Goal: Task Accomplishment & Management: Manage account settings

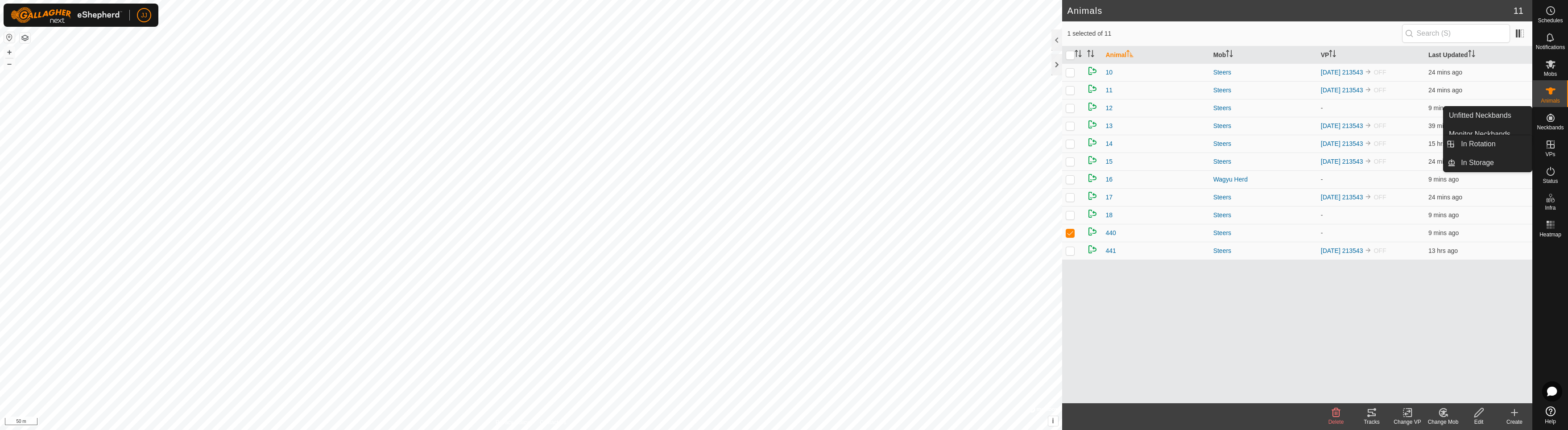
click at [1550, 149] on icon at bounding box center [1550, 144] width 11 height 11
click at [1549, 147] on icon at bounding box center [1550, 144] width 11 height 11
click at [1473, 146] on link "In Rotation" at bounding box center [1493, 144] width 76 height 18
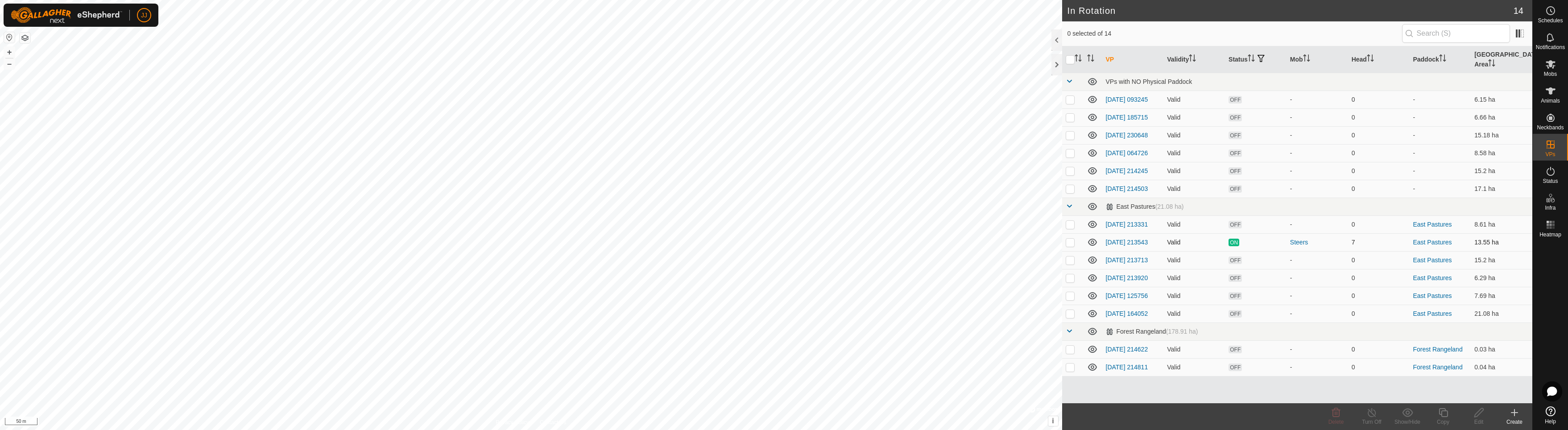
click at [1116, 242] on td "[DATE] 213543" at bounding box center [1133, 242] width 62 height 18
click at [1552, 16] on es-schedule-vp-svg-icon at bounding box center [1551, 11] width 16 height 14
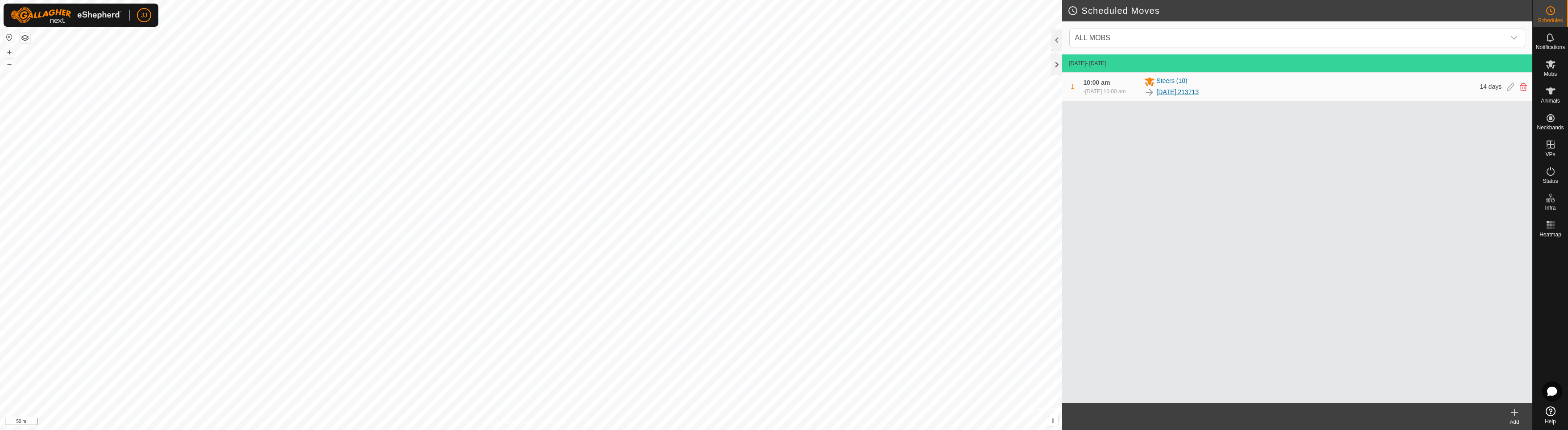
click at [1198, 93] on link "[DATE] 213713" at bounding box center [1177, 92] width 42 height 9
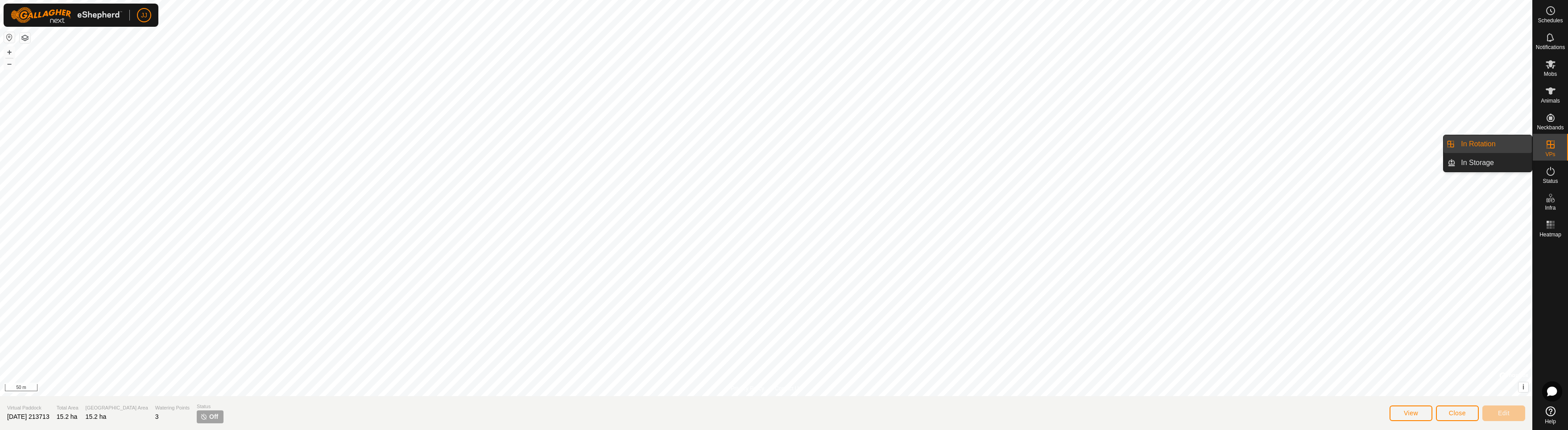
click at [1493, 141] on link "In Rotation" at bounding box center [1493, 144] width 76 height 18
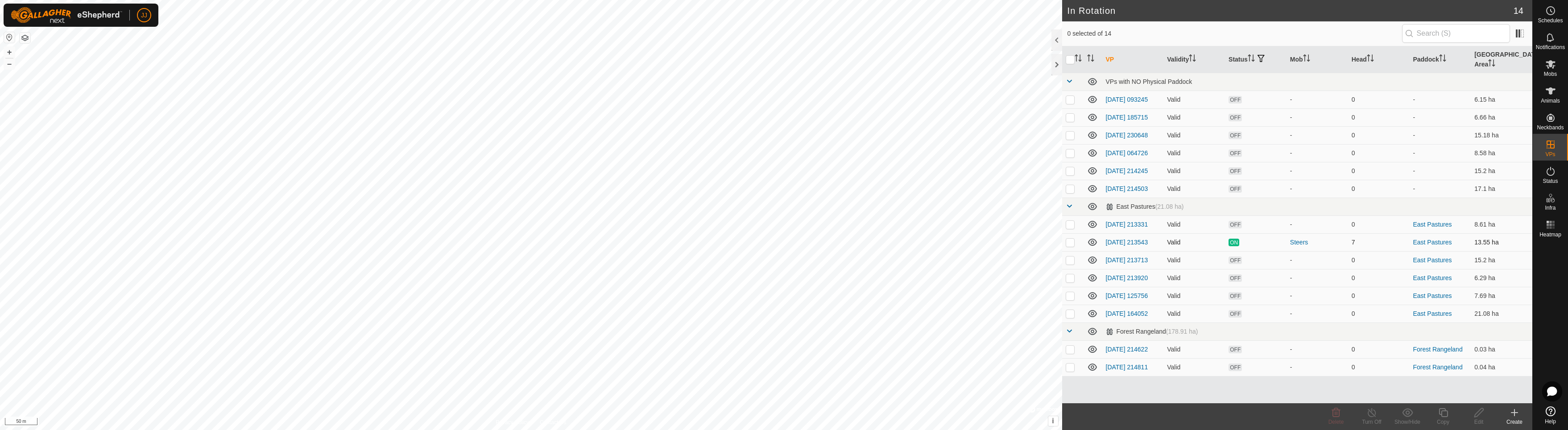
click at [1115, 242] on td "[DATE] 213543" at bounding box center [1133, 242] width 62 height 18
click at [1116, 258] on link "[DATE] 213713" at bounding box center [1127, 259] width 42 height 7
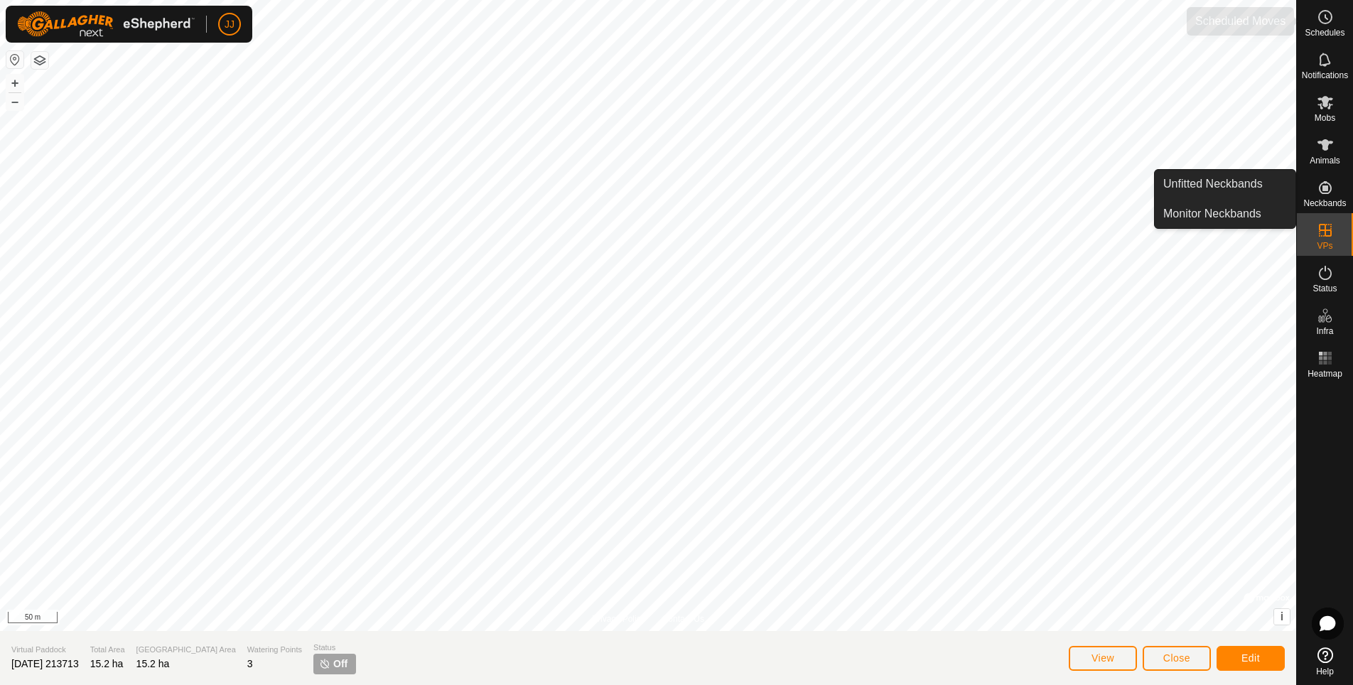
click at [1321, 24] on icon at bounding box center [1324, 17] width 17 height 17
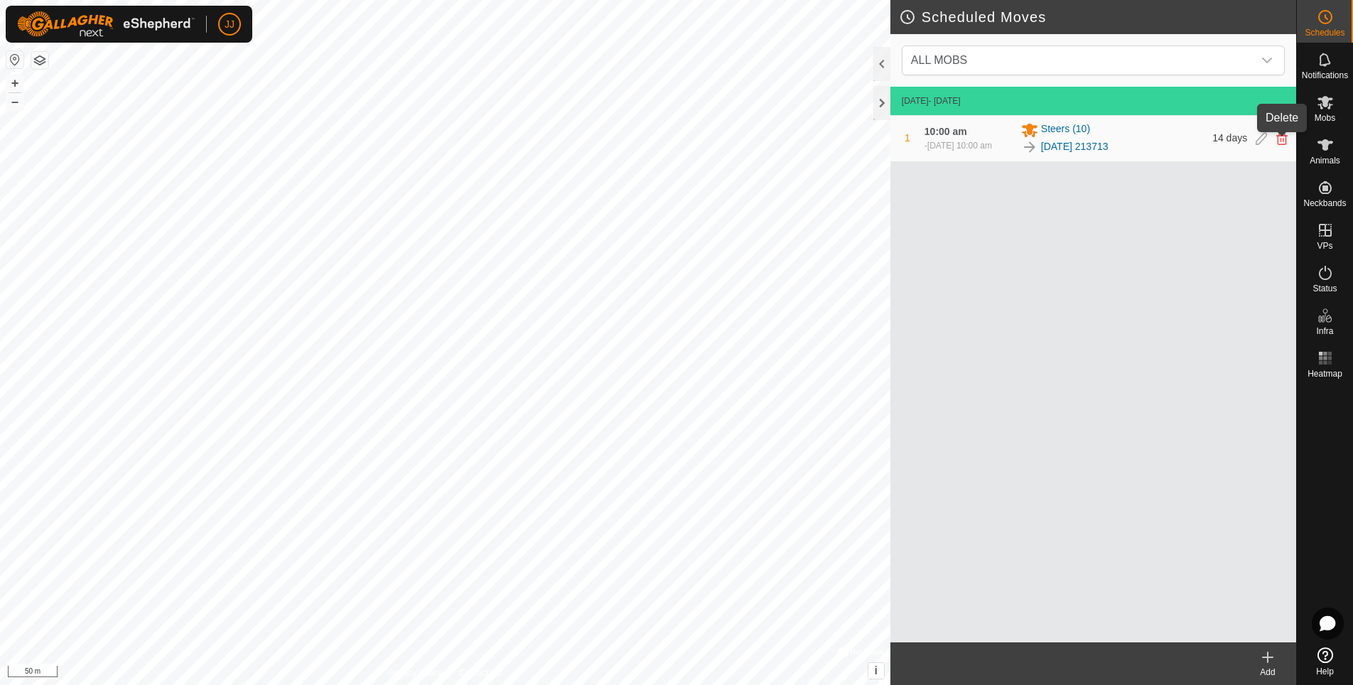
click at [1277, 141] on icon at bounding box center [1281, 138] width 11 height 13
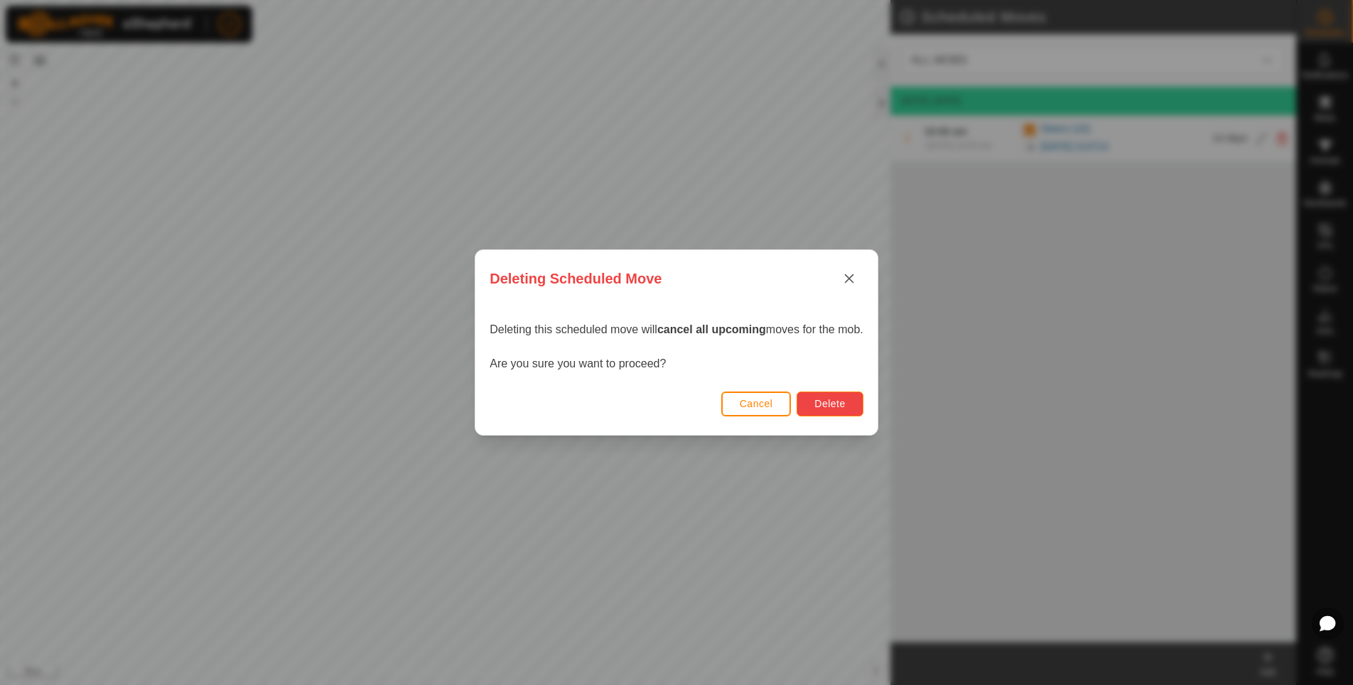
click at [840, 404] on span "Delete" at bounding box center [829, 403] width 31 height 11
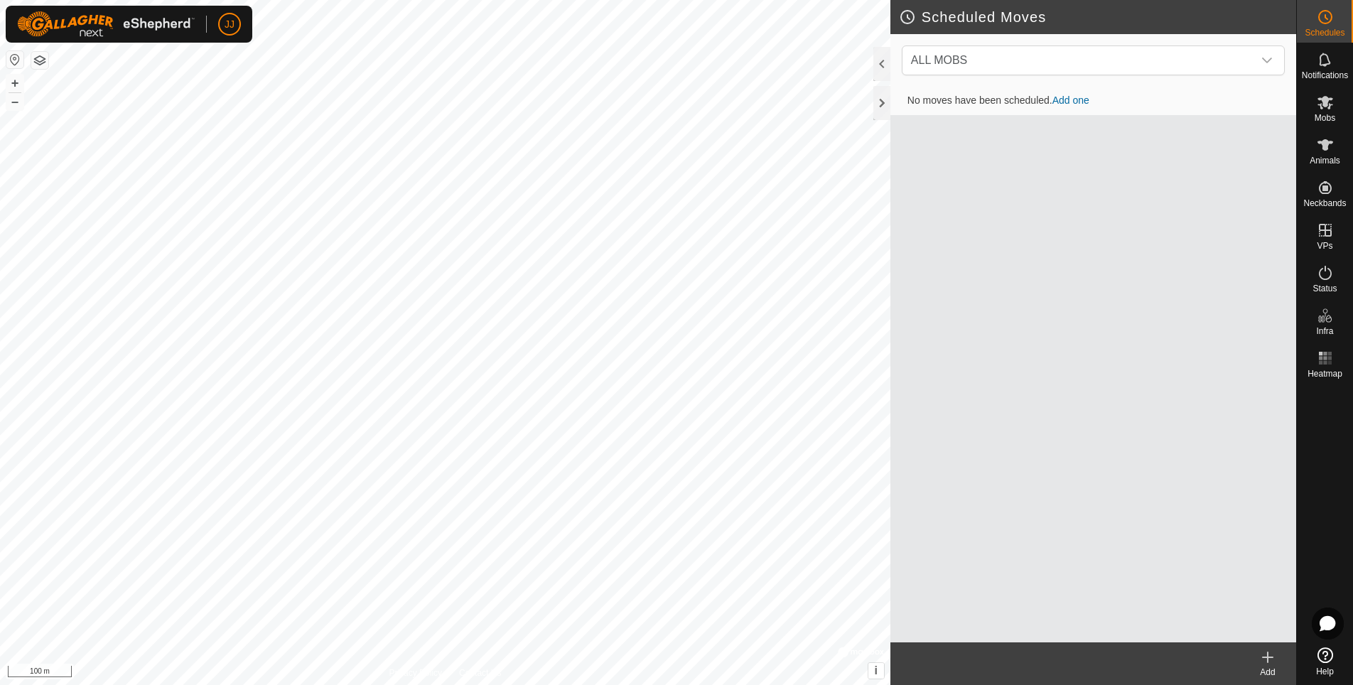
click at [1073, 97] on link "Add one" at bounding box center [1070, 99] width 37 height 11
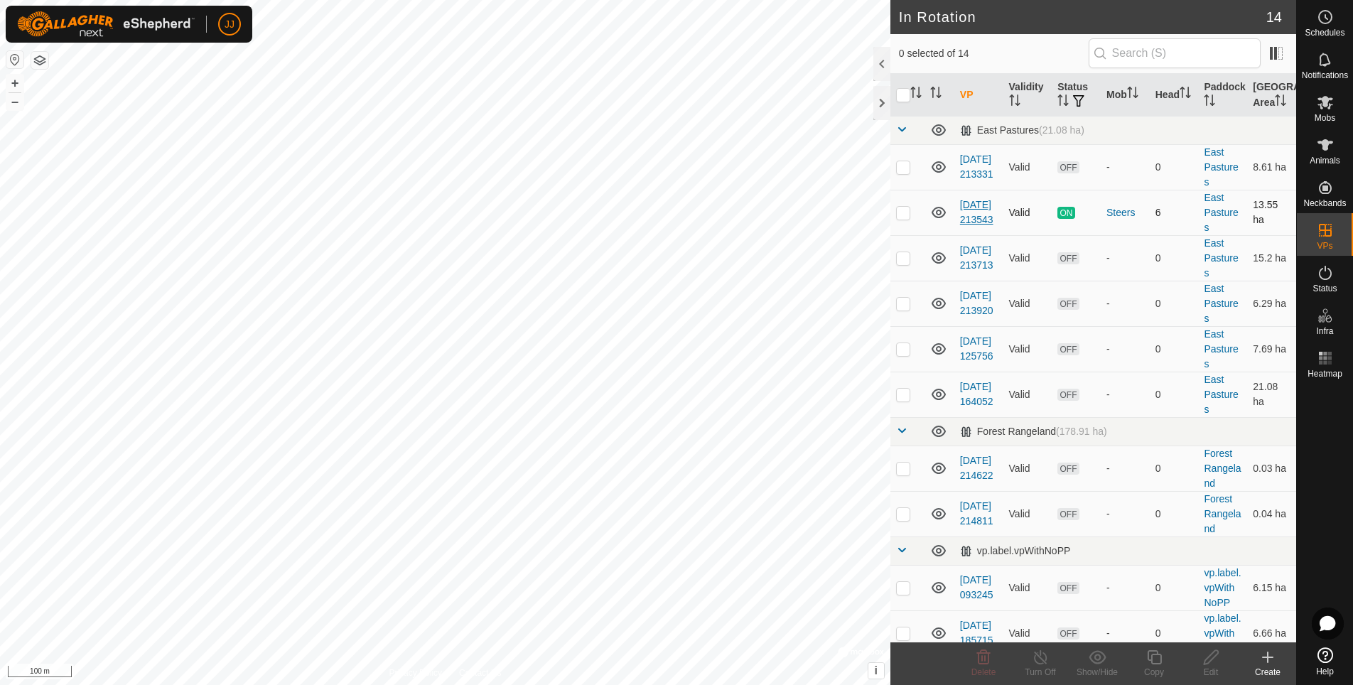
click at [973, 225] on link "[DATE] 213543" at bounding box center [976, 212] width 33 height 26
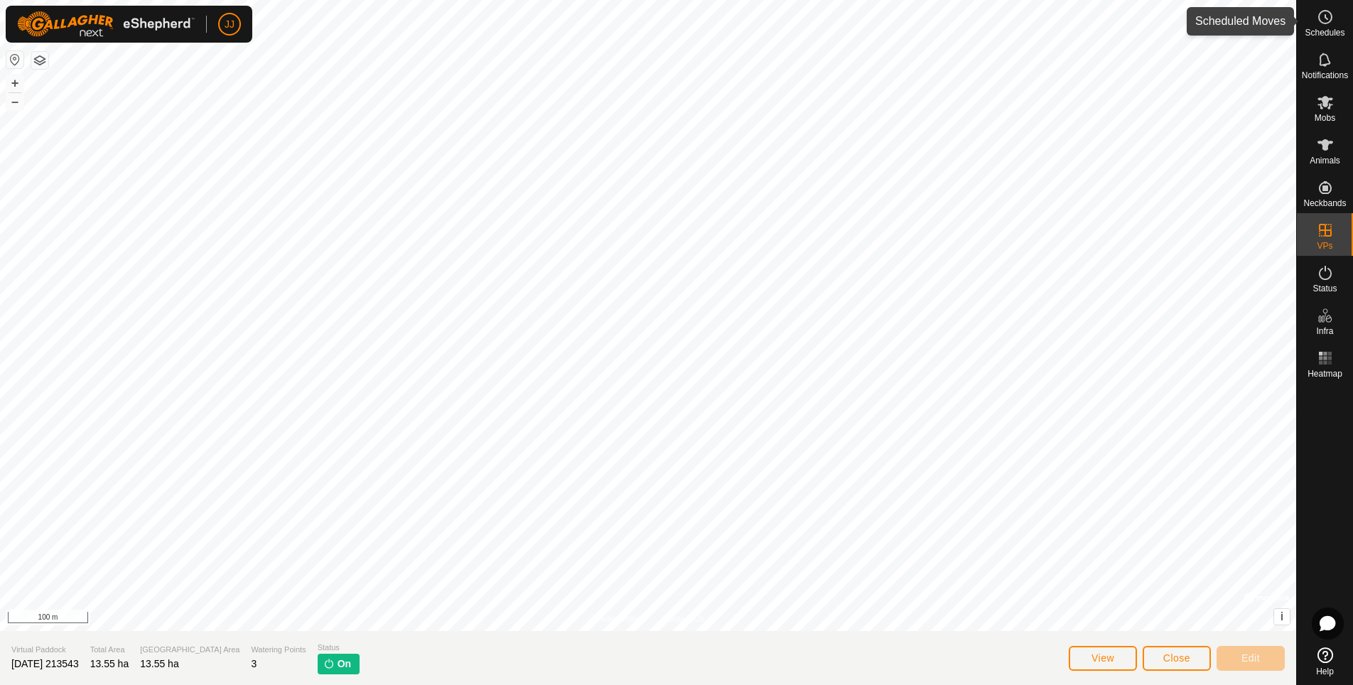
click at [1324, 18] on icon at bounding box center [1324, 17] width 17 height 17
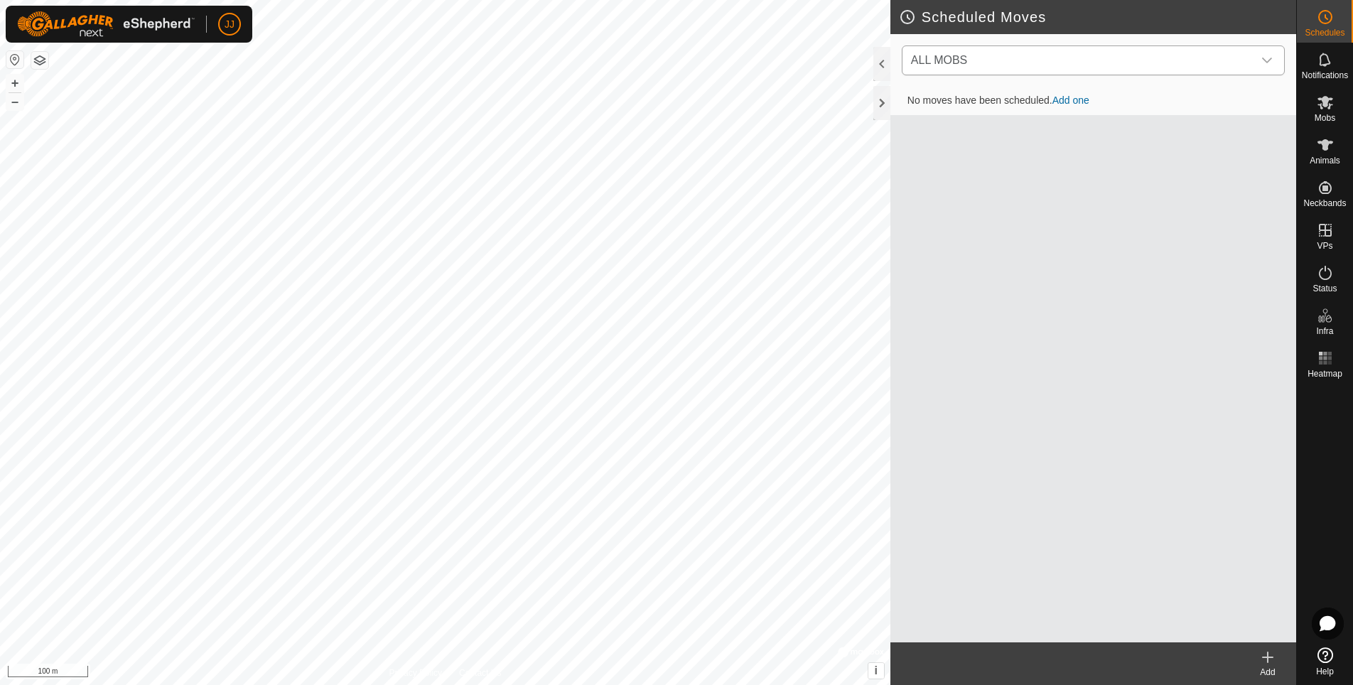
click at [1274, 66] on div "dropdown trigger" at bounding box center [1266, 60] width 28 height 28
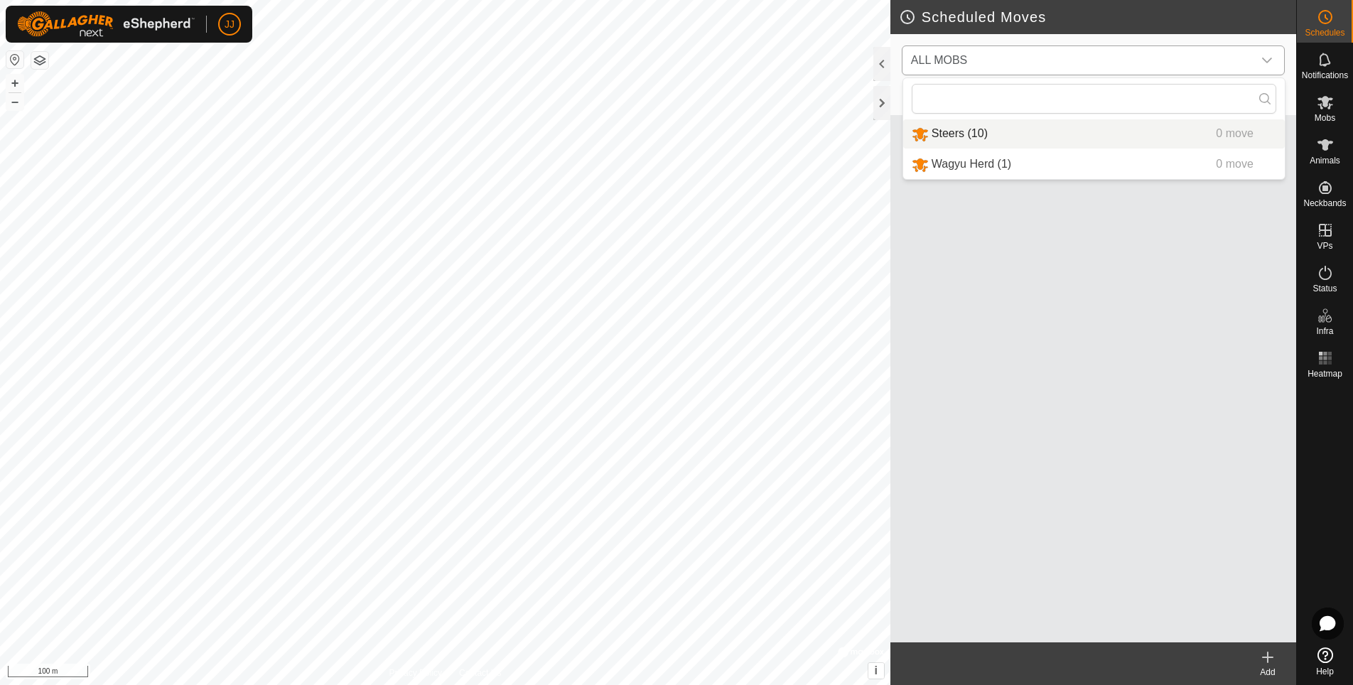
click at [977, 137] on li "Steers (10) 0 move" at bounding box center [1093, 133] width 381 height 29
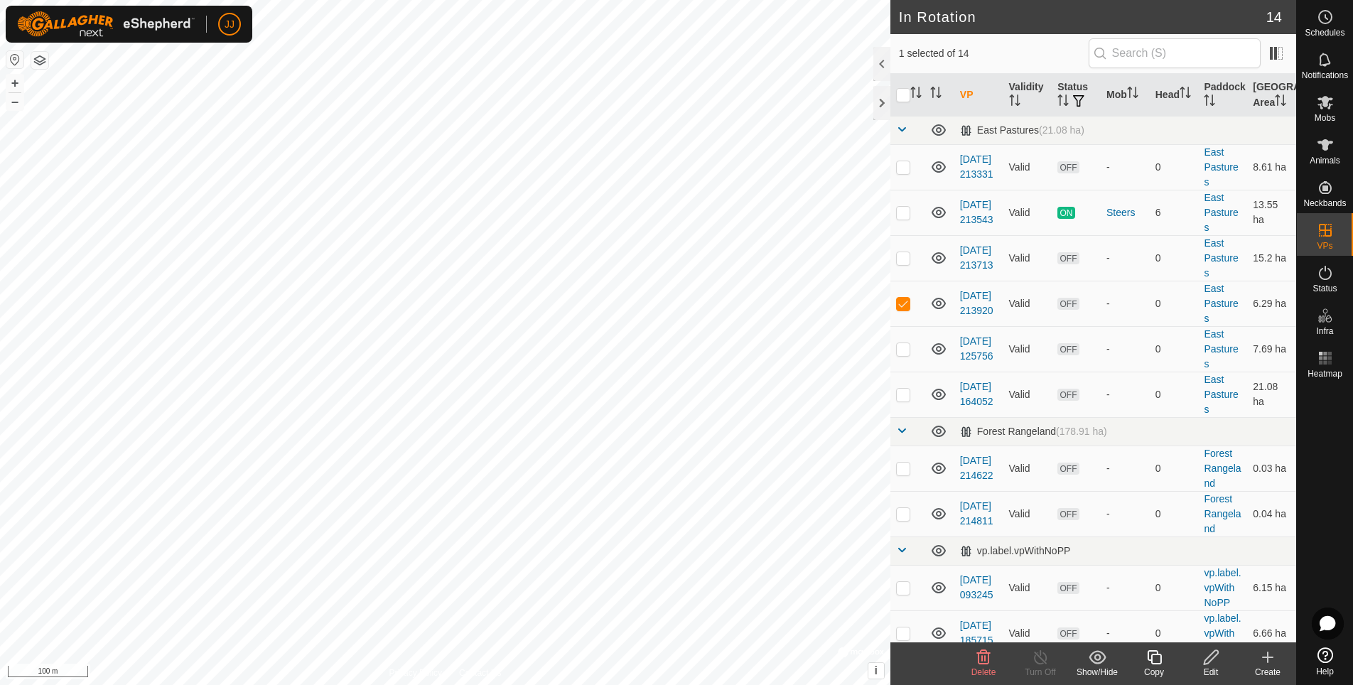
checkbox input "true"
checkbox input "false"
checkbox input "true"
click at [1323, 15] on icon at bounding box center [1324, 17] width 17 height 17
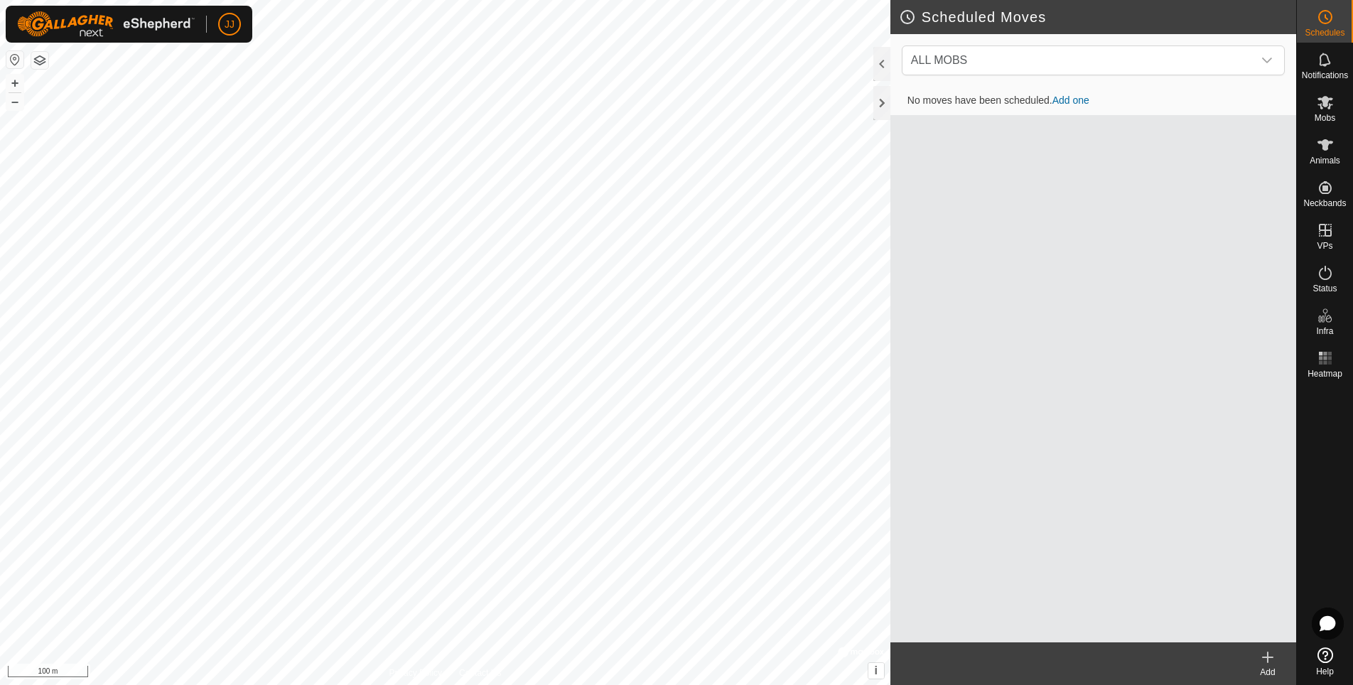
click at [1071, 109] on td "No moves have been scheduled. Add one" at bounding box center [1093, 101] width 406 height 28
click at [1114, 65] on span "ALL MOBS" at bounding box center [1078, 60] width 347 height 28
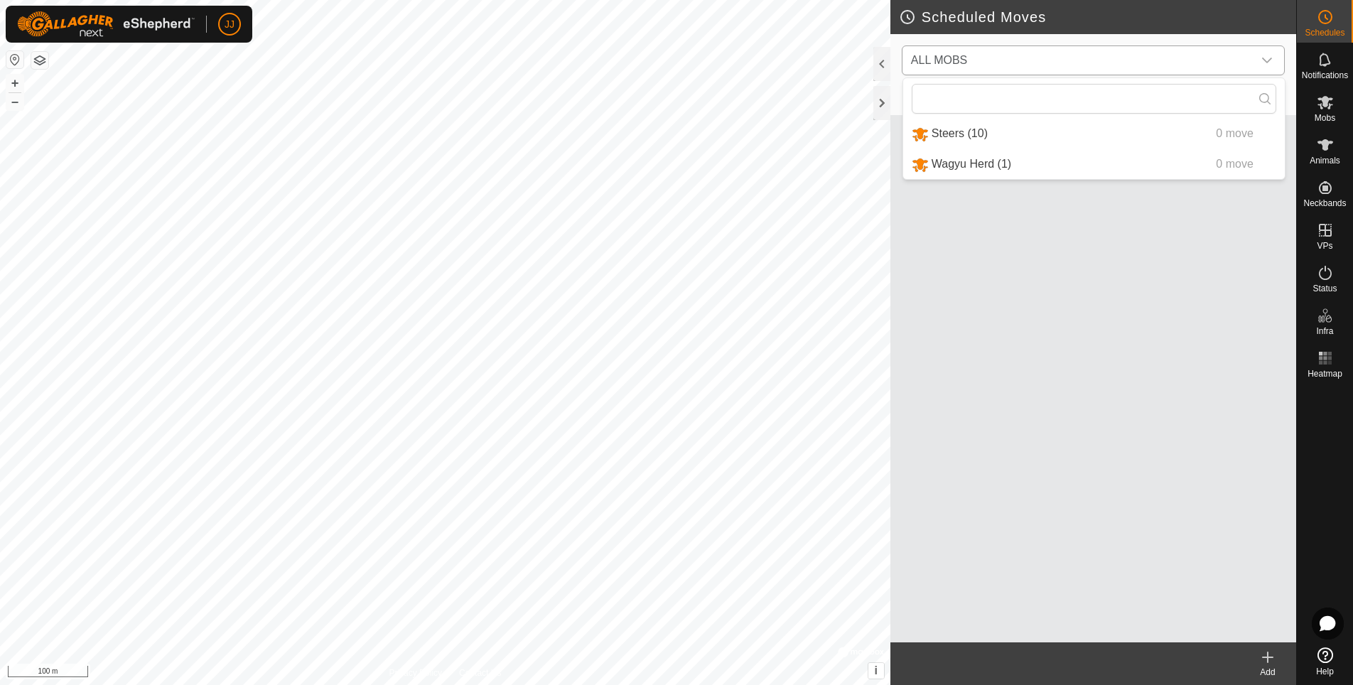
click at [985, 133] on li "Steers (10) 0 move" at bounding box center [1093, 133] width 381 height 29
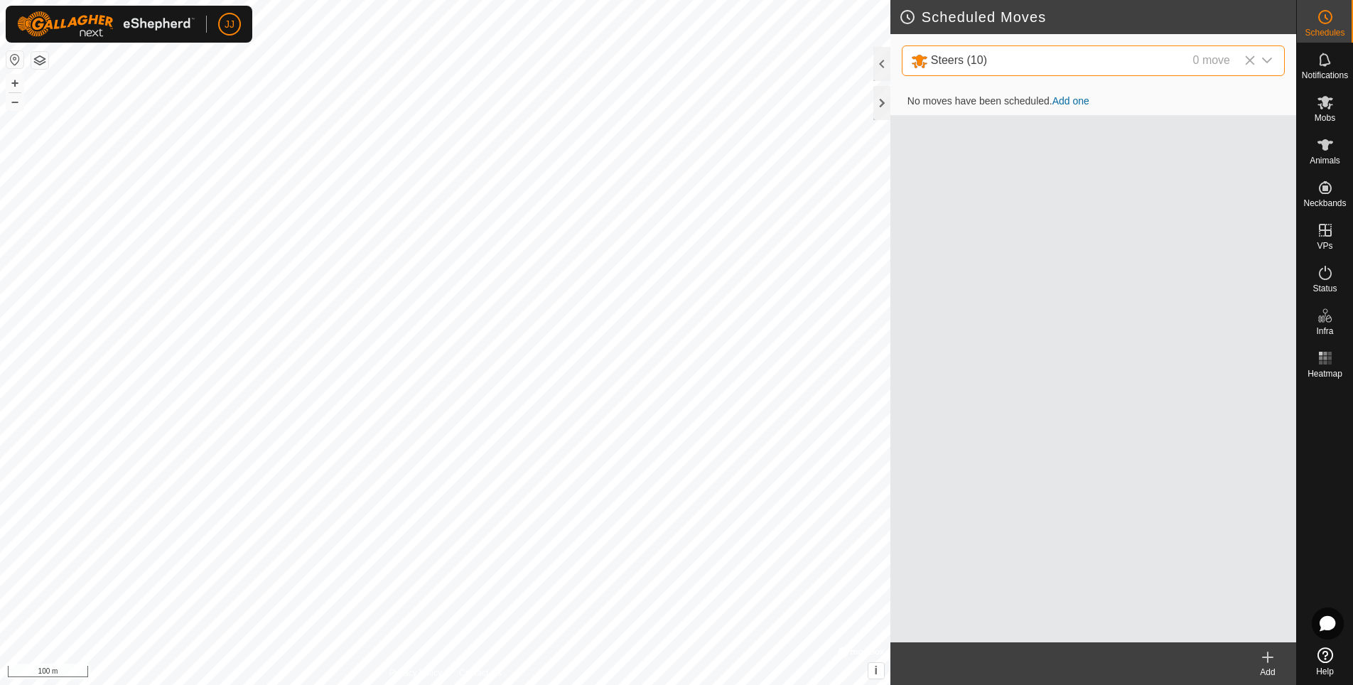
click at [1070, 105] on link "Add one" at bounding box center [1070, 100] width 37 height 11
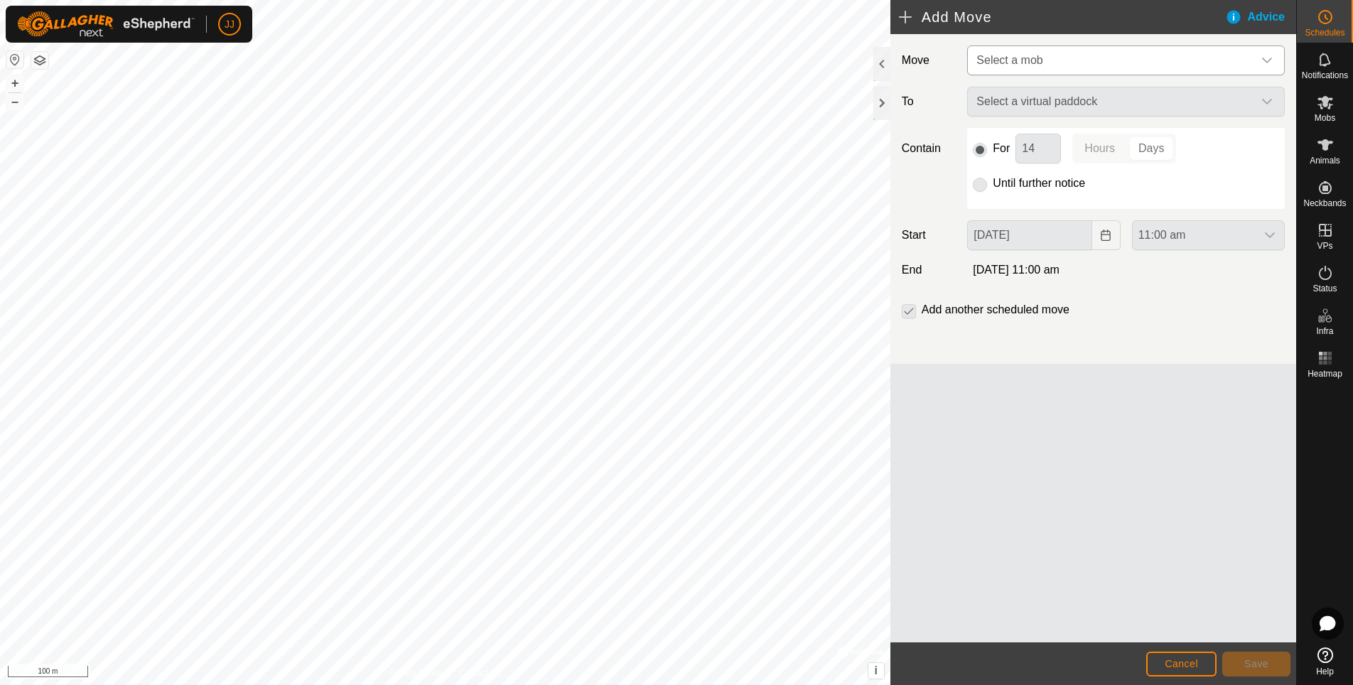
click at [1110, 63] on span "Select a mob" at bounding box center [1111, 60] width 282 height 28
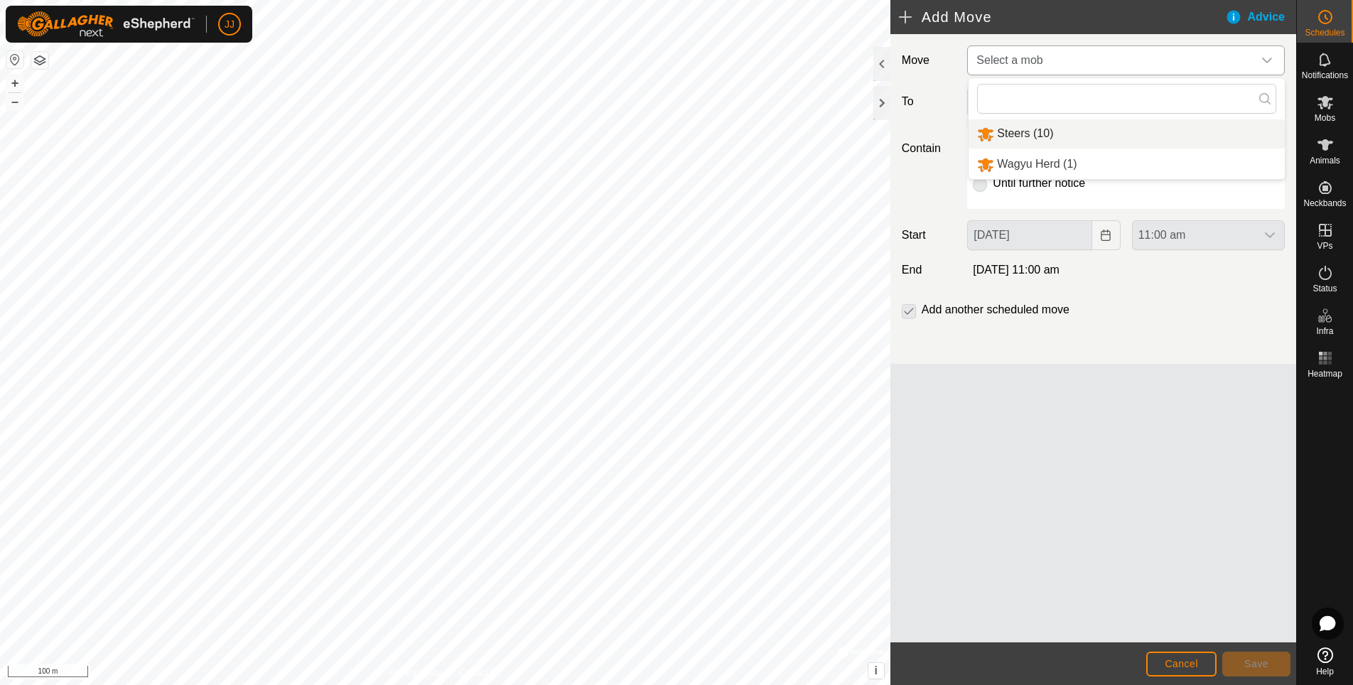
click at [1036, 129] on li "Steers (10)" at bounding box center [1126, 133] width 316 height 29
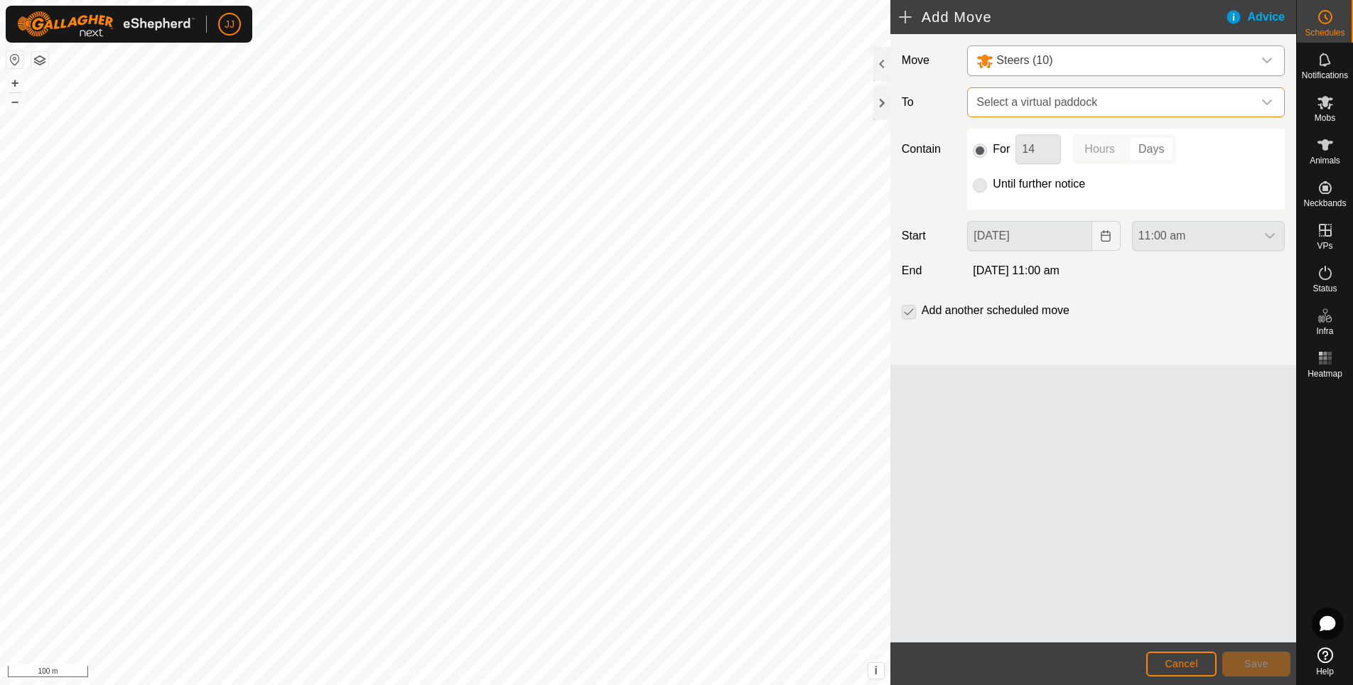
click at [1184, 108] on span "Select a virtual paddock" at bounding box center [1111, 102] width 282 height 28
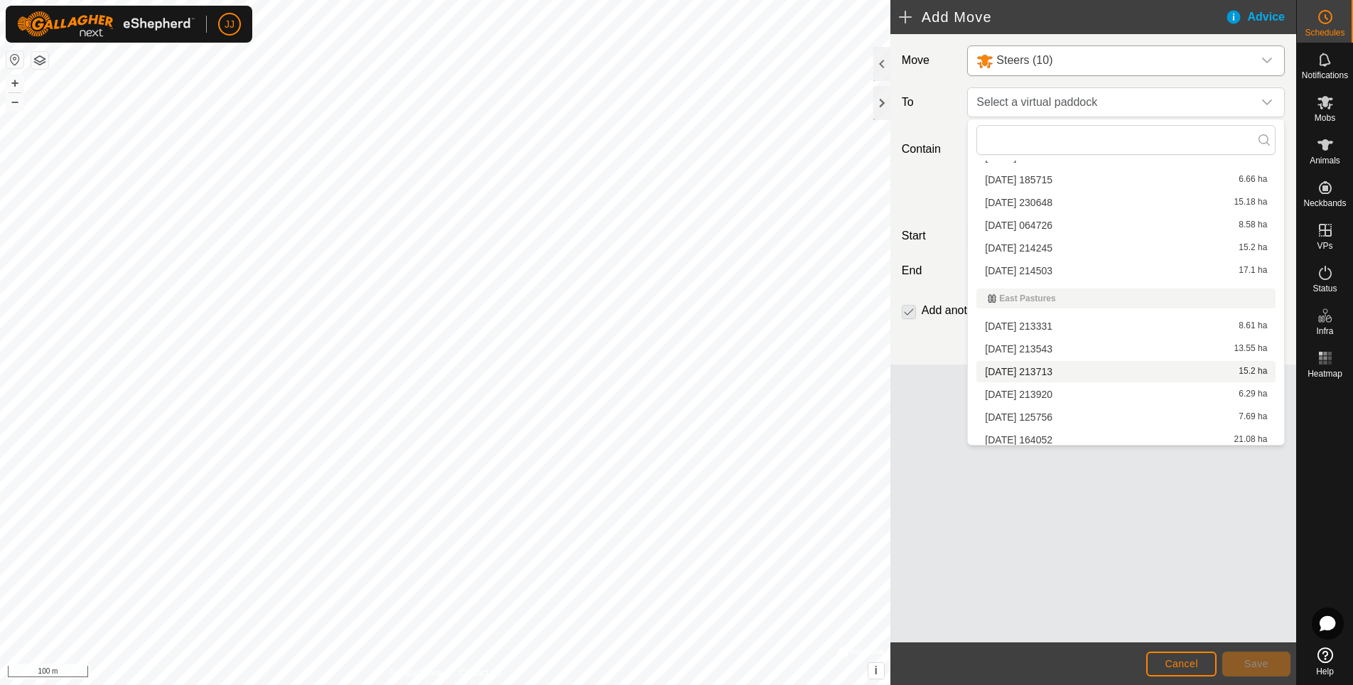
scroll to position [131, 0]
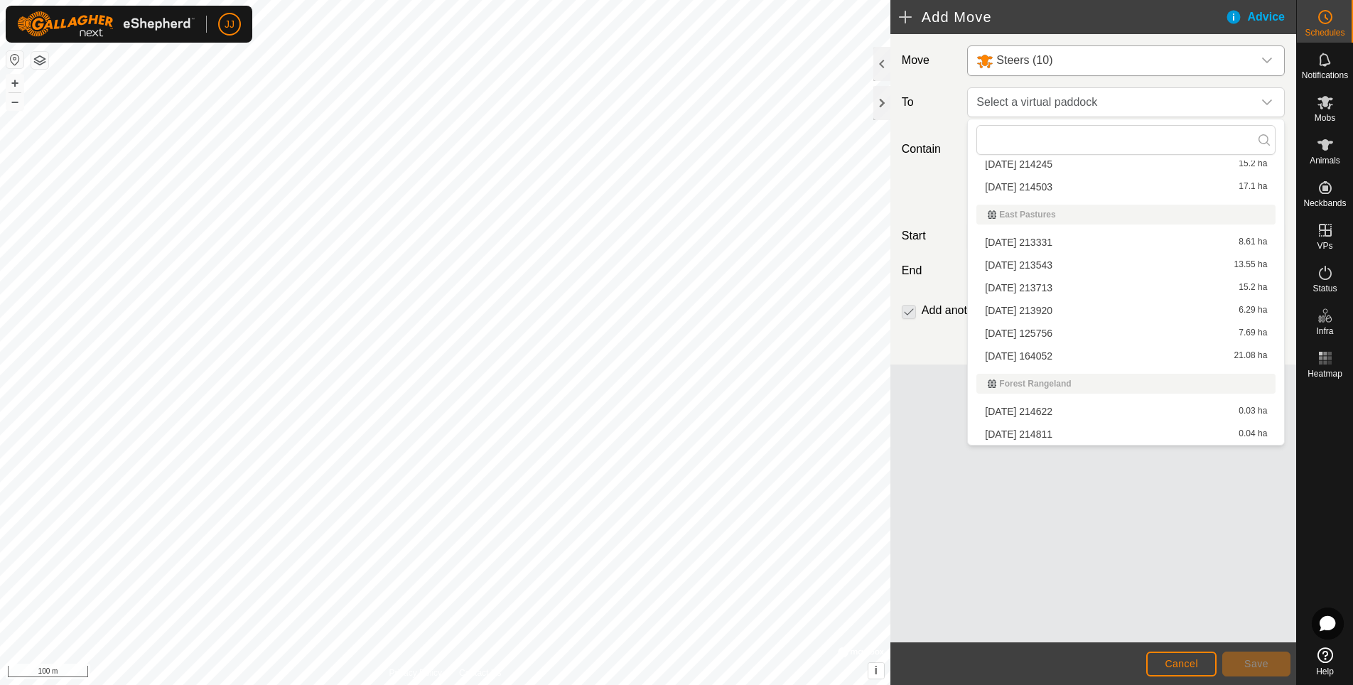
click at [1053, 288] on li "[DATE] 213713 15.2 ha" at bounding box center [1125, 287] width 299 height 21
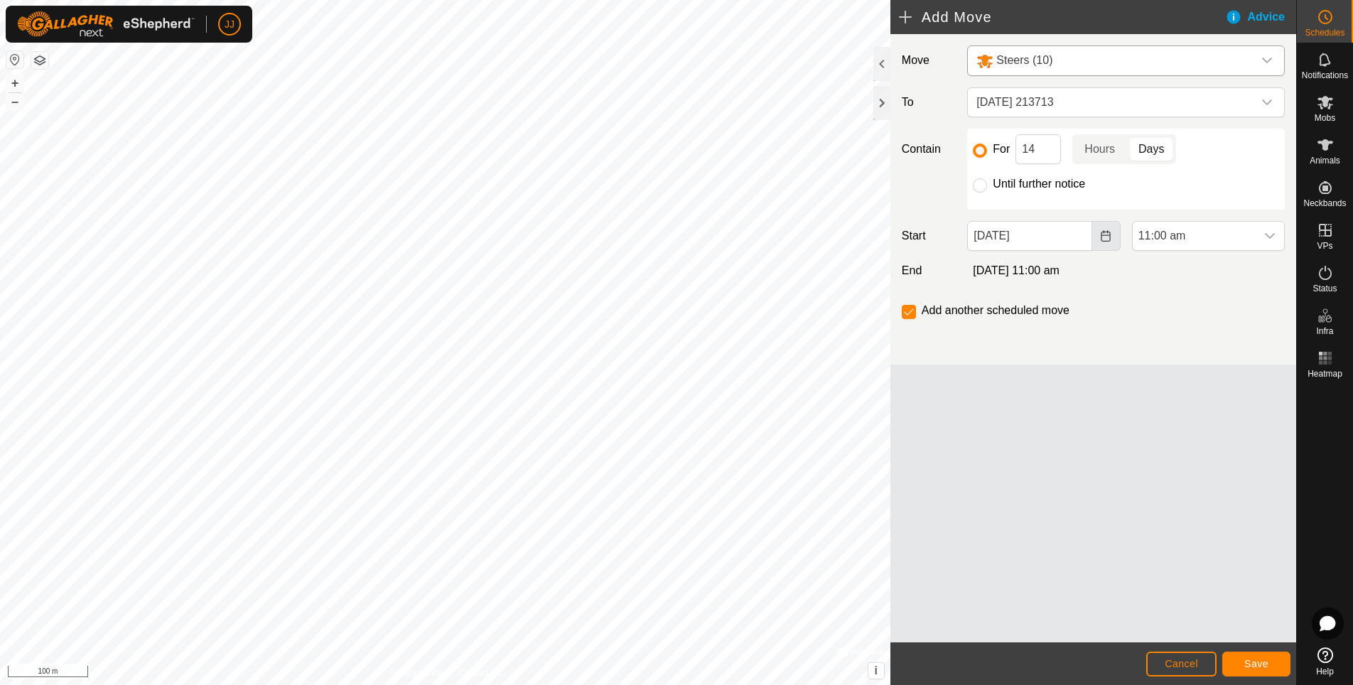
click at [1108, 236] on icon "Choose Date" at bounding box center [1105, 235] width 11 height 11
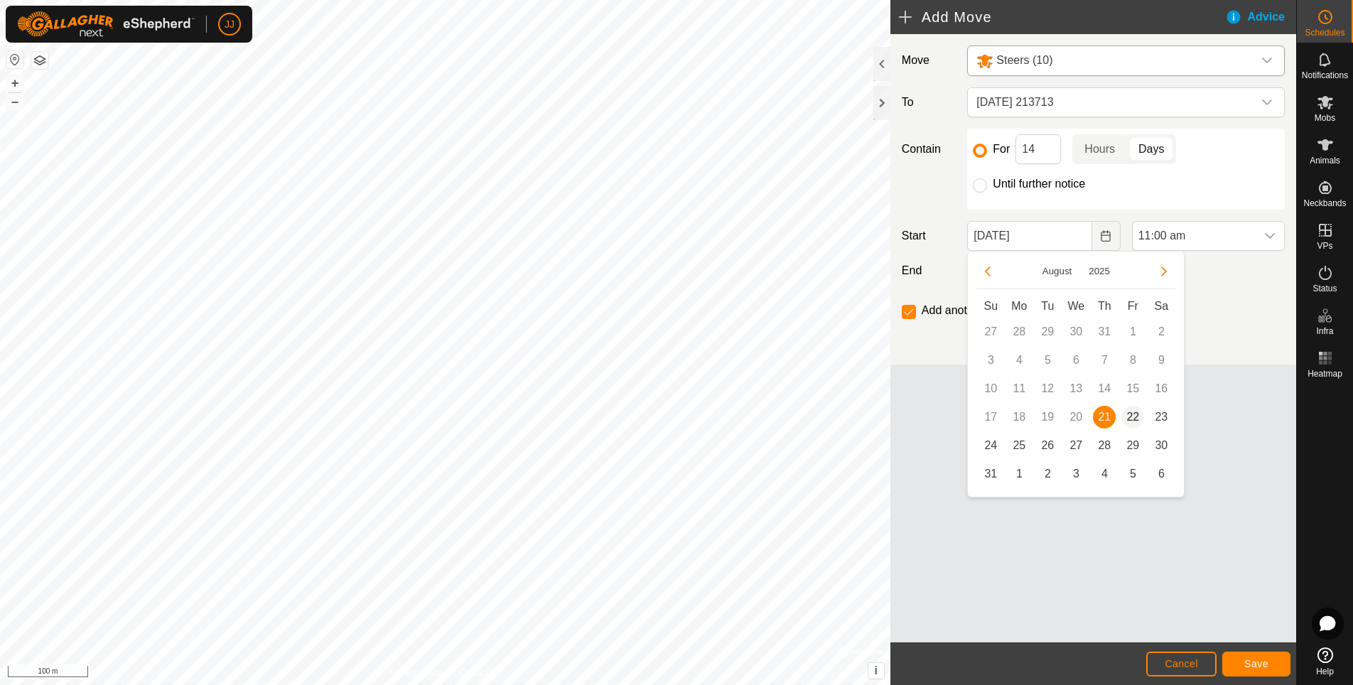
click at [1132, 421] on span "22" at bounding box center [1132, 417] width 23 height 23
type input "[DATE]"
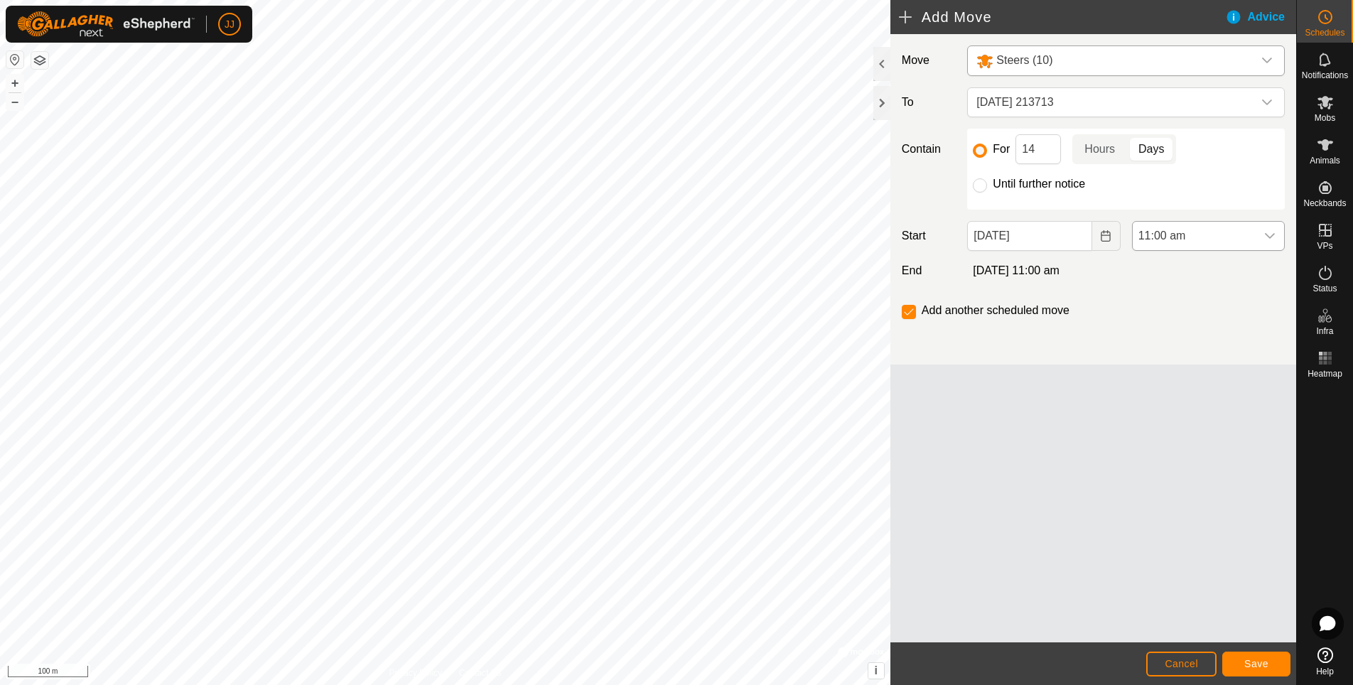
click at [1266, 237] on icon "dropdown trigger" at bounding box center [1269, 235] width 11 height 11
click at [1169, 303] on li "12:00 pm" at bounding box center [1207, 304] width 151 height 28
click at [1260, 663] on span "Save" at bounding box center [1256, 663] width 24 height 11
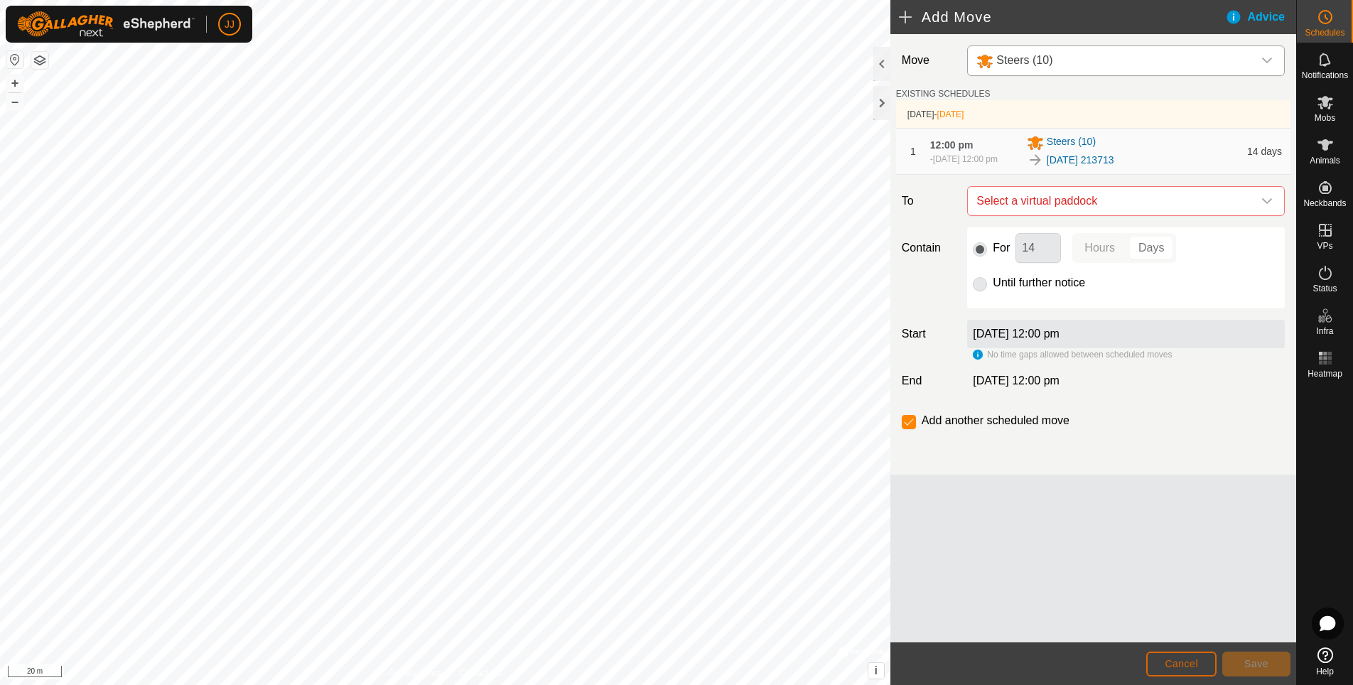
click at [1180, 659] on span "Cancel" at bounding box center [1180, 663] width 33 height 11
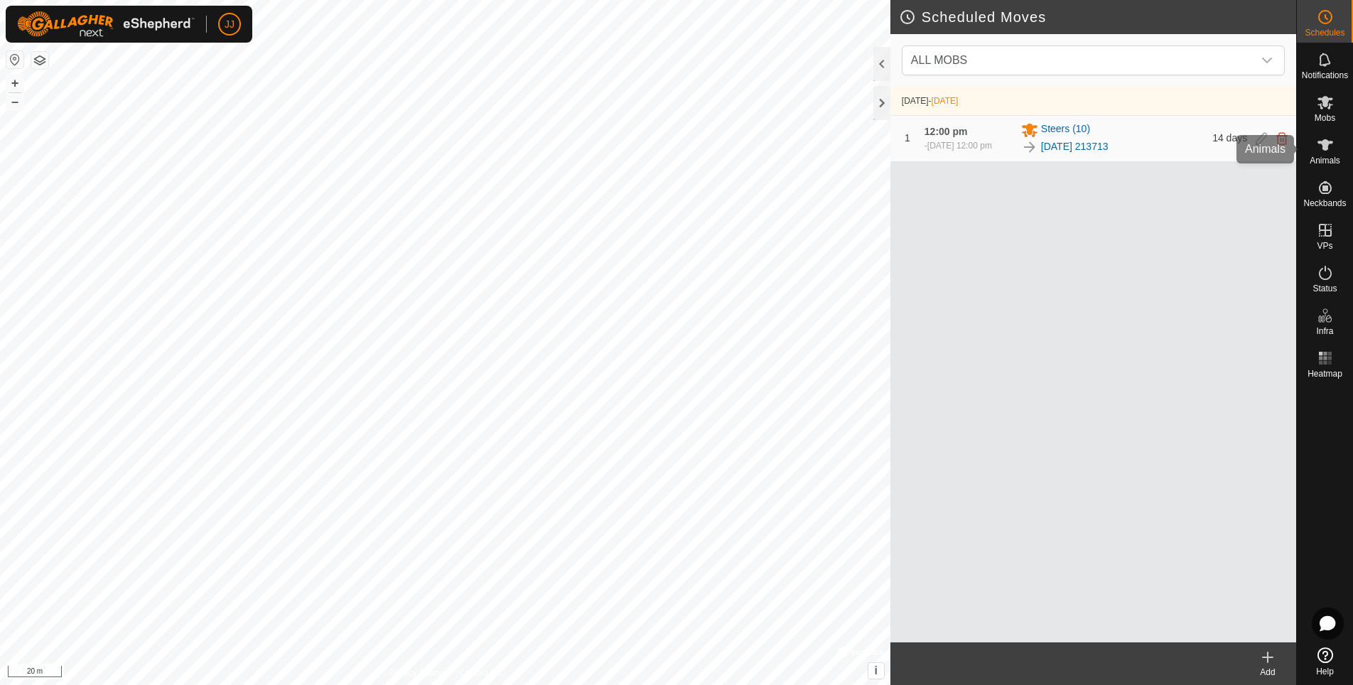
click at [1328, 148] on icon at bounding box center [1324, 144] width 17 height 17
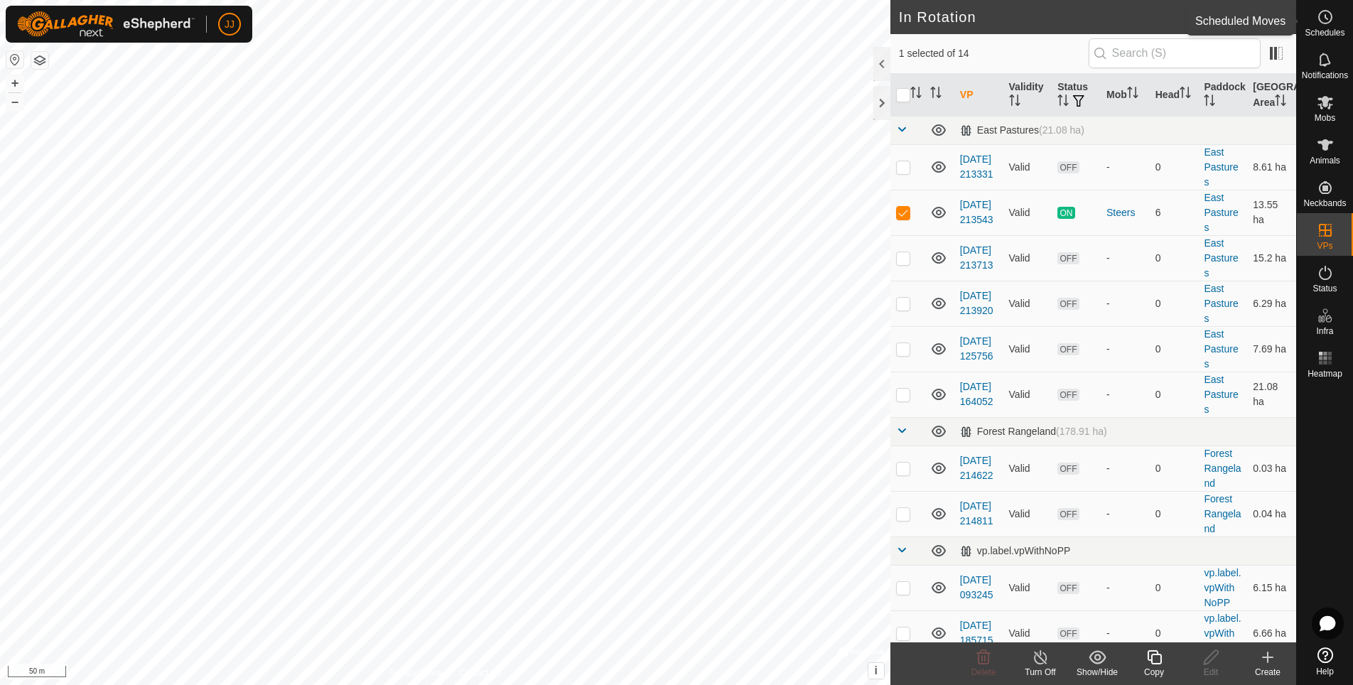
click at [1321, 21] on icon at bounding box center [1324, 17] width 17 height 17
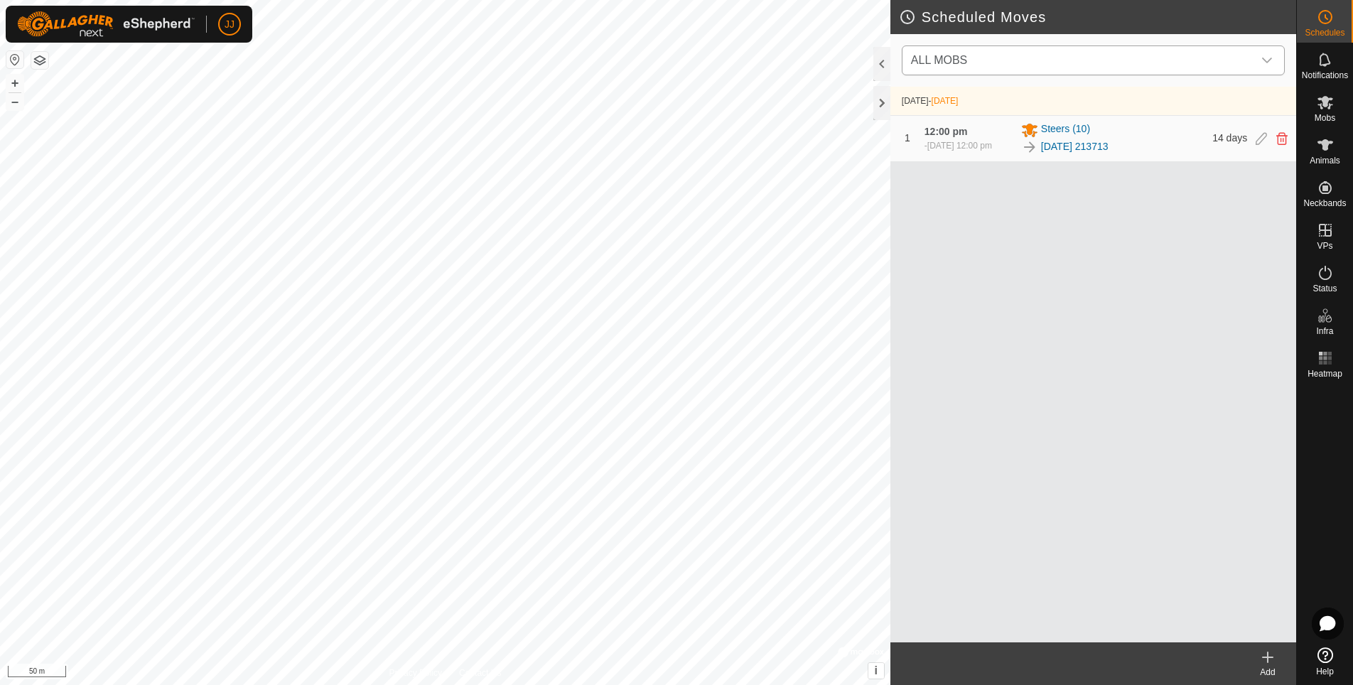
click at [1266, 55] on icon "dropdown trigger" at bounding box center [1266, 60] width 11 height 11
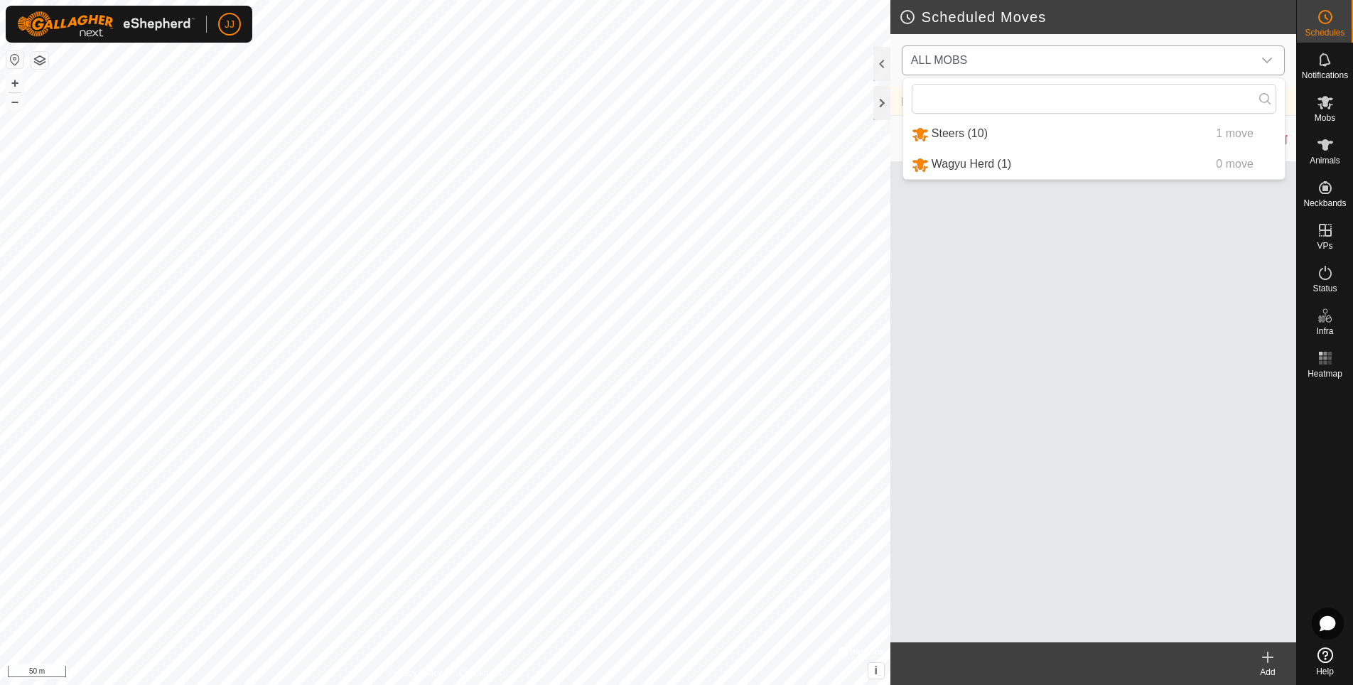
click at [951, 132] on li "Steers (10) 1 move" at bounding box center [1093, 133] width 381 height 29
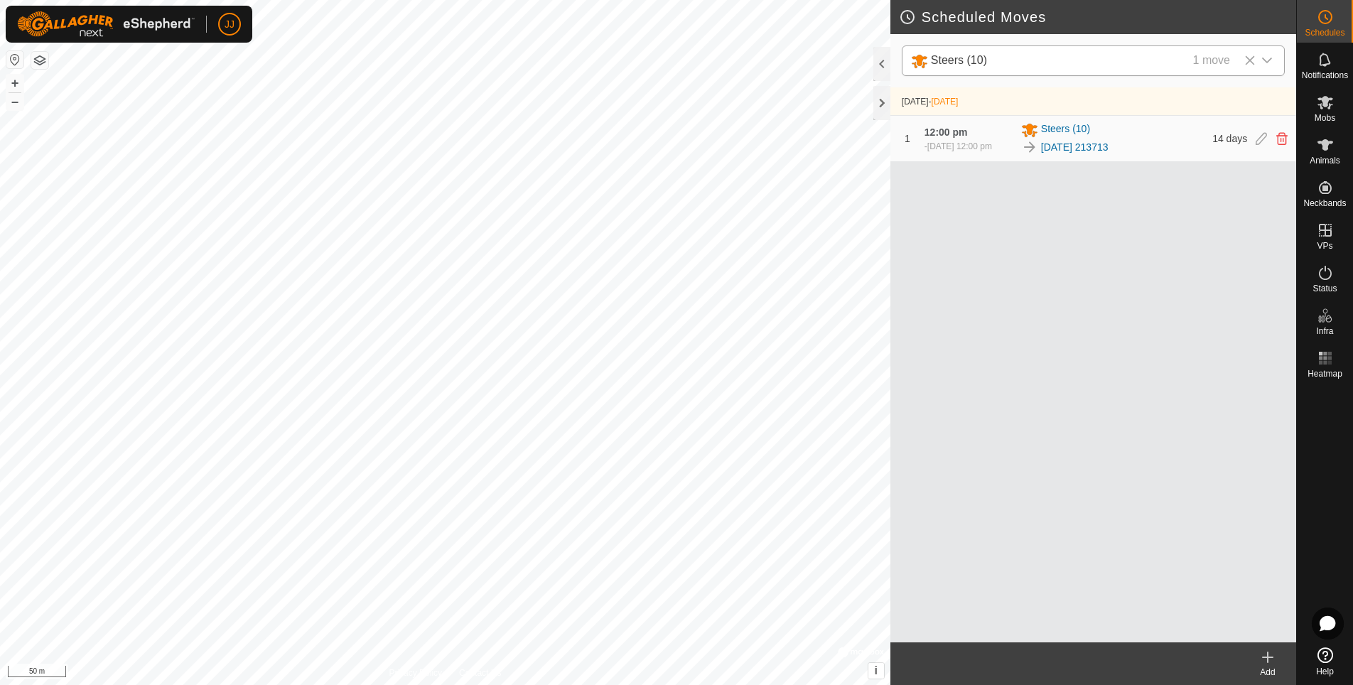
click at [1266, 661] on icon at bounding box center [1267, 657] width 17 height 17
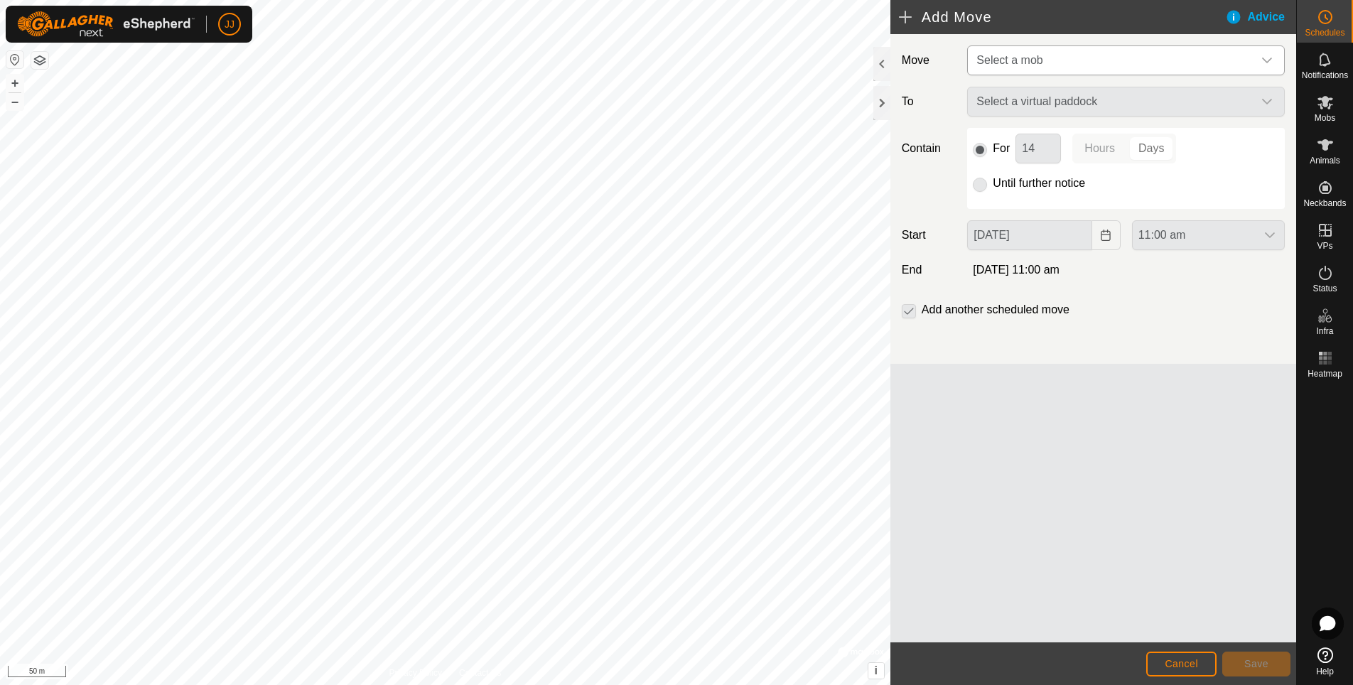
click at [1043, 57] on span "Select a mob" at bounding box center [1111, 60] width 282 height 28
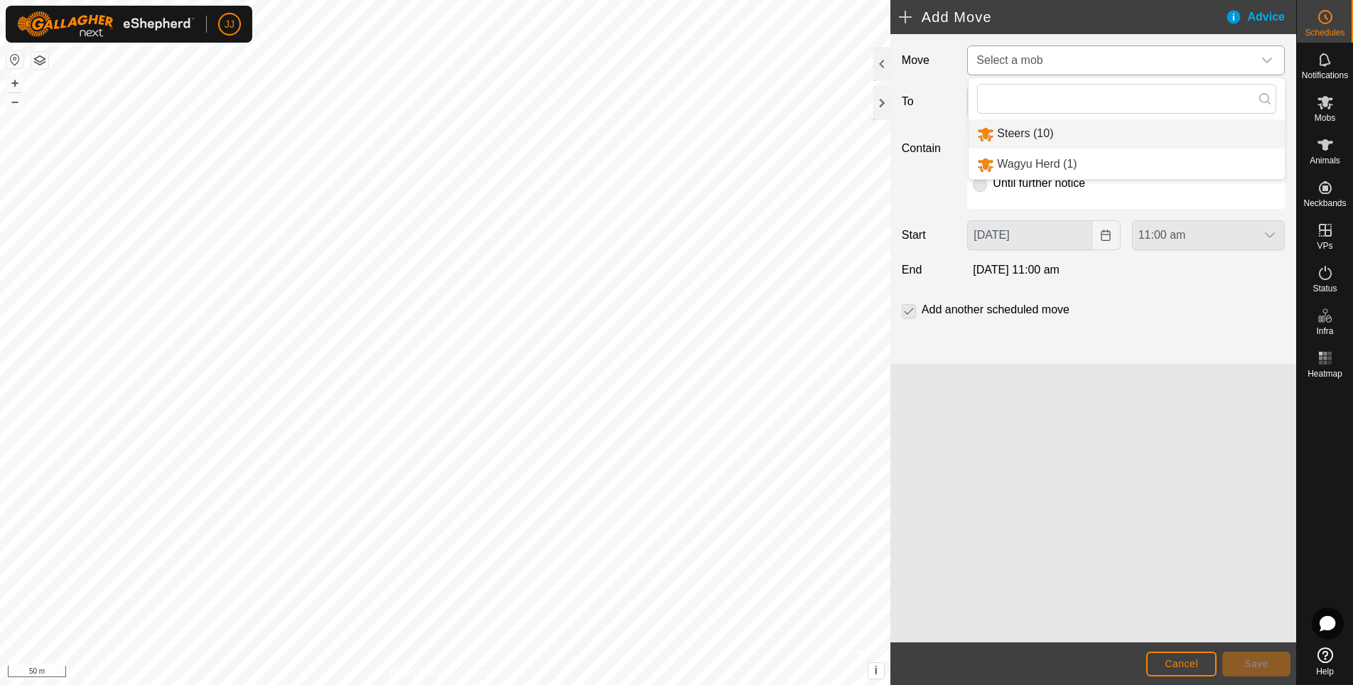
click at [1018, 135] on li "Steers (10)" at bounding box center [1126, 133] width 316 height 29
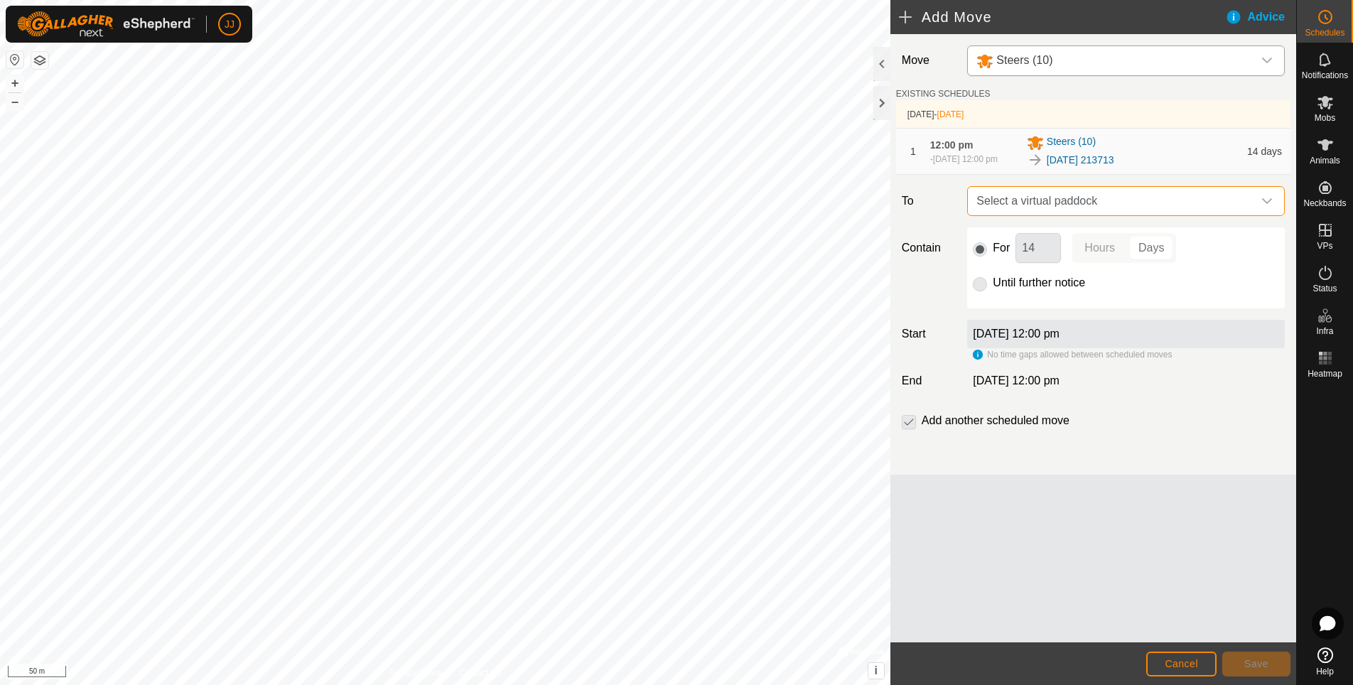
click at [1104, 207] on span "Select a virtual paddock" at bounding box center [1111, 201] width 282 height 28
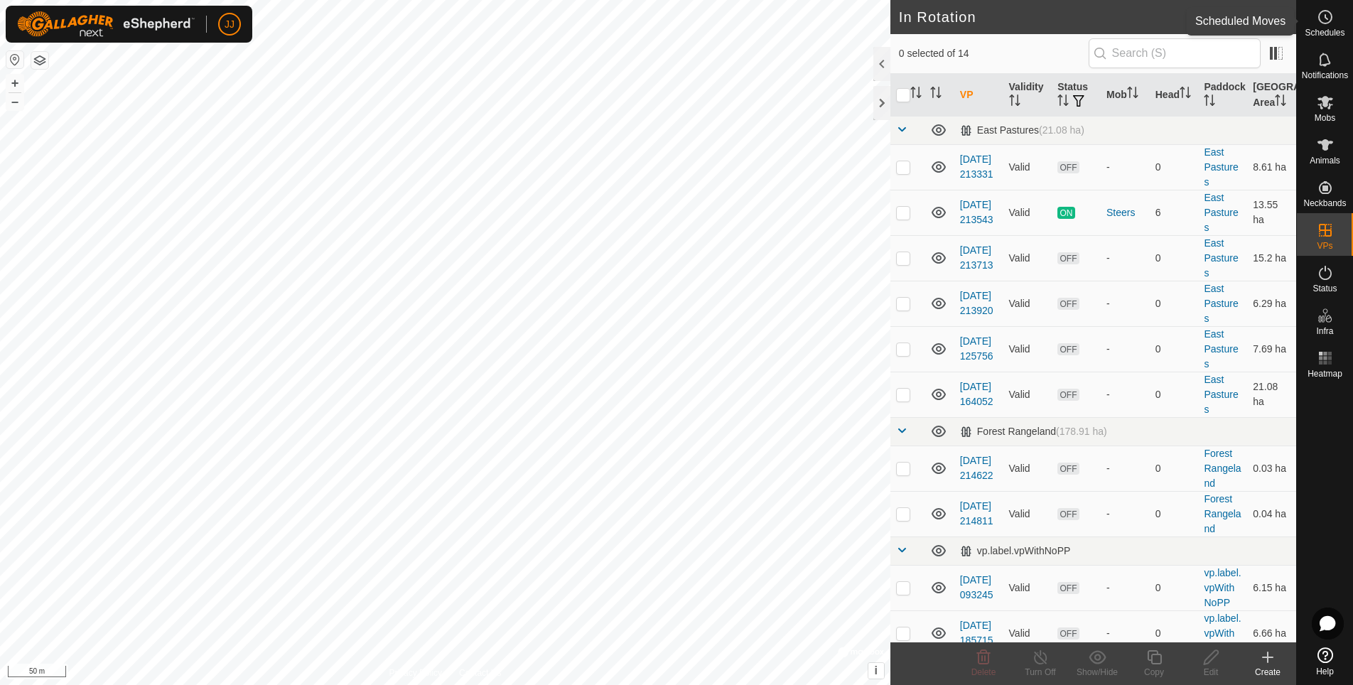
click at [1332, 16] on icon at bounding box center [1324, 17] width 17 height 17
checkbox input "false"
checkbox input "true"
click at [902, 218] on p-checkbox at bounding box center [903, 212] width 14 height 11
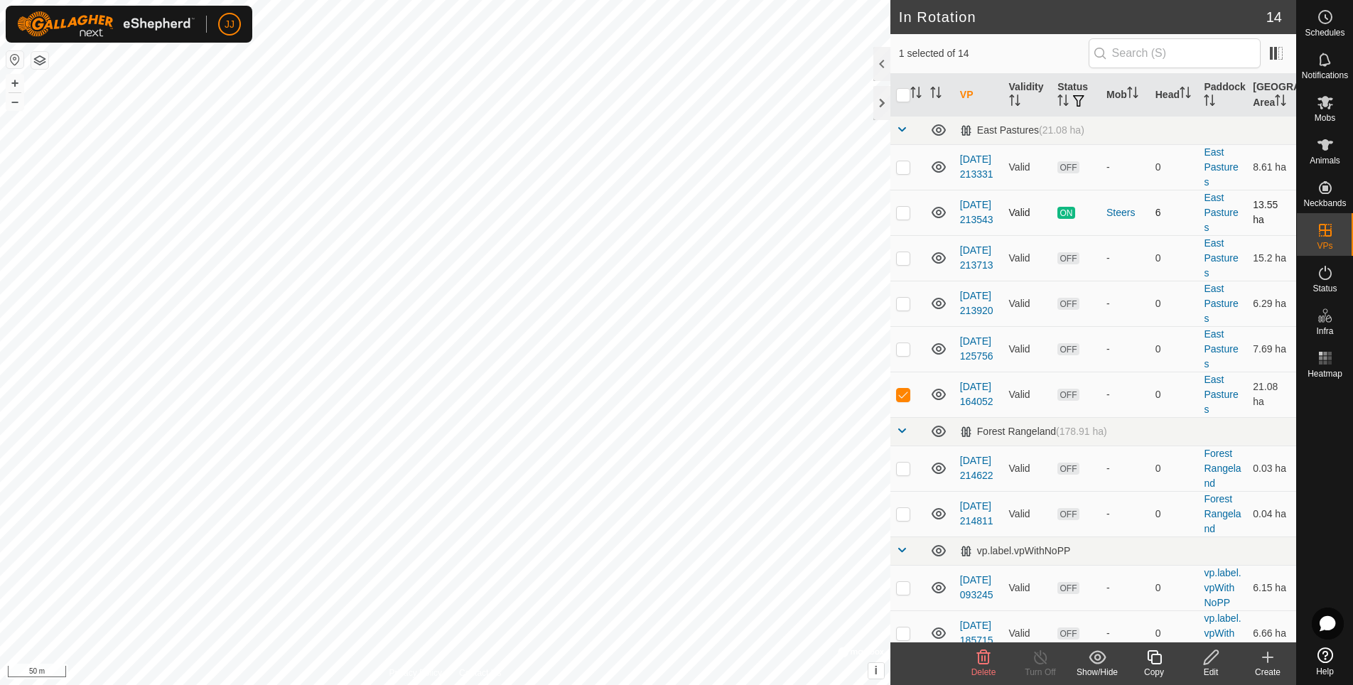
checkbox input "true"
click at [1325, 18] on icon at bounding box center [1326, 17] width 2 height 4
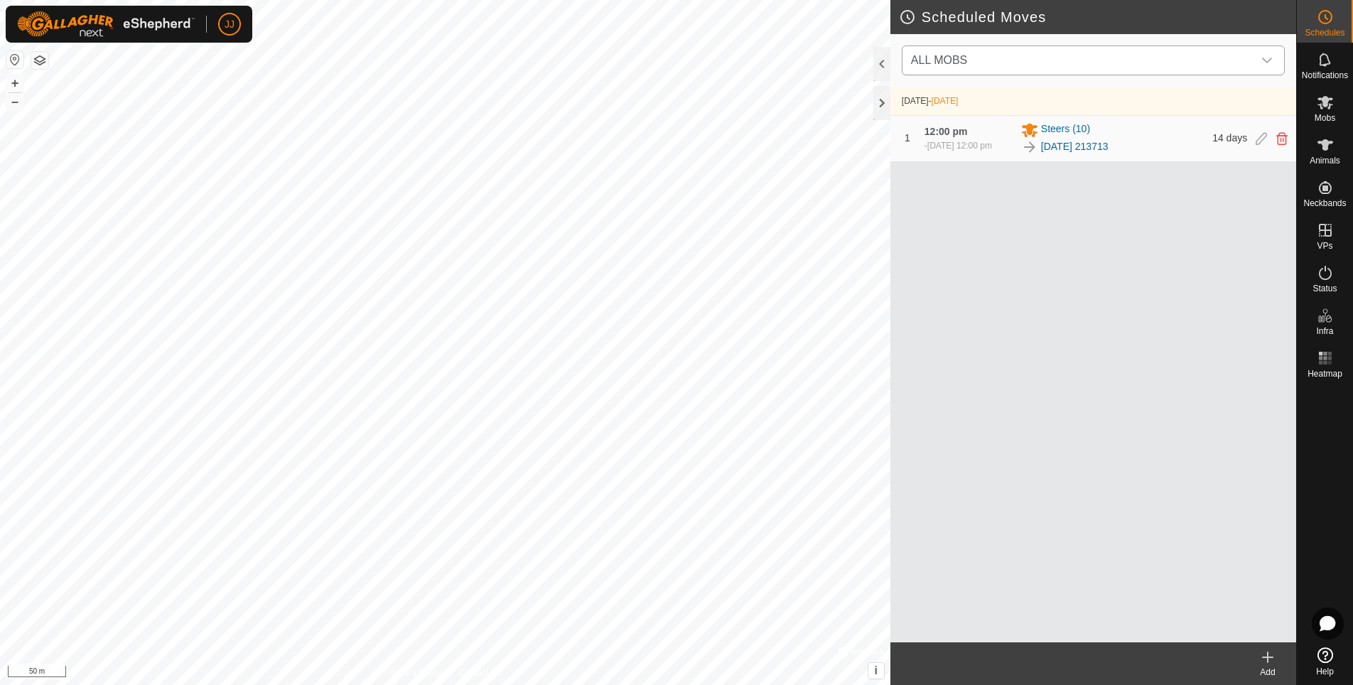
click at [1257, 70] on div "dropdown trigger" at bounding box center [1266, 60] width 28 height 28
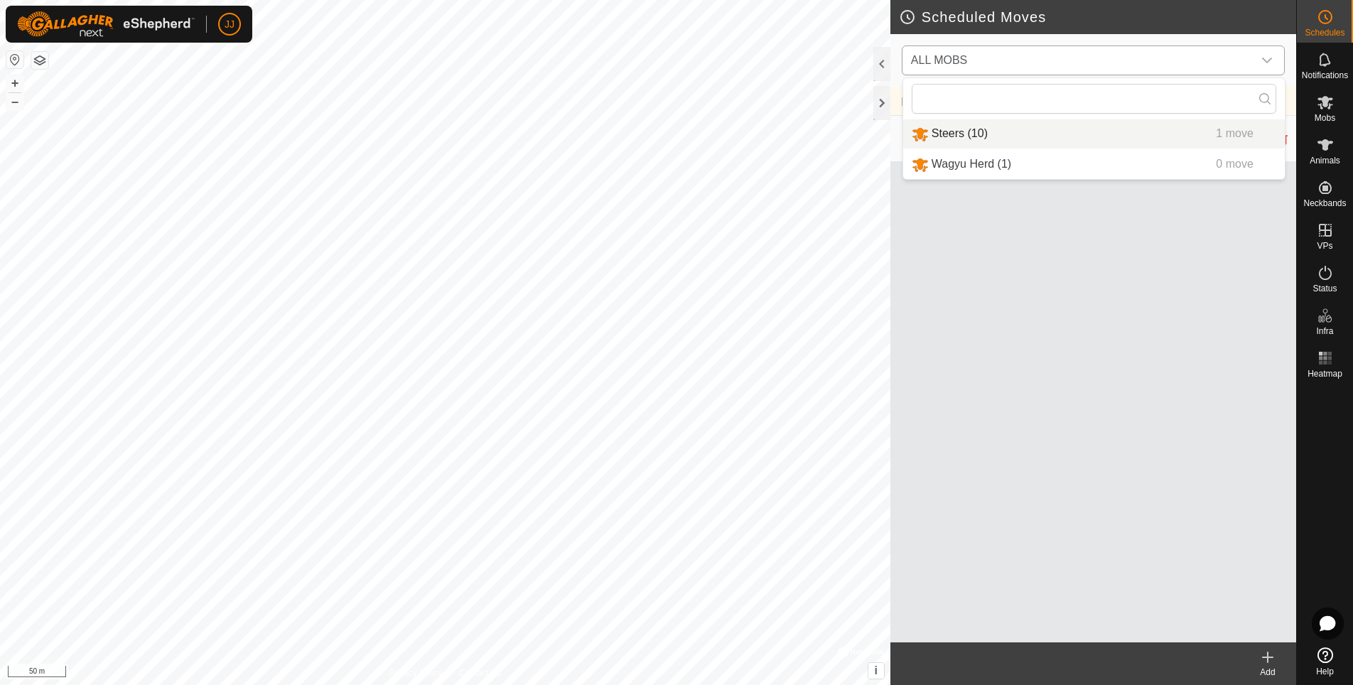
click at [987, 141] on li "Steers (10) 1 move" at bounding box center [1093, 133] width 381 height 29
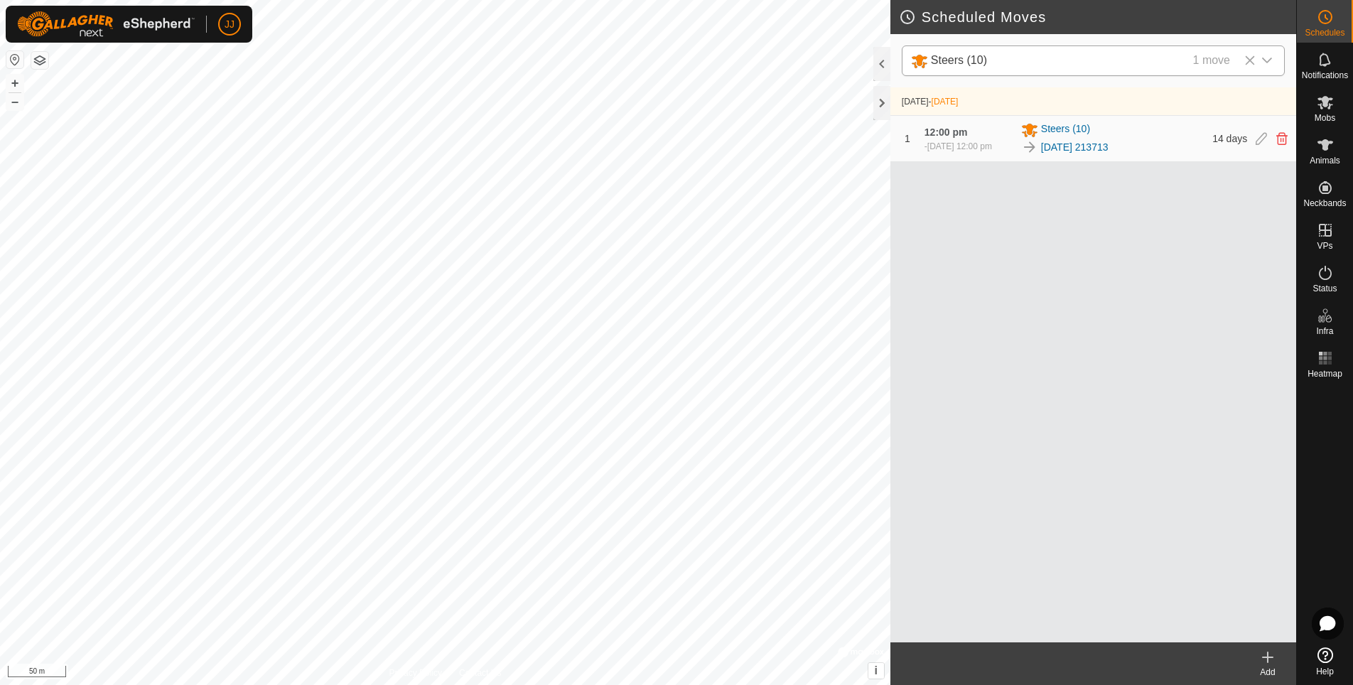
click at [1266, 660] on icon at bounding box center [1267, 657] width 17 height 17
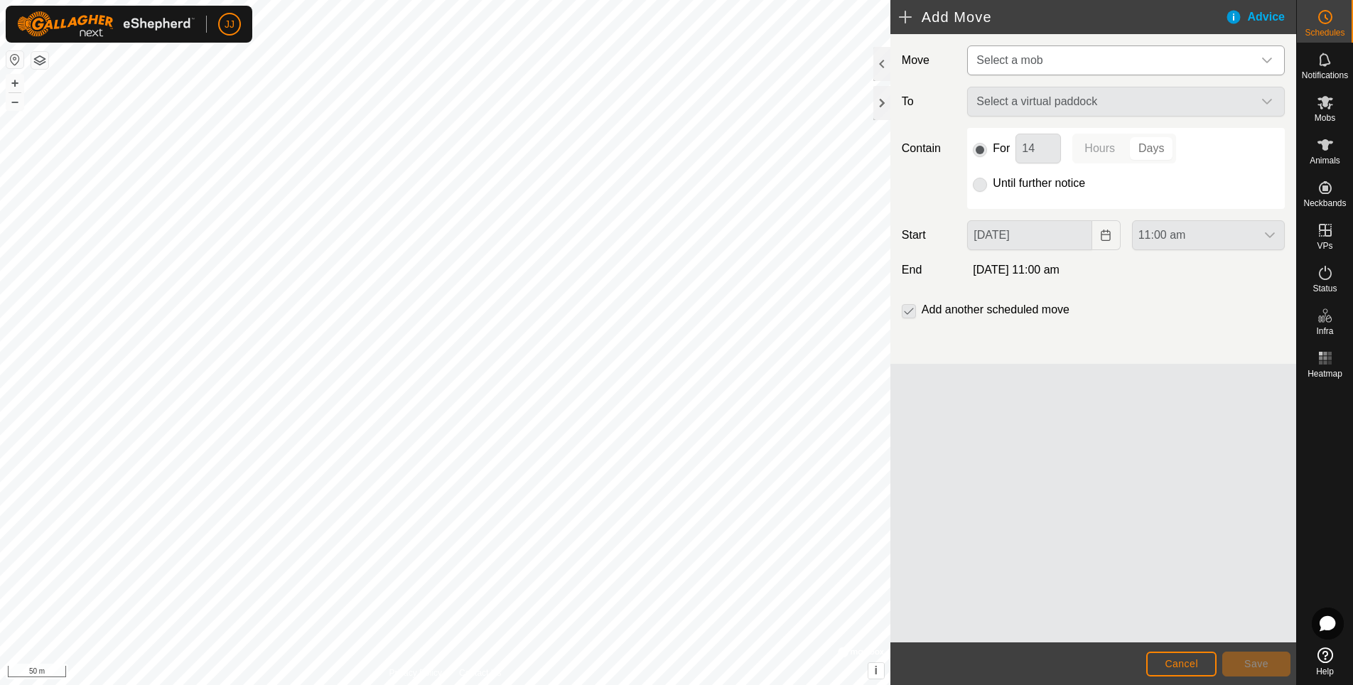
click at [1017, 65] on span "Select a mob" at bounding box center [1009, 60] width 66 height 12
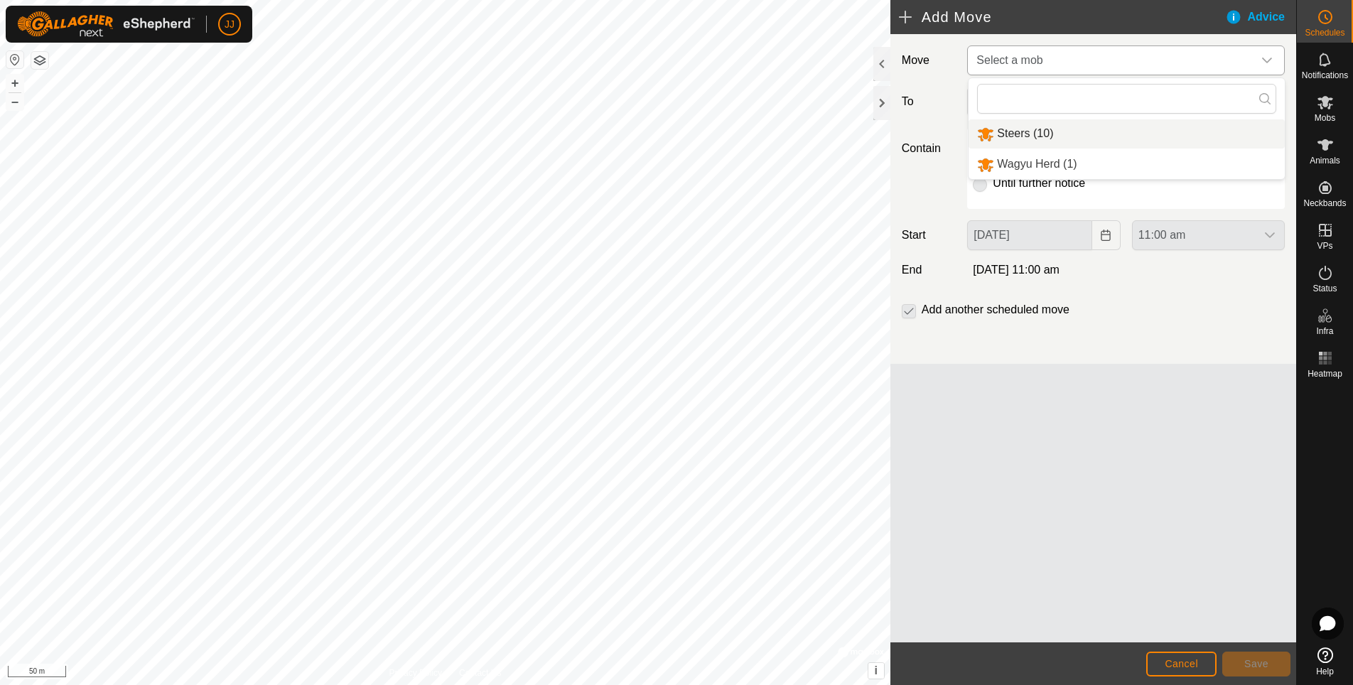
click at [1019, 140] on li "Steers (10)" at bounding box center [1126, 133] width 316 height 29
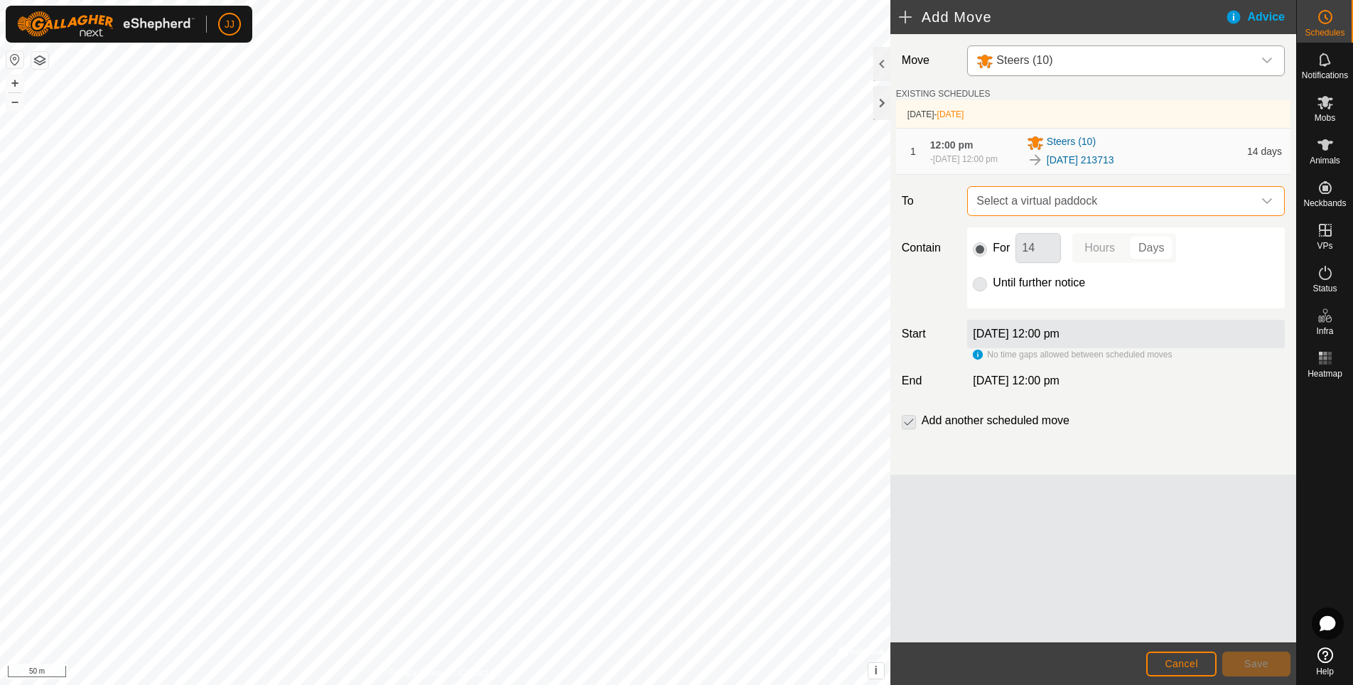
click at [1103, 198] on span "Select a virtual paddock" at bounding box center [1111, 201] width 282 height 28
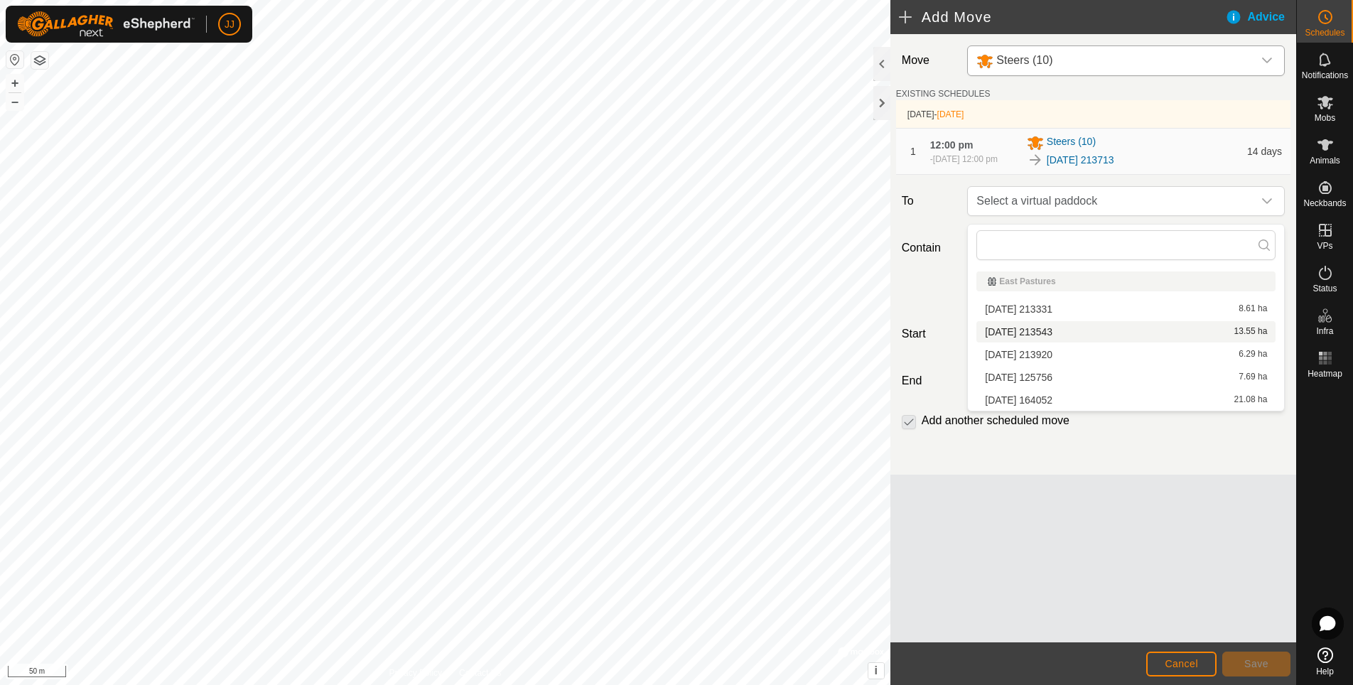
click at [1061, 331] on li "[DATE] 213543 13.55 ha" at bounding box center [1125, 331] width 299 height 21
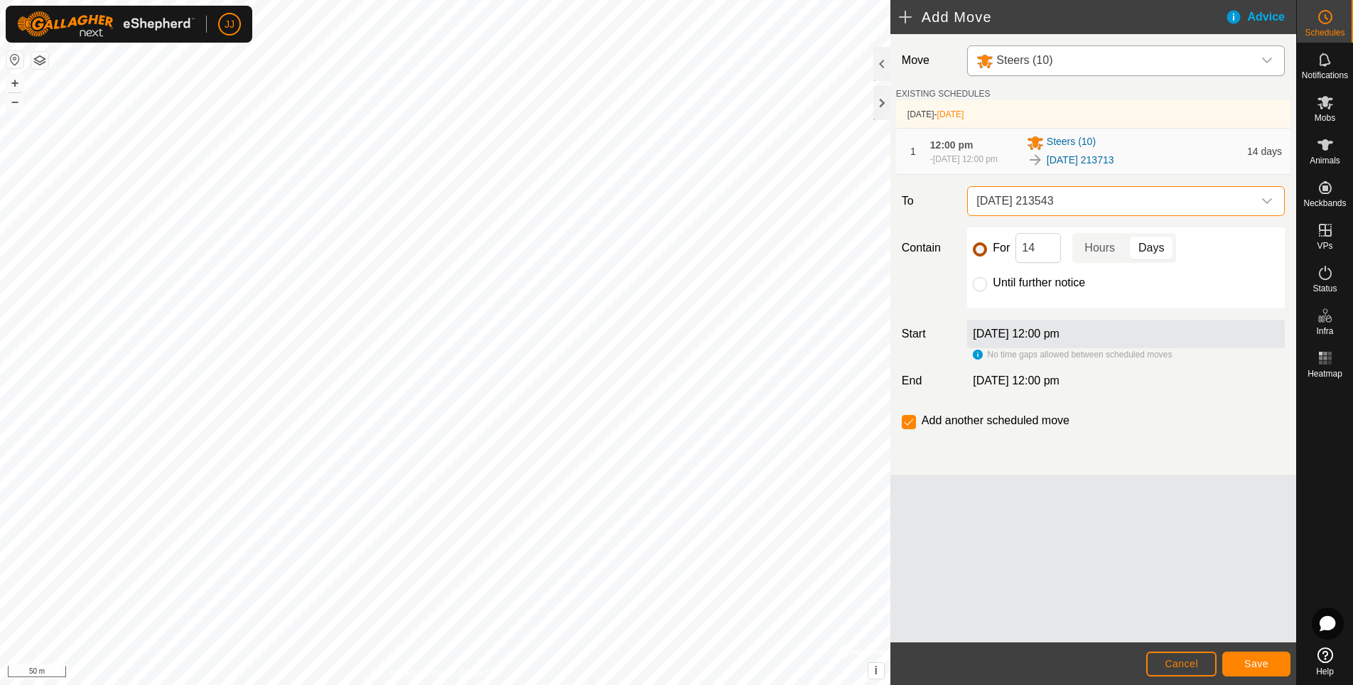
click at [981, 256] on input "For" at bounding box center [980, 249] width 14 height 14
click at [1004, 254] on div "For 14 Hours Days" at bounding box center [1126, 248] width 306 height 30
type input "1"
click at [1166, 659] on span "Cancel" at bounding box center [1180, 663] width 33 height 11
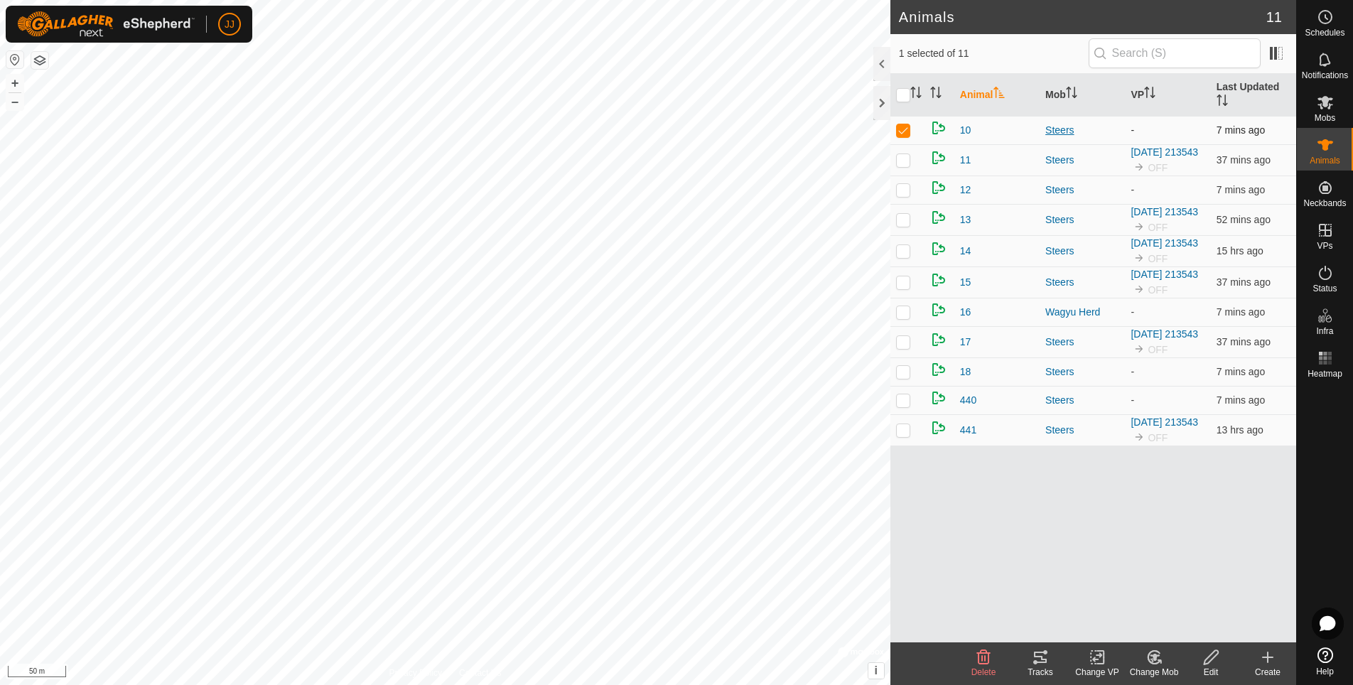
click at [1056, 129] on div "Steers" at bounding box center [1082, 130] width 74 height 15
click at [902, 129] on p-checkbox at bounding box center [903, 129] width 14 height 11
checkbox input "true"
click at [1047, 658] on icon at bounding box center [1040, 657] width 17 height 17
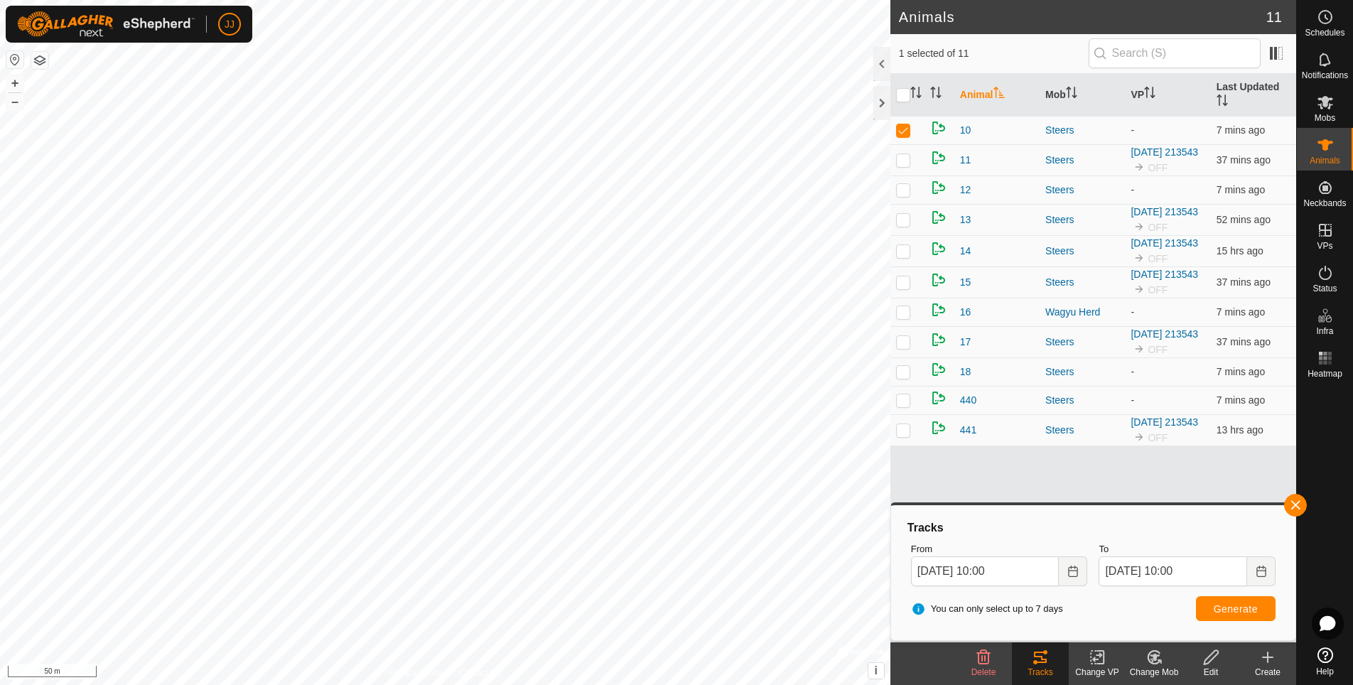
click at [1098, 658] on icon at bounding box center [1097, 657] width 18 height 17
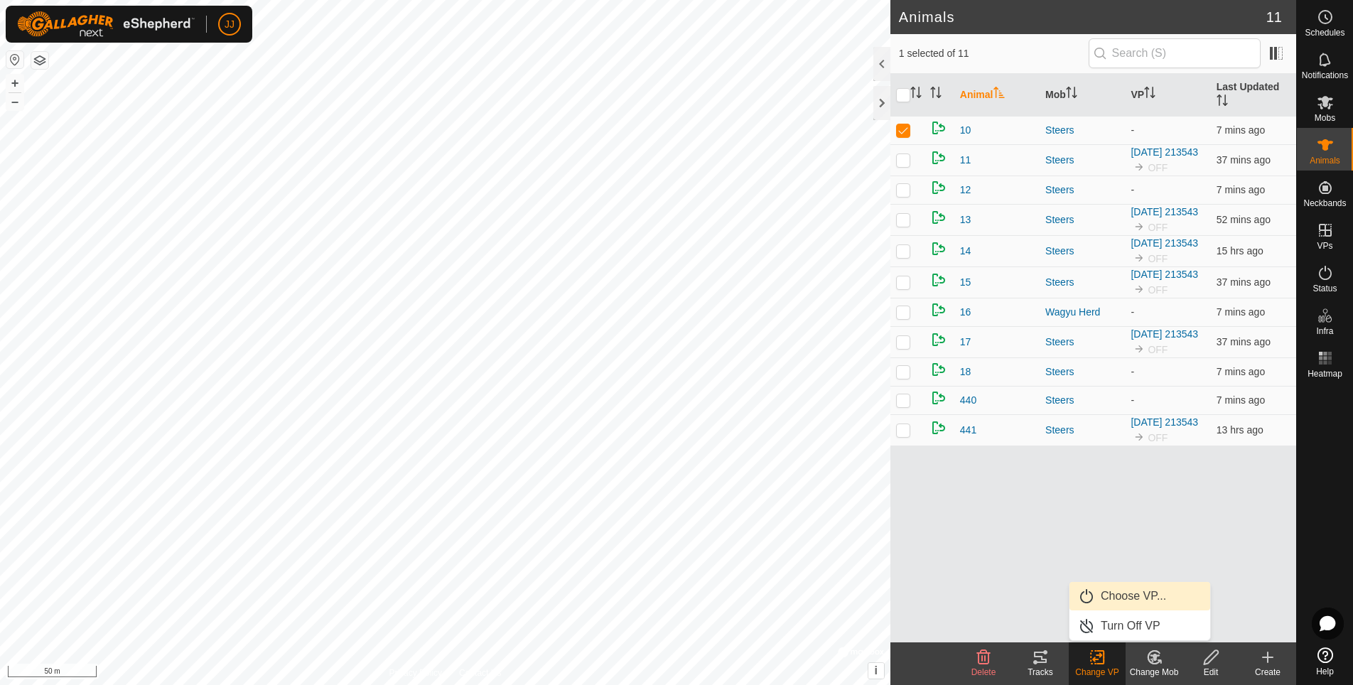
click at [1118, 597] on link "Choose VP..." at bounding box center [1139, 596] width 141 height 28
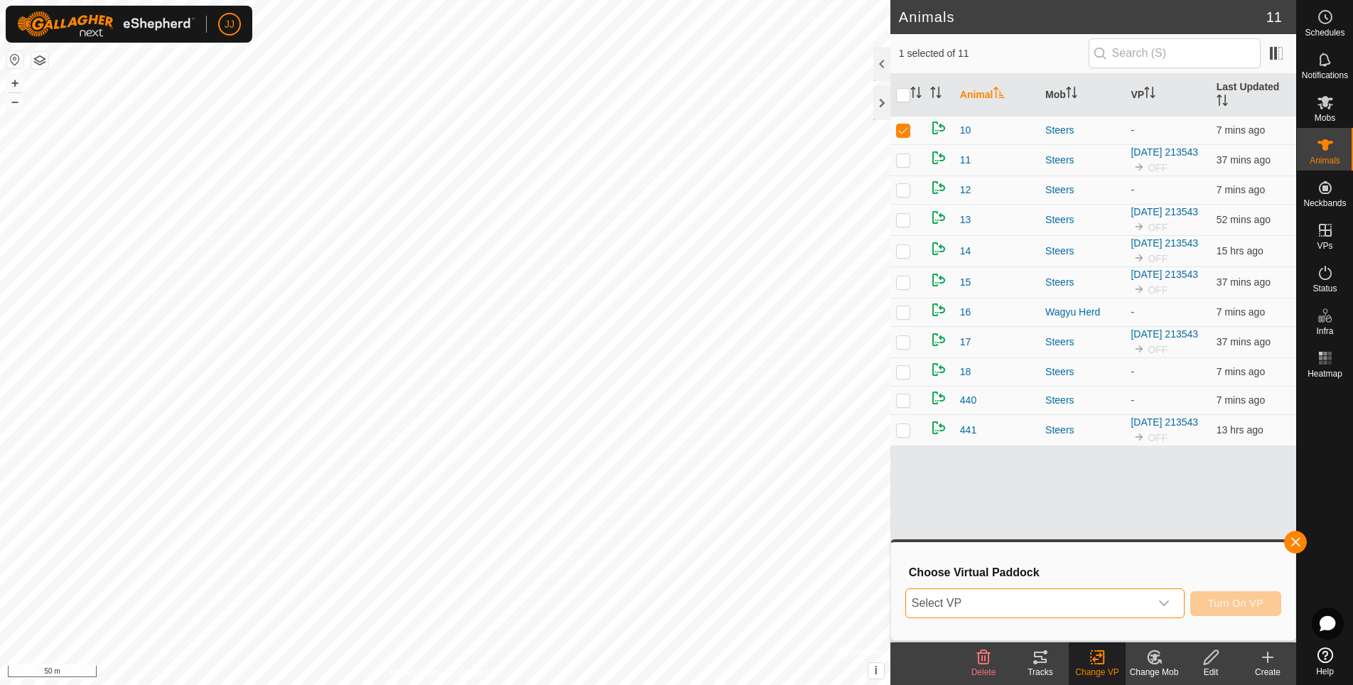
click at [1146, 601] on span "Select VP" at bounding box center [1028, 603] width 244 height 28
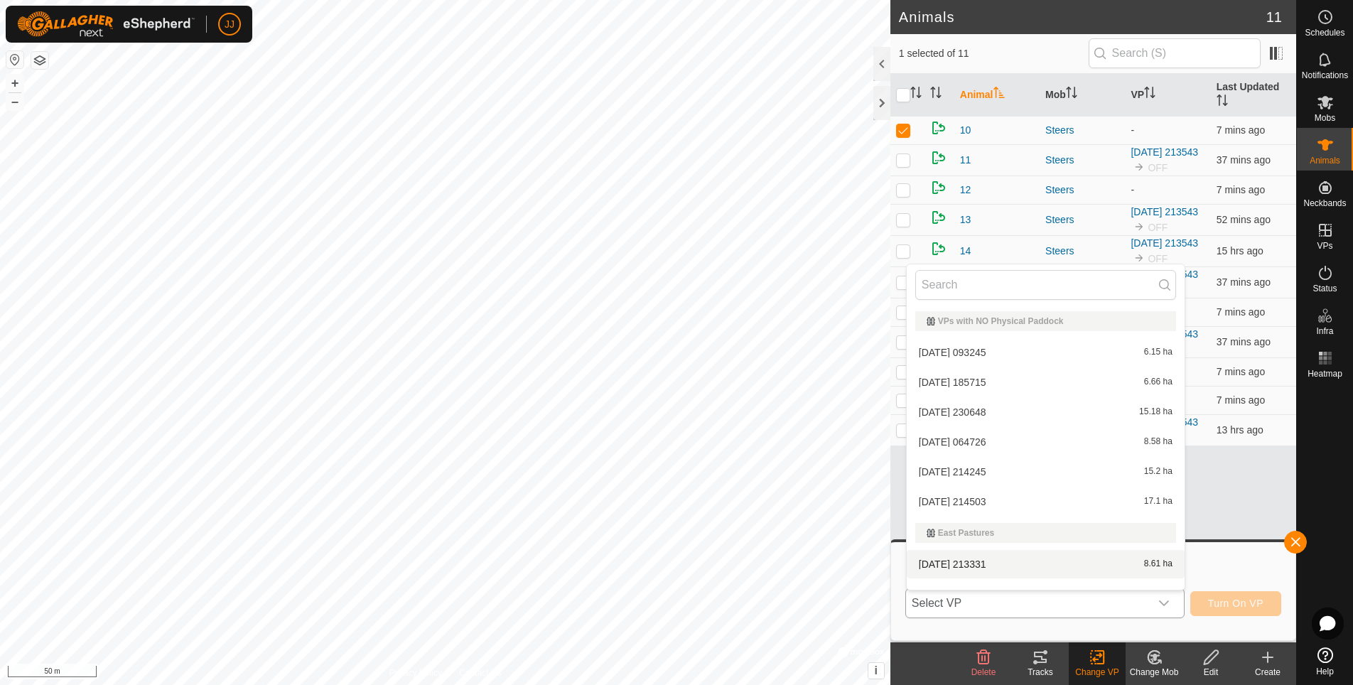
scroll to position [18, 0]
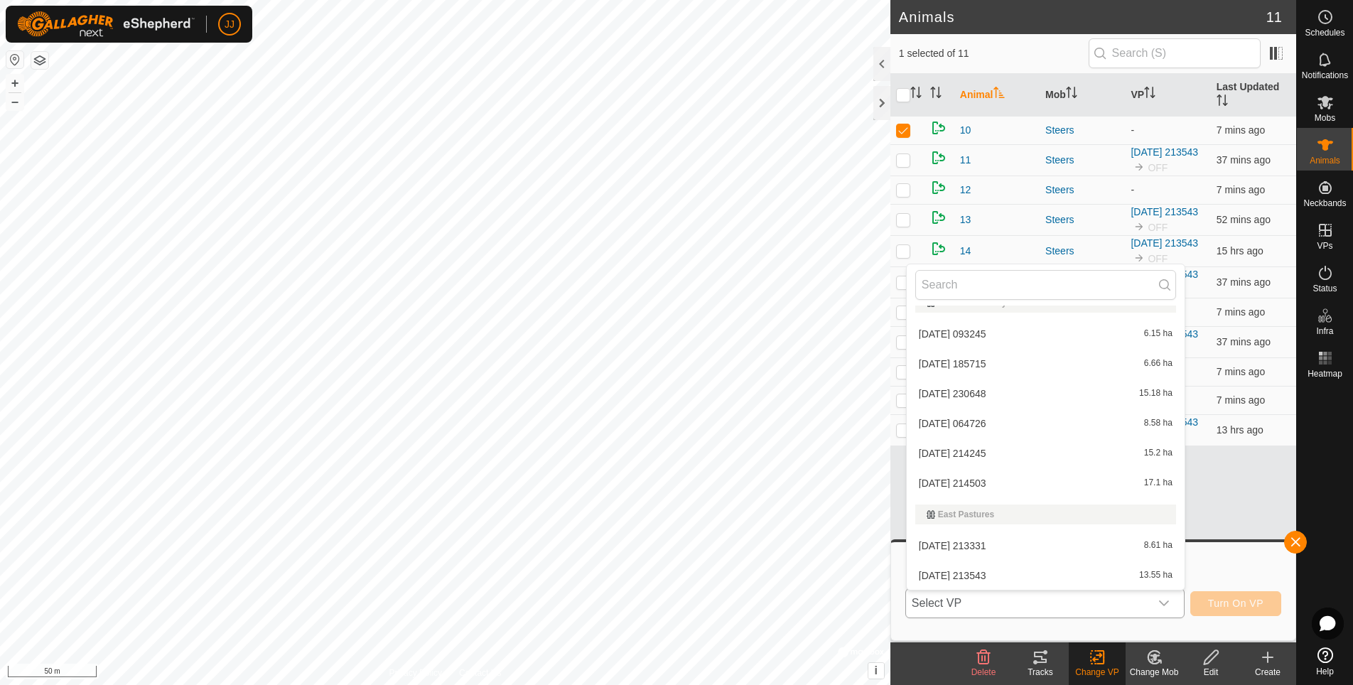
click at [997, 577] on li "[DATE] 213543 13.55 ha" at bounding box center [1046, 575] width 278 height 28
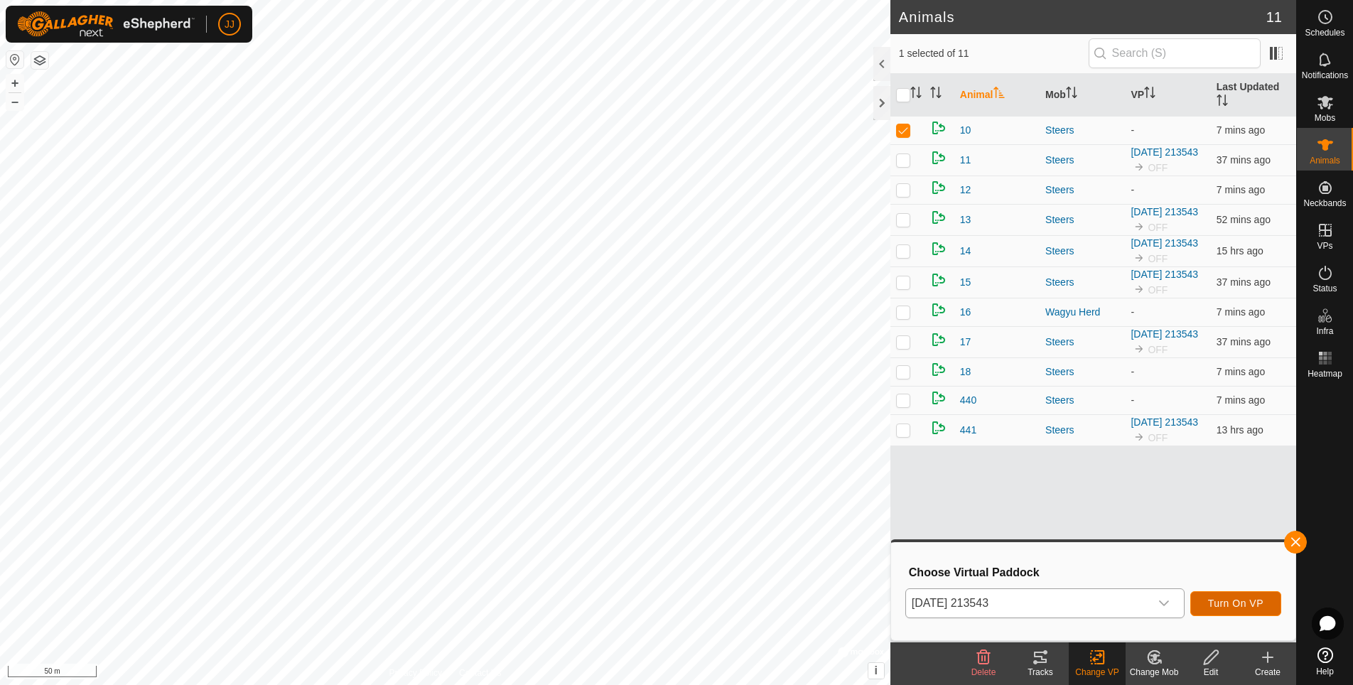
click at [1228, 604] on span "Turn On VP" at bounding box center [1235, 602] width 55 height 11
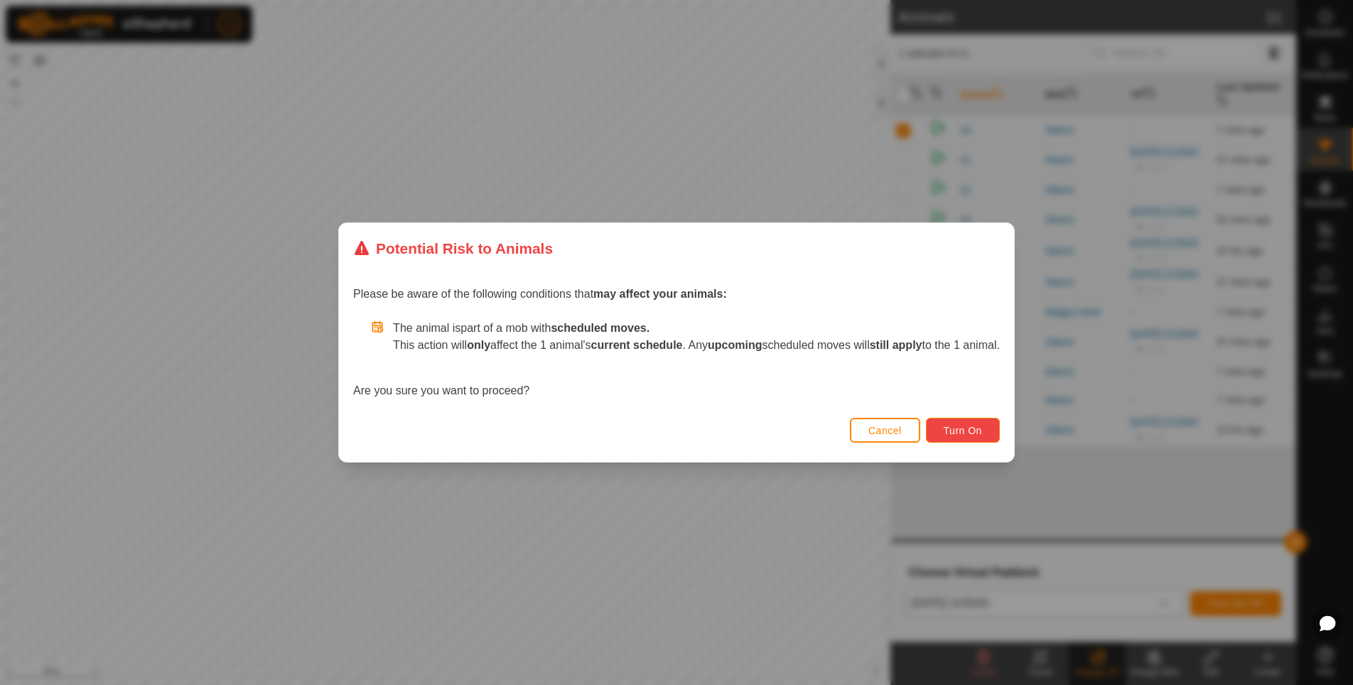
click at [972, 422] on button "Turn On" at bounding box center [963, 430] width 74 height 25
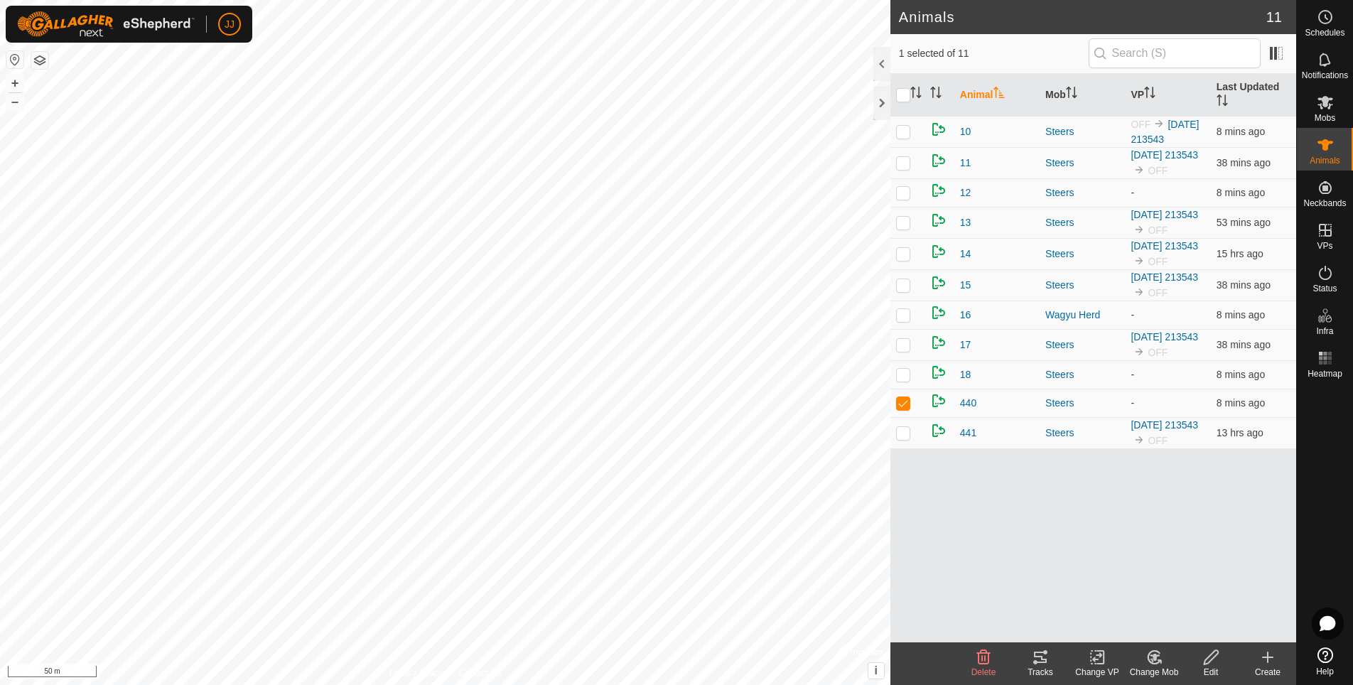
click at [1093, 656] on icon at bounding box center [1097, 657] width 18 height 17
click at [1115, 597] on link "Choose VP..." at bounding box center [1139, 596] width 141 height 28
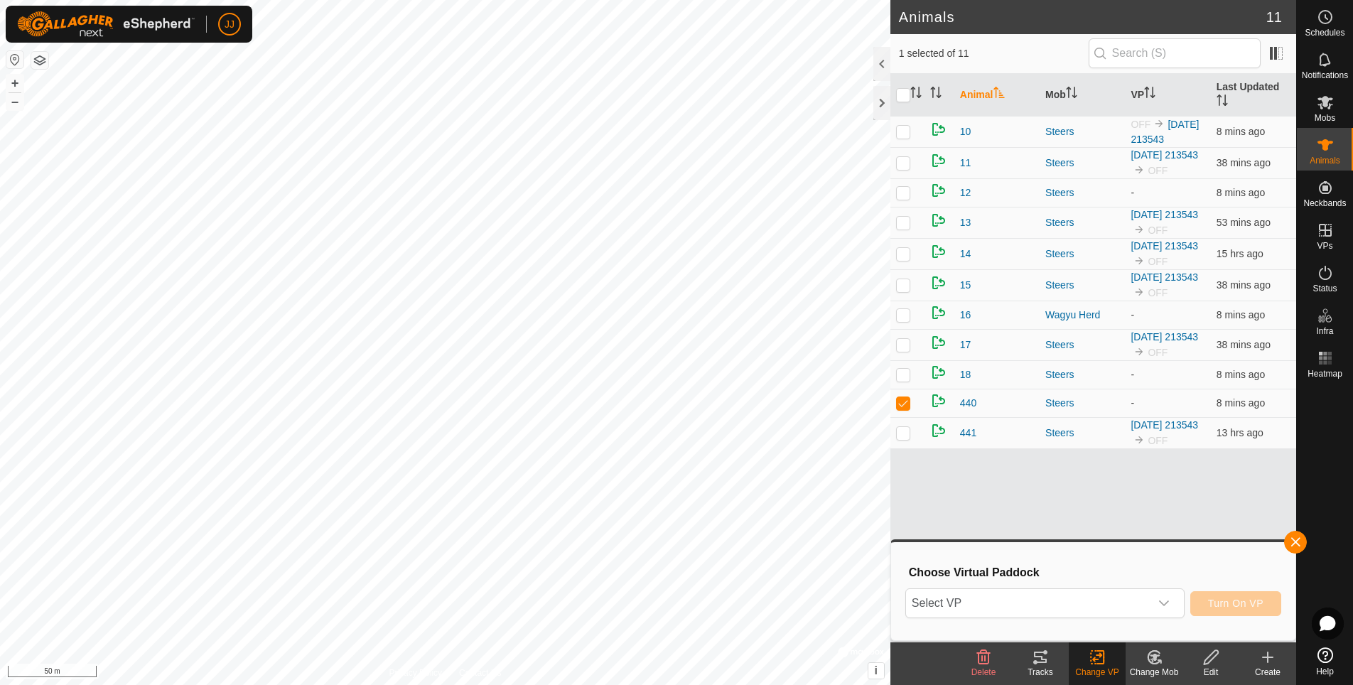
click at [1144, 598] on span "Select VP" at bounding box center [1028, 603] width 244 height 28
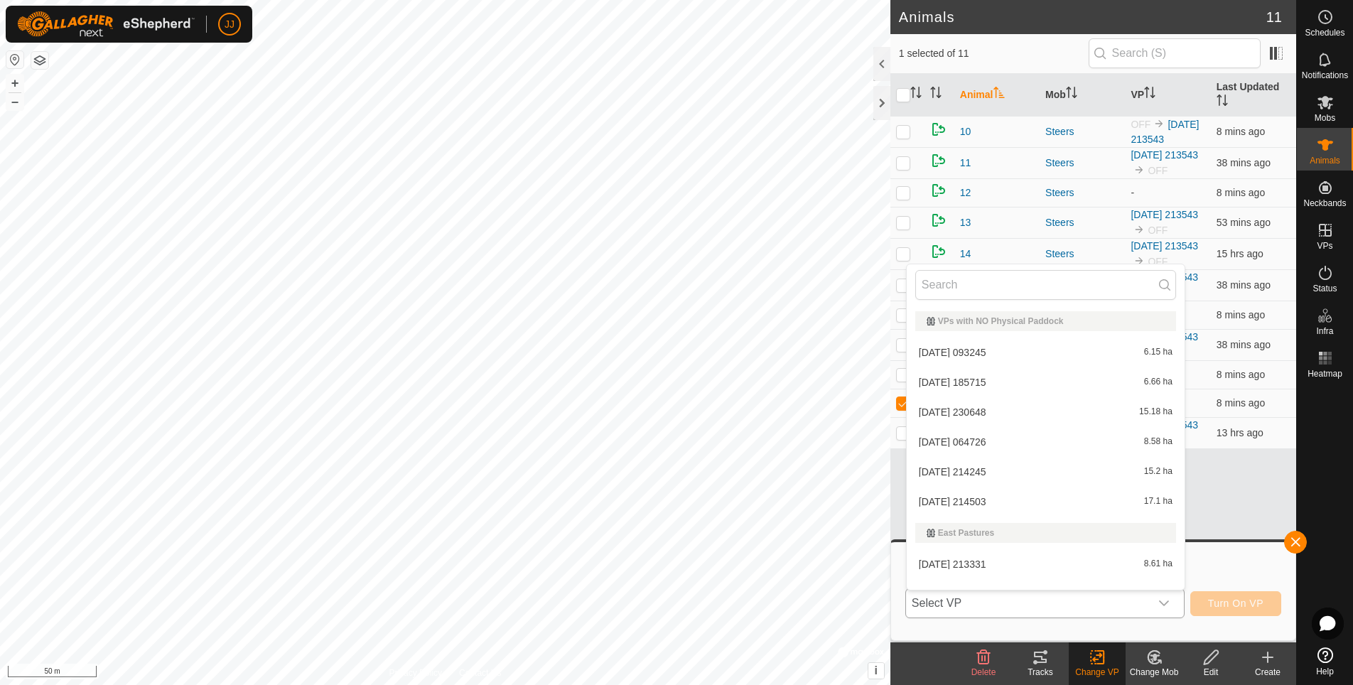
scroll to position [213, 0]
click at [978, 384] on li "[DATE] 213543 13.55 ha" at bounding box center [1046, 381] width 278 height 28
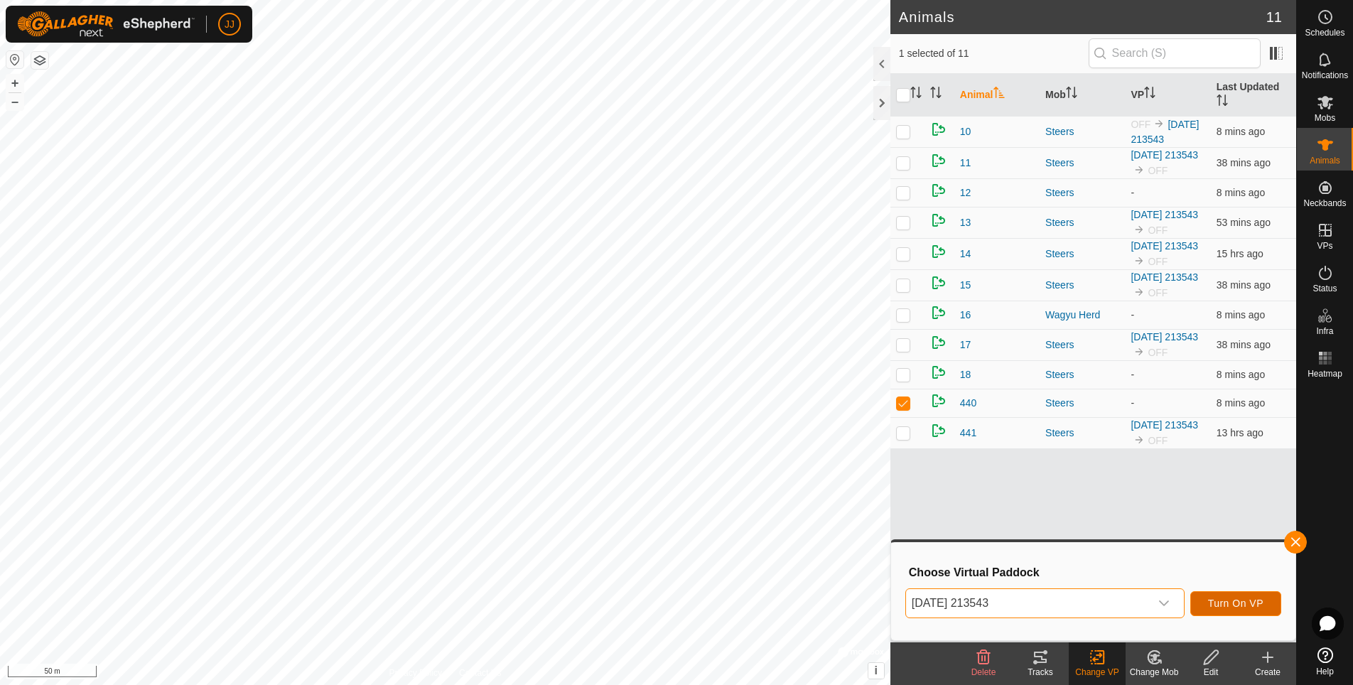
click at [1228, 602] on span "Turn On VP" at bounding box center [1235, 602] width 55 height 11
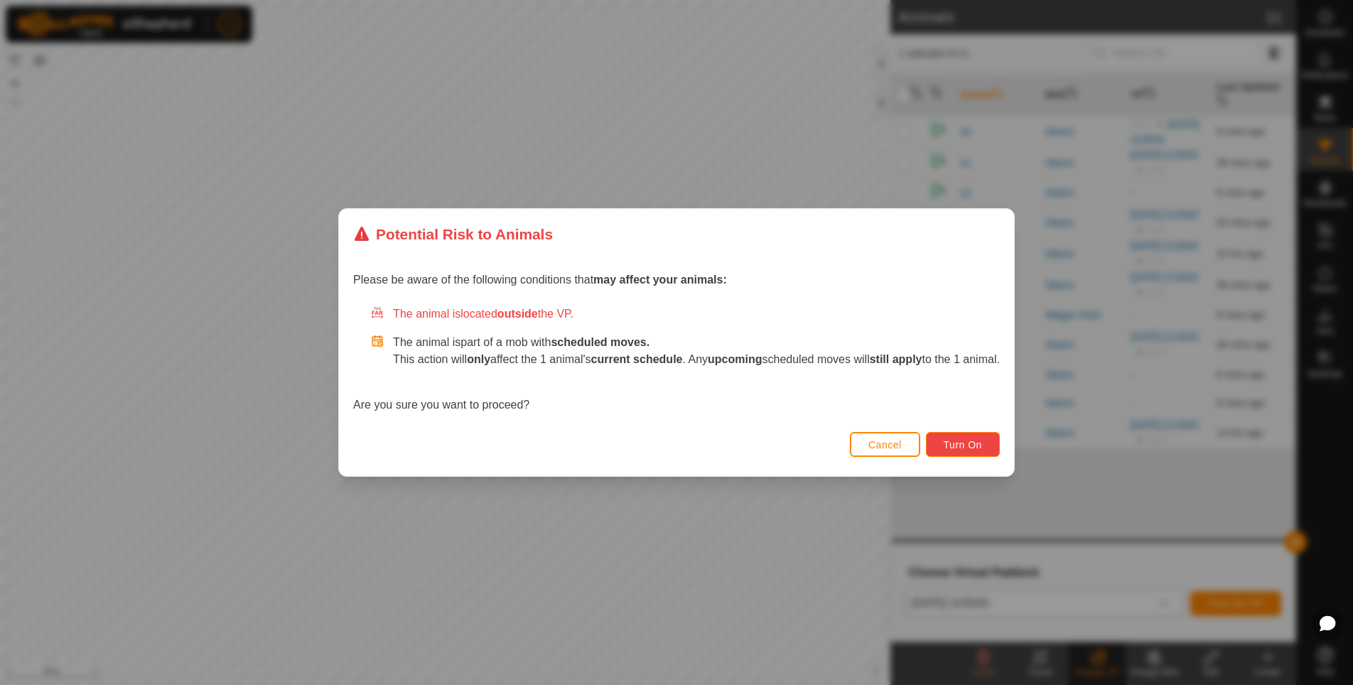
click at [982, 442] on span "Turn On" at bounding box center [962, 444] width 38 height 11
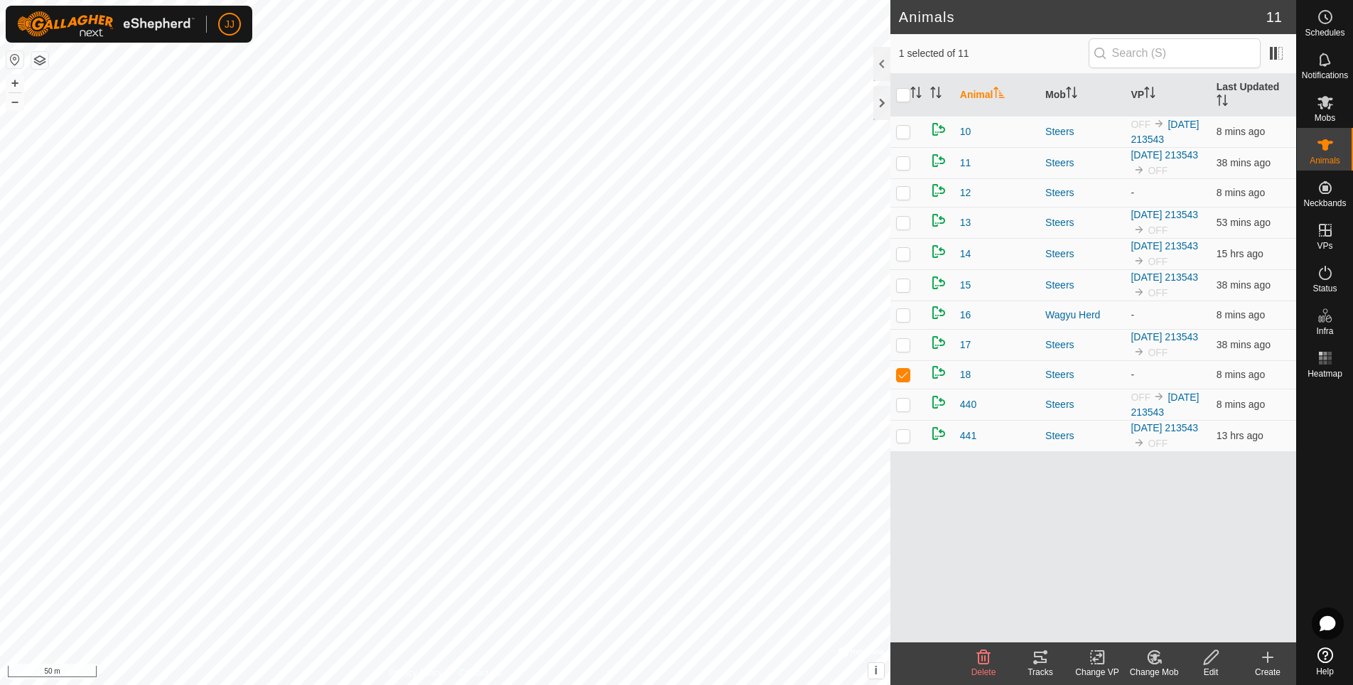
click at [1103, 650] on icon at bounding box center [1097, 657] width 18 height 17
click at [1126, 593] on link "Choose VP..." at bounding box center [1139, 596] width 141 height 28
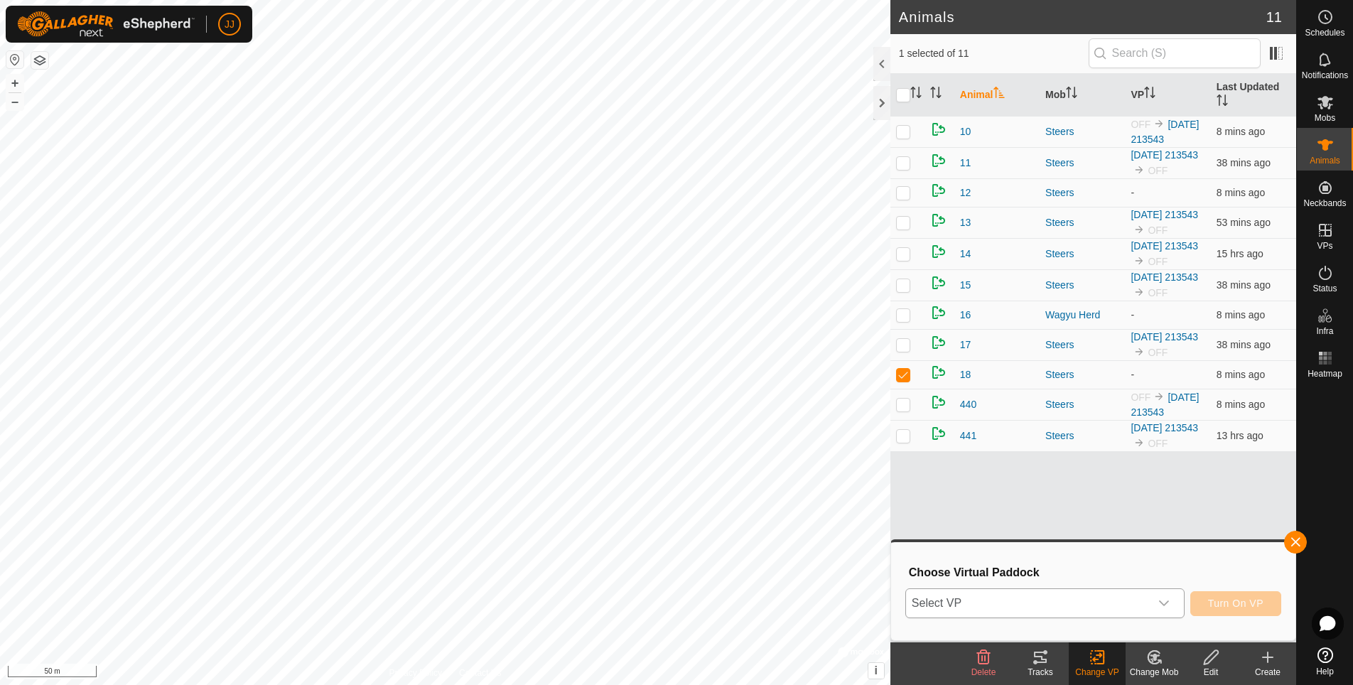
click at [1080, 600] on span "Select VP" at bounding box center [1028, 603] width 244 height 28
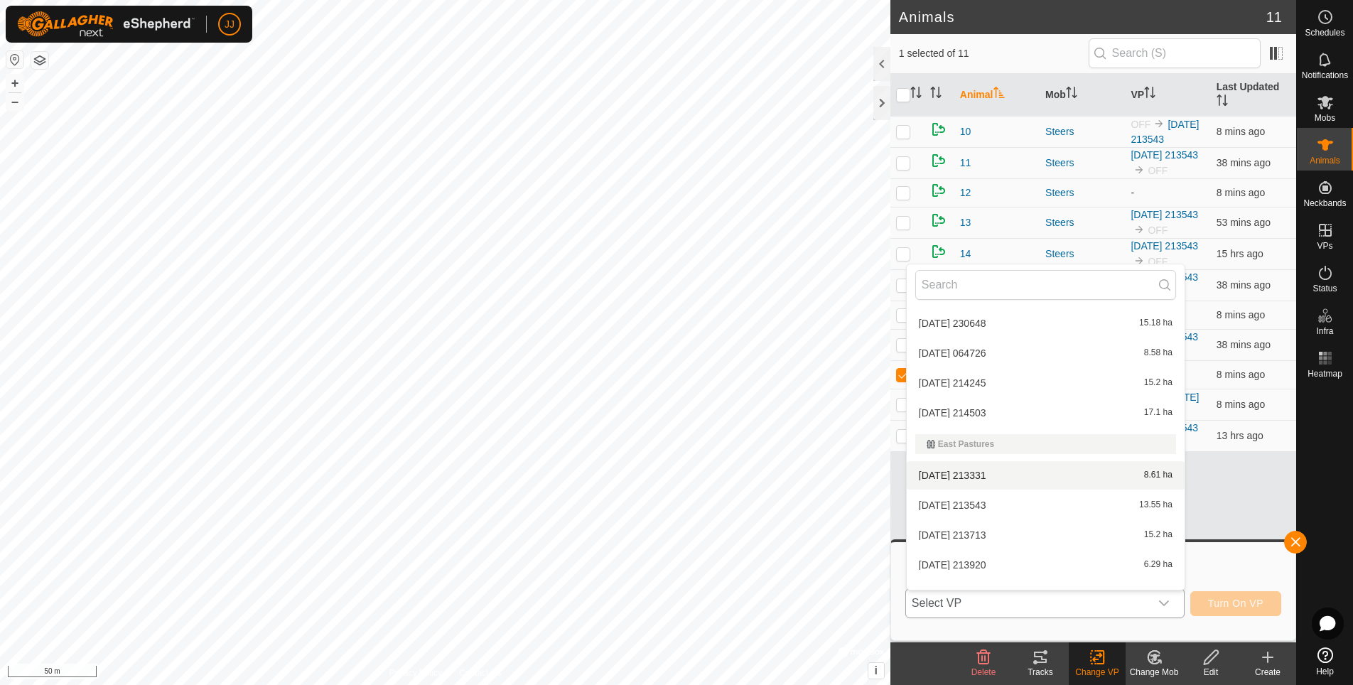
scroll to position [90, 0]
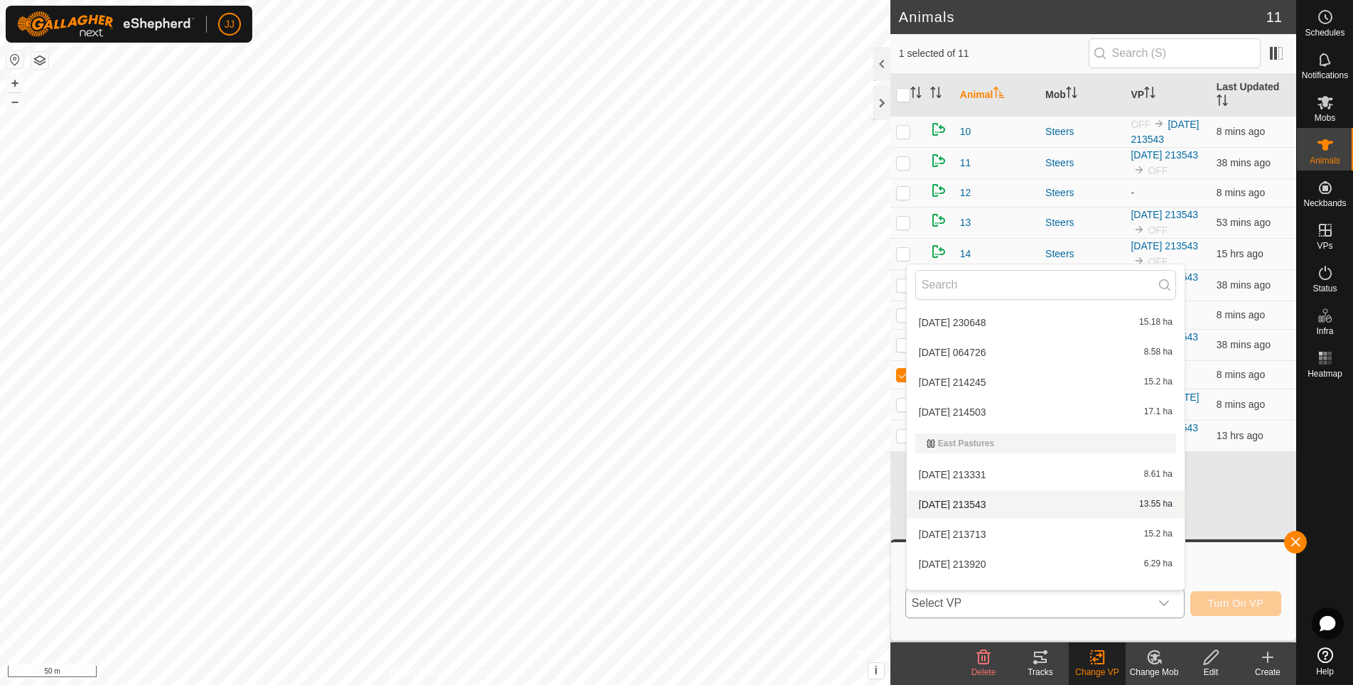
click at [998, 506] on li "[DATE] 213543 13.55 ha" at bounding box center [1046, 504] width 278 height 28
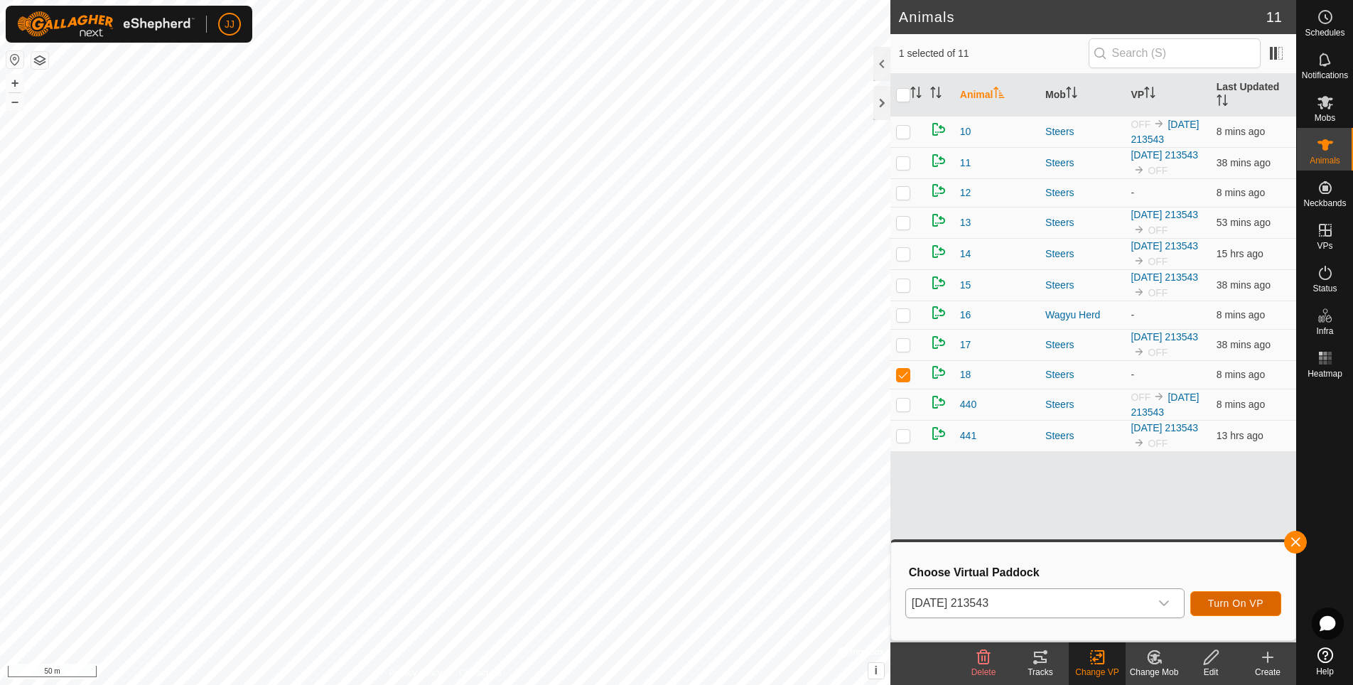
click at [1244, 601] on span "Turn On VP" at bounding box center [1235, 602] width 55 height 11
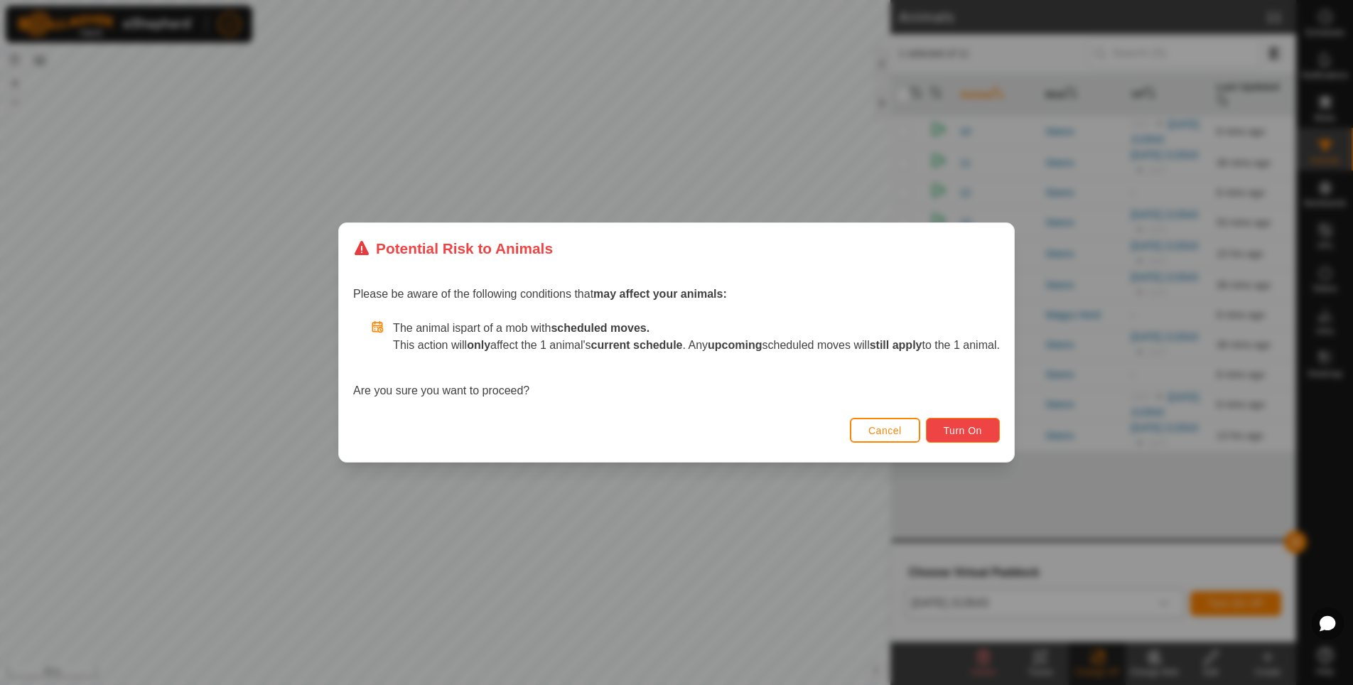
click at [980, 426] on span "Turn On" at bounding box center [962, 430] width 38 height 11
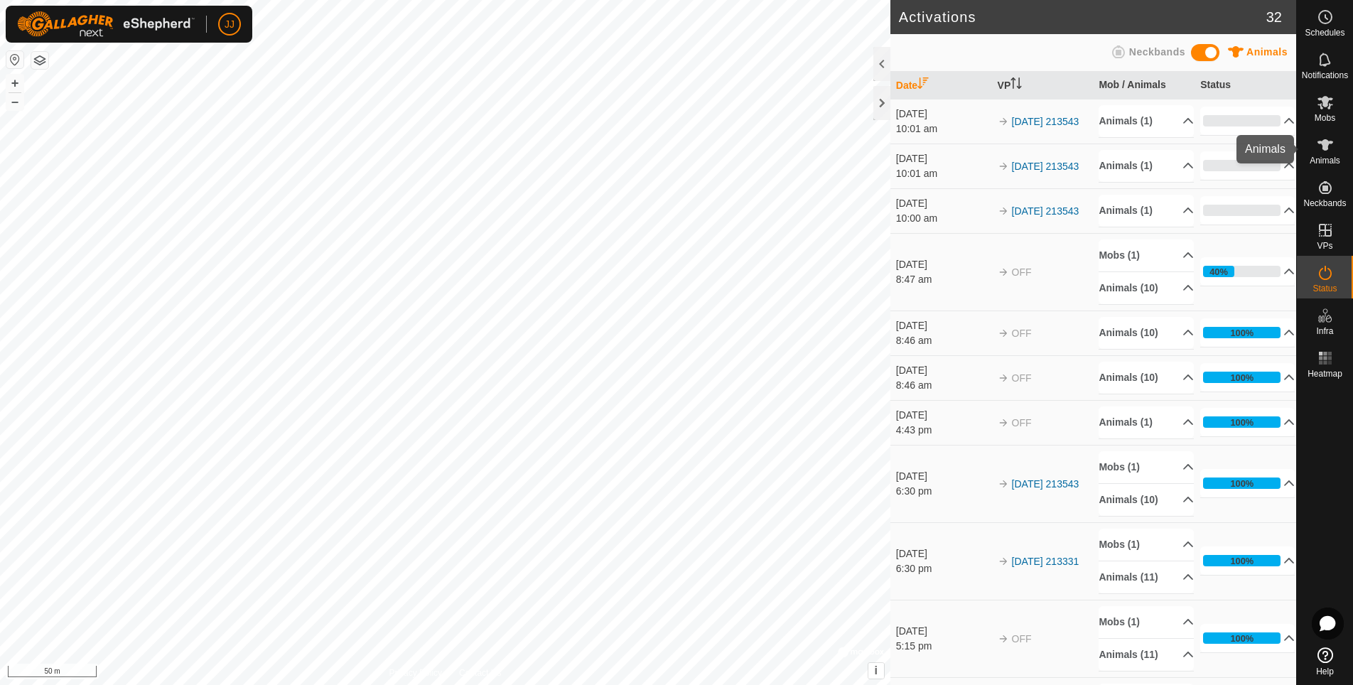
click at [1326, 139] on icon at bounding box center [1324, 144] width 17 height 17
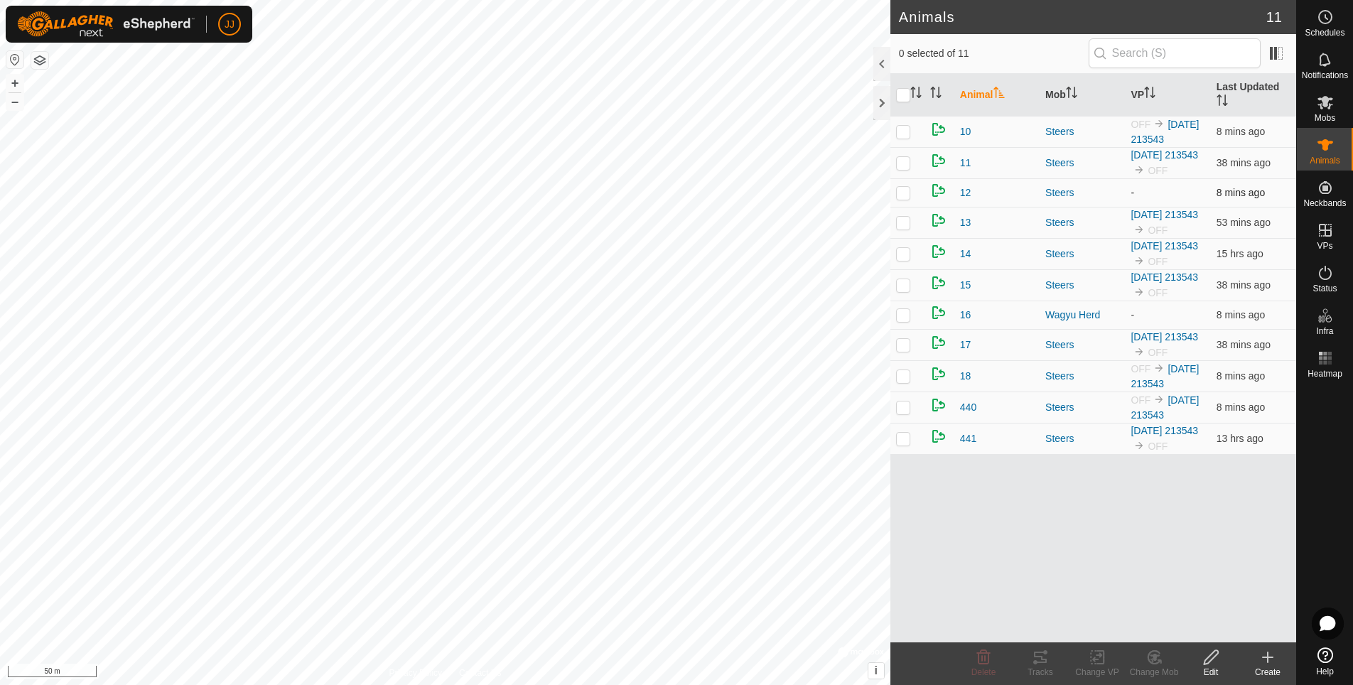
click at [904, 190] on p-checkbox at bounding box center [903, 192] width 14 height 11
click at [908, 192] on p-checkbox at bounding box center [903, 192] width 14 height 11
checkbox input "true"
click at [963, 193] on span "12" at bounding box center [965, 192] width 11 height 15
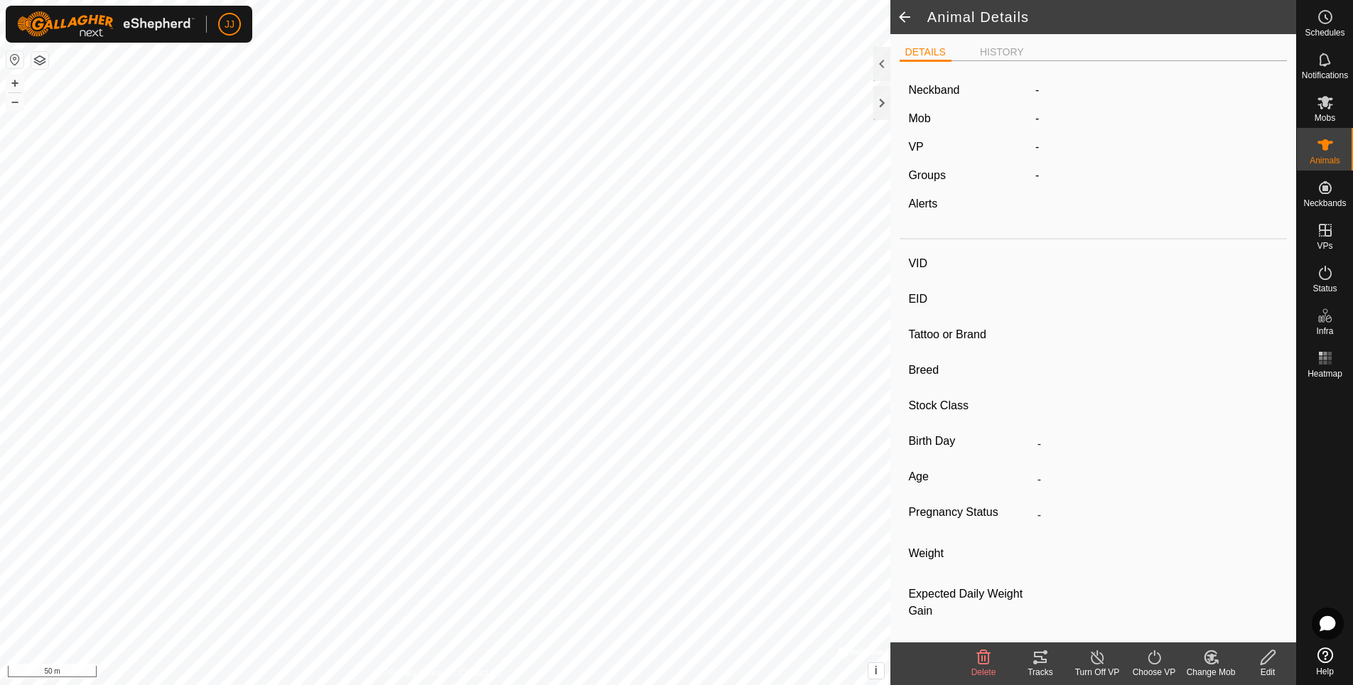
type input "12"
type input "-"
type input "Wagyu"
type input "feeder"
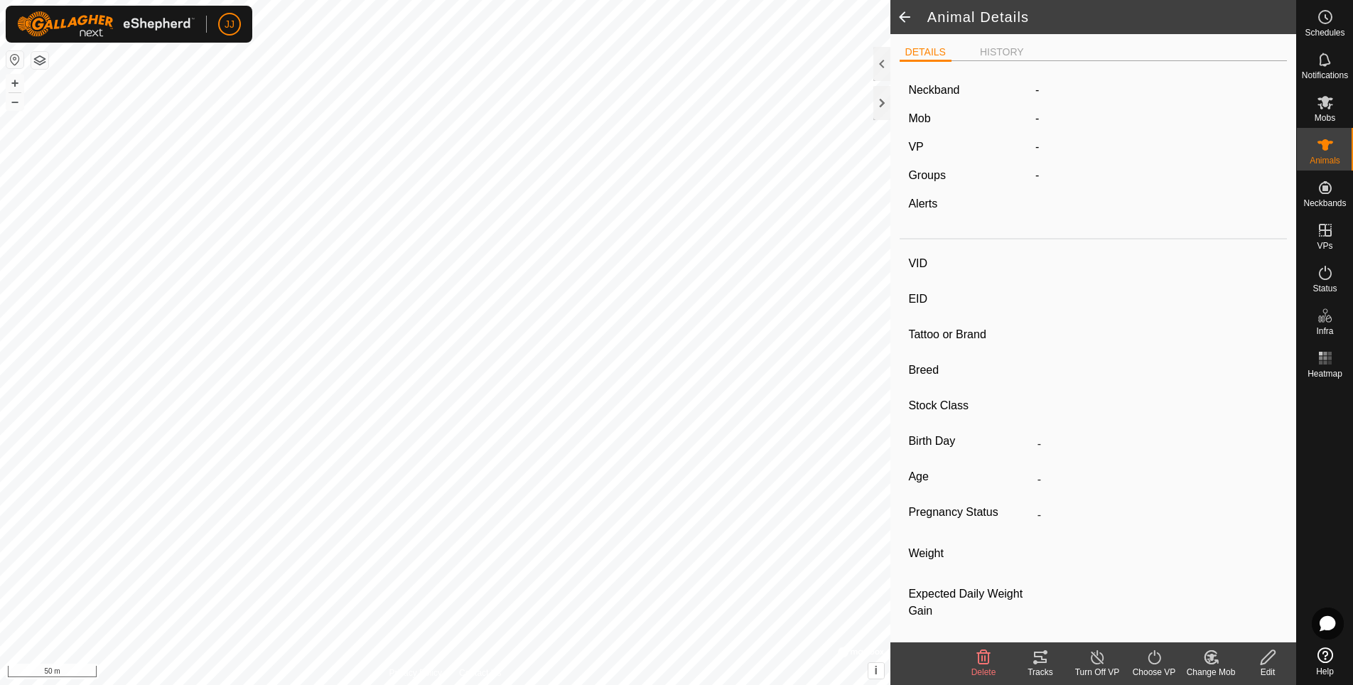
type input "03/2024"
type input "1 year 5 months"
type input "0 kg"
type input "-"
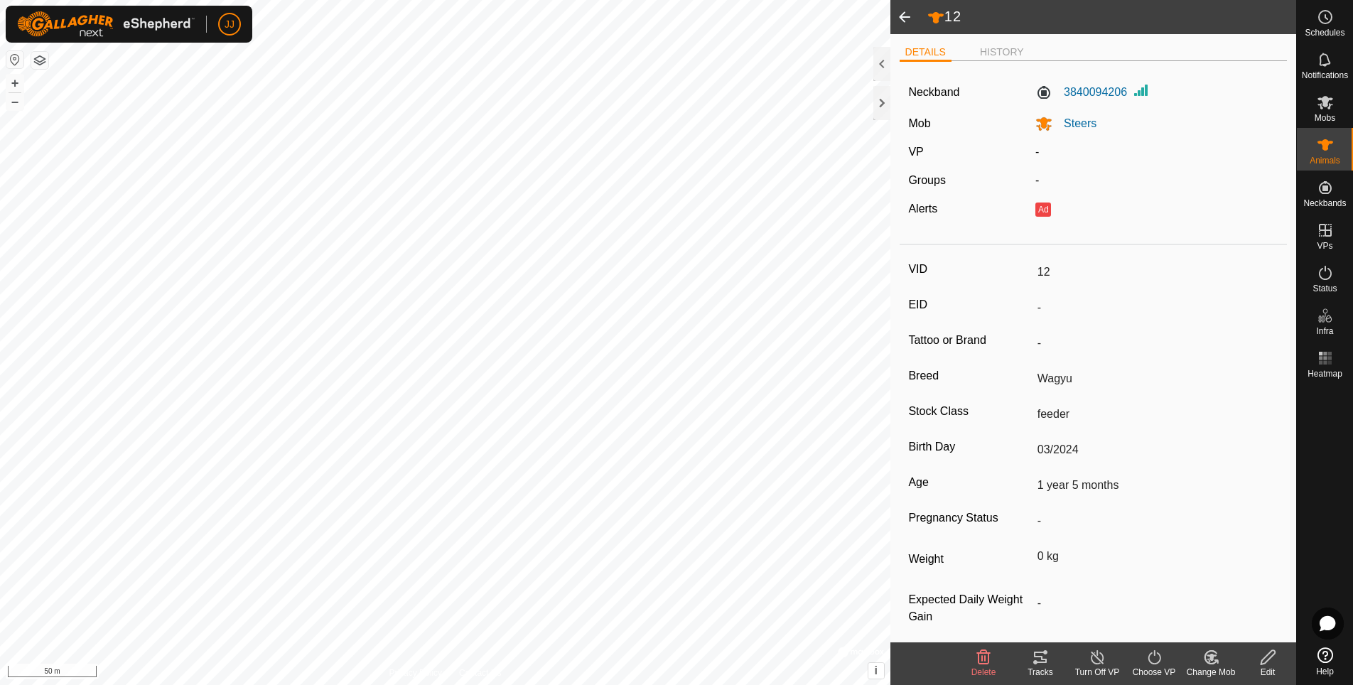
click at [907, 9] on span at bounding box center [904, 17] width 28 height 34
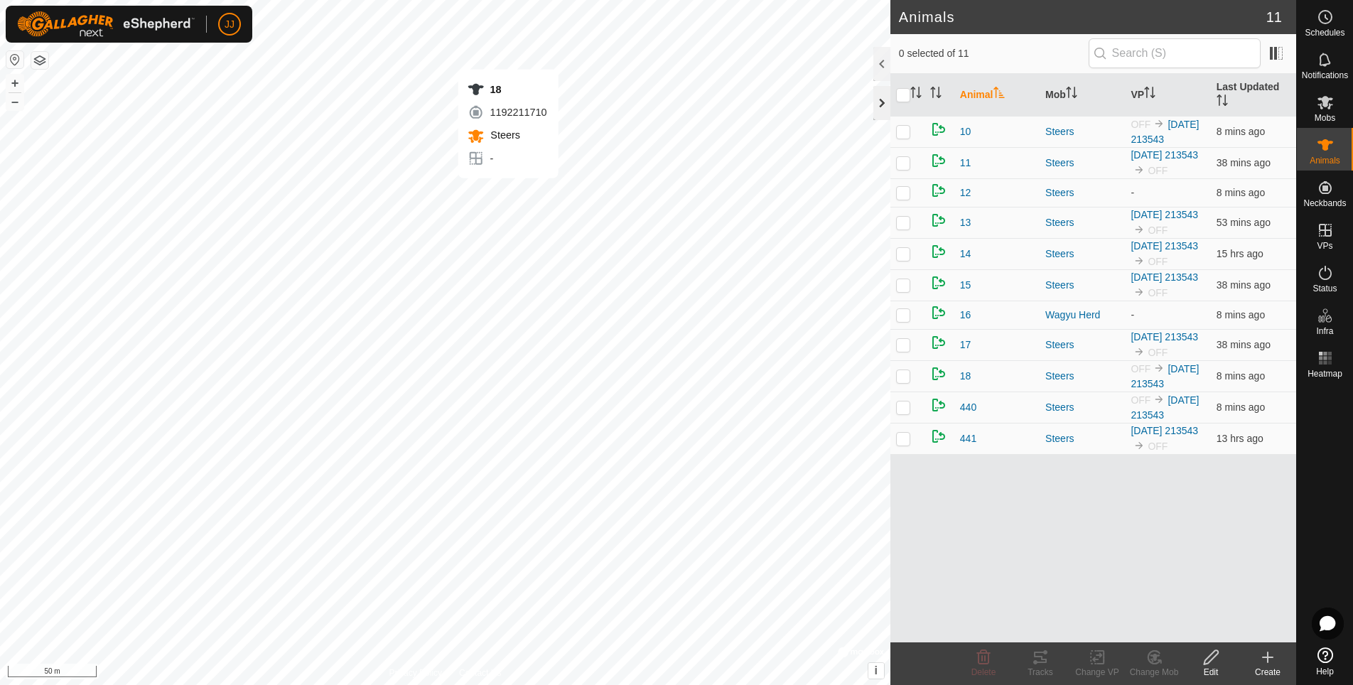
checkbox input "true"
click at [904, 439] on p-checkbox at bounding box center [903, 438] width 14 height 11
checkbox input "true"
click at [906, 406] on p-checkbox at bounding box center [903, 406] width 14 height 11
checkbox input "true"
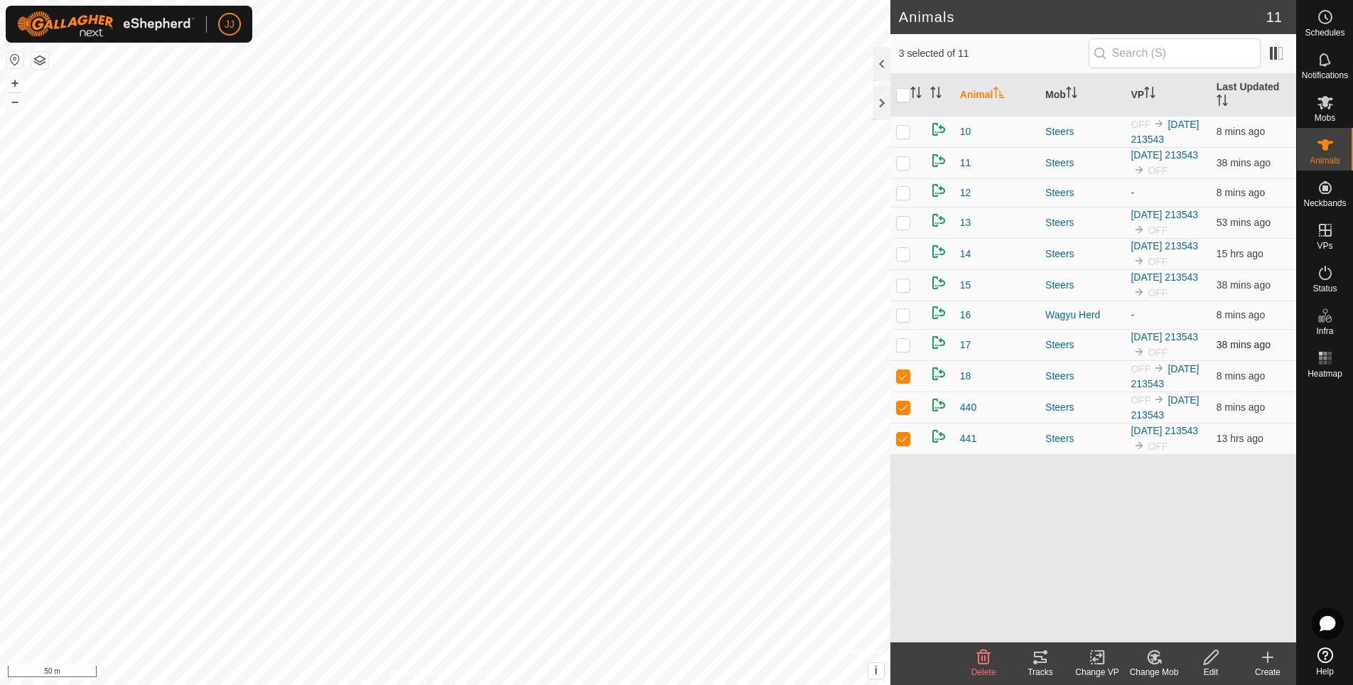
click at [907, 352] on td at bounding box center [907, 344] width 34 height 31
checkbox input "true"
click at [909, 286] on p-checkbox at bounding box center [903, 284] width 14 height 11
checkbox input "true"
drag, startPoint x: 909, startPoint y: 256, endPoint x: 911, endPoint y: 232, distance: 24.2
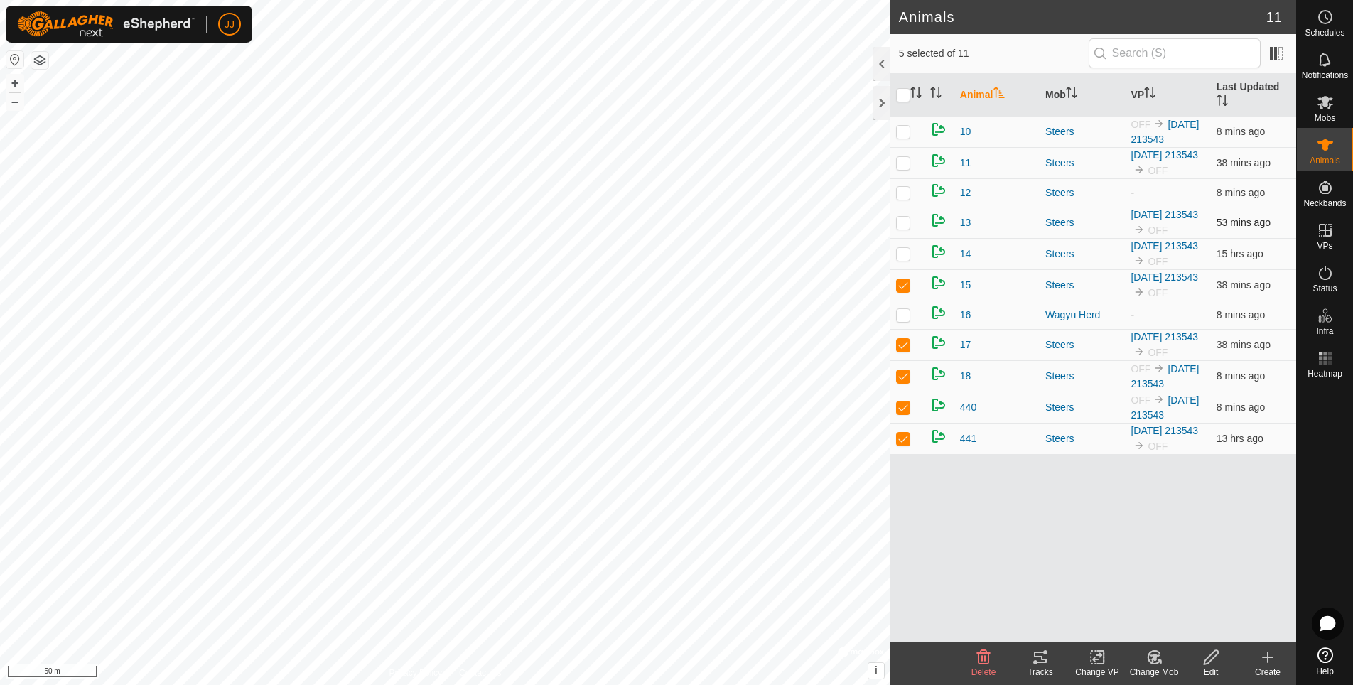
click at [909, 256] on p-checkbox at bounding box center [903, 253] width 14 height 11
checkbox input "true"
click at [904, 215] on td at bounding box center [907, 222] width 34 height 31
checkbox input "true"
click at [909, 193] on p-checkbox at bounding box center [903, 192] width 14 height 11
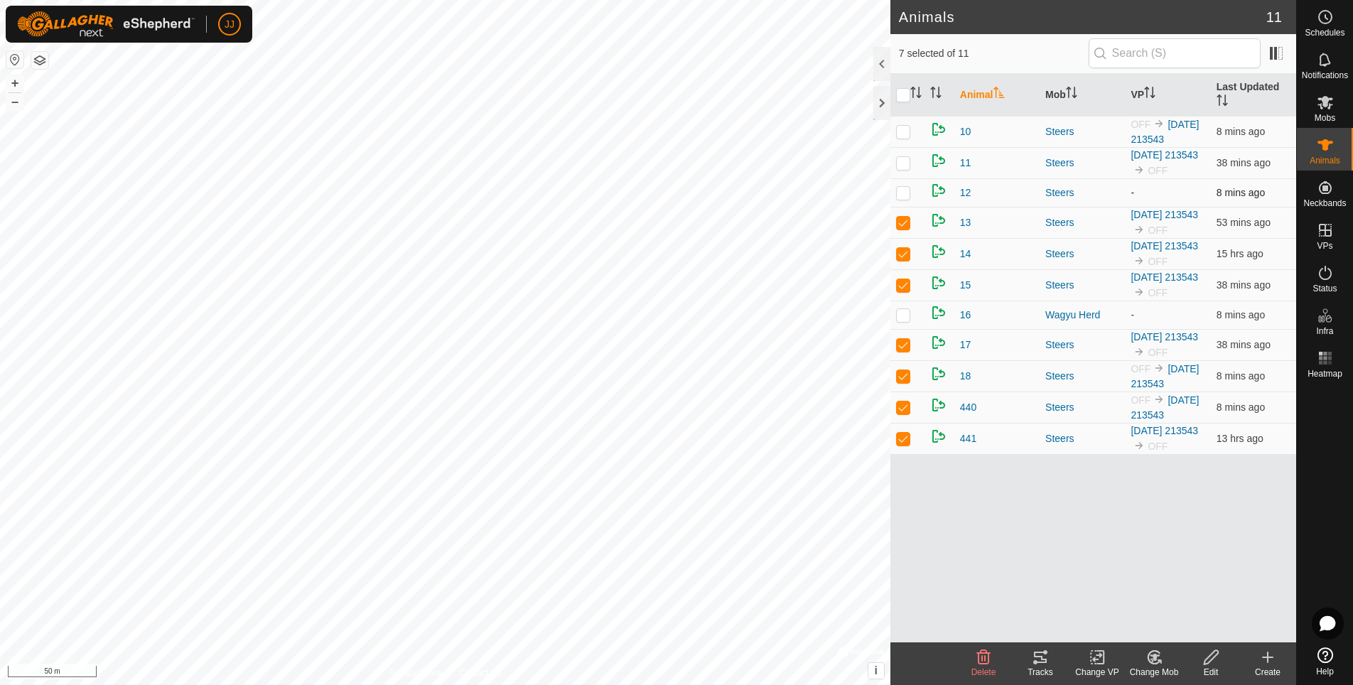
checkbox input "true"
click at [908, 157] on p-tablecheckbox at bounding box center [903, 162] width 14 height 11
checkbox input "true"
click at [902, 129] on p-checkbox at bounding box center [903, 131] width 14 height 11
checkbox input "true"
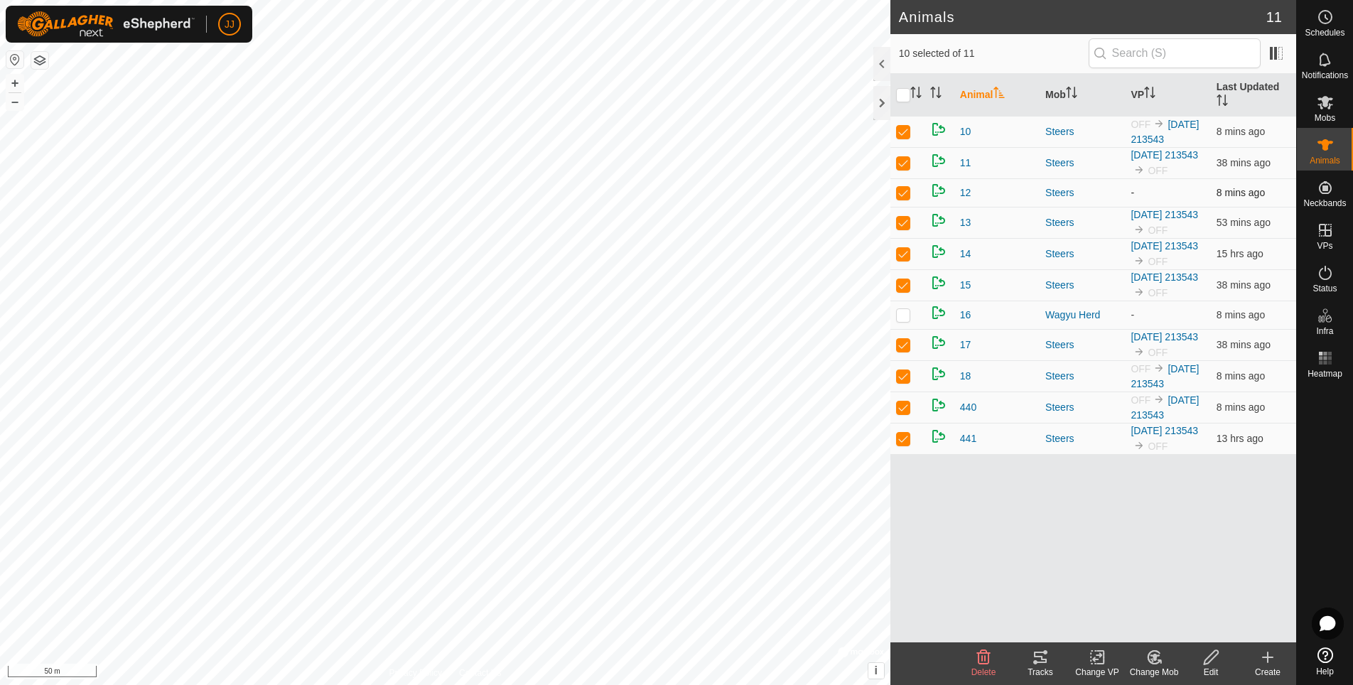
click at [905, 190] on p-checkbox at bounding box center [903, 192] width 14 height 11
checkbox input "false"
click at [1095, 654] on icon at bounding box center [1097, 657] width 18 height 17
click at [1122, 593] on link "Choose VP..." at bounding box center [1139, 596] width 141 height 28
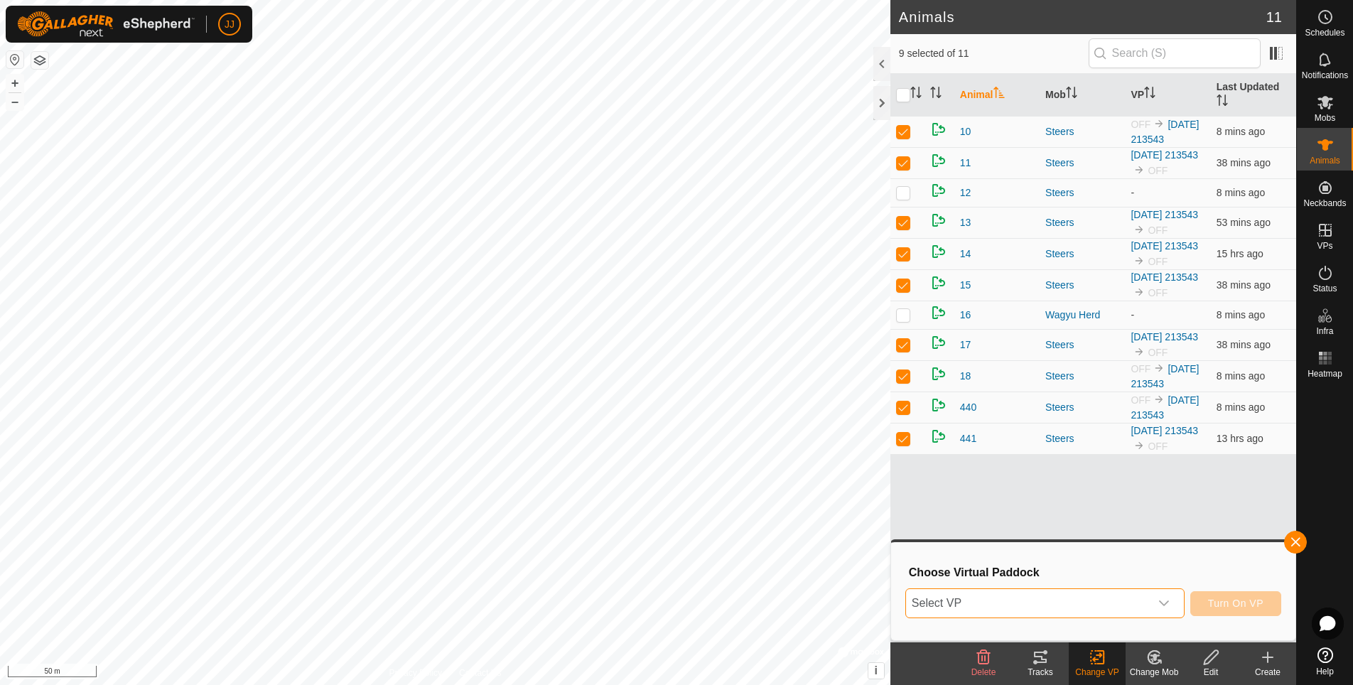
click at [1076, 610] on span "Select VP" at bounding box center [1028, 603] width 244 height 28
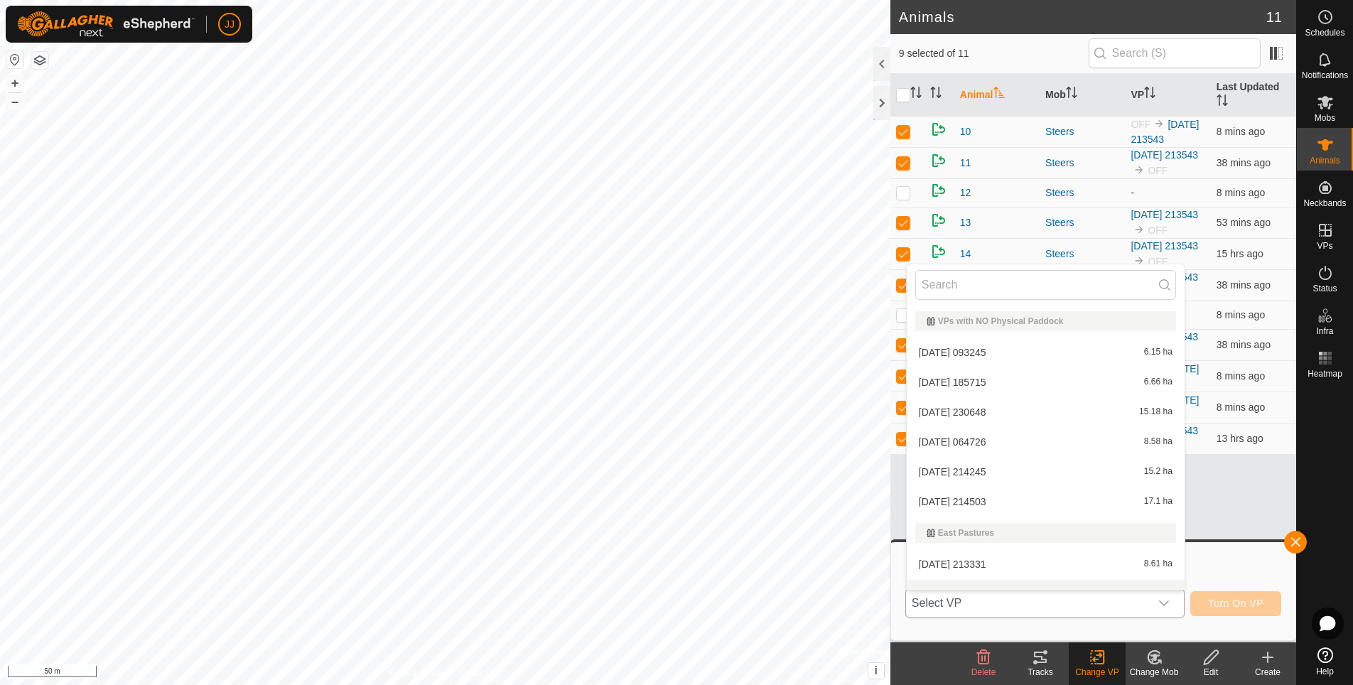
scroll to position [18, 0]
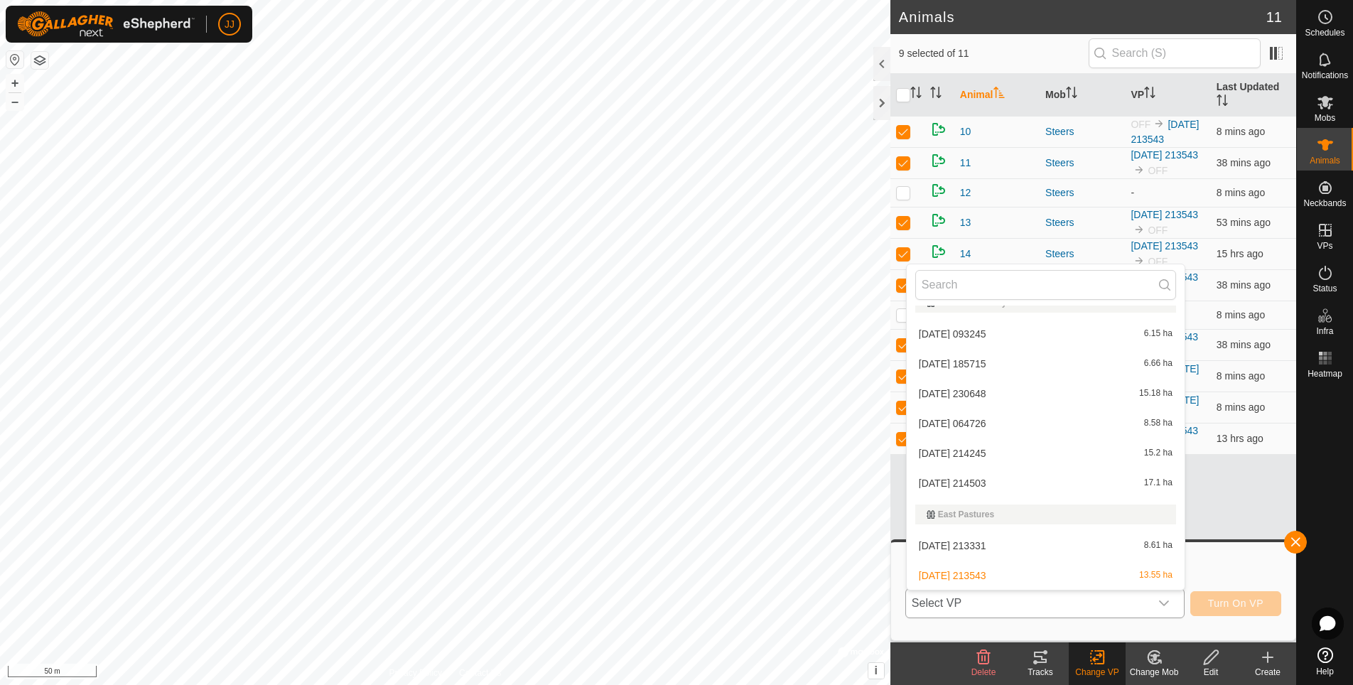
click at [996, 576] on li "[DATE] 213543 13.55 ha" at bounding box center [1046, 575] width 278 height 28
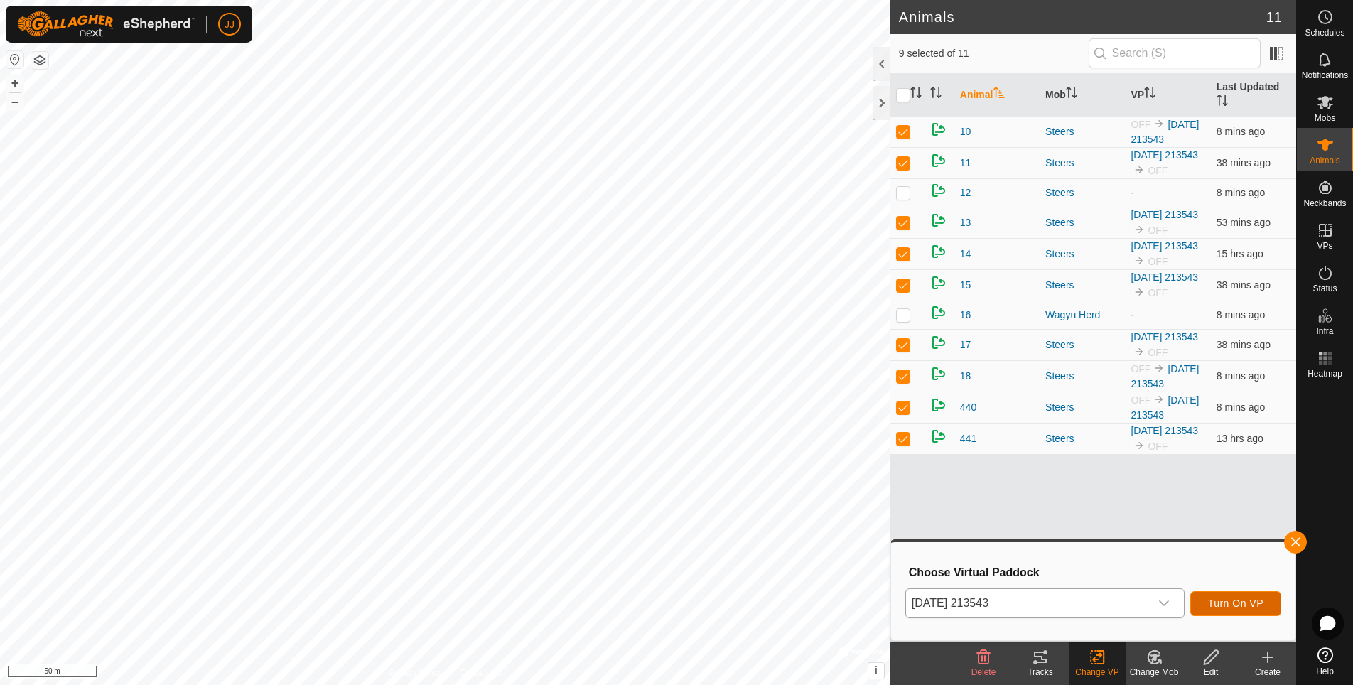
click at [1243, 607] on span "Turn On VP" at bounding box center [1235, 602] width 55 height 11
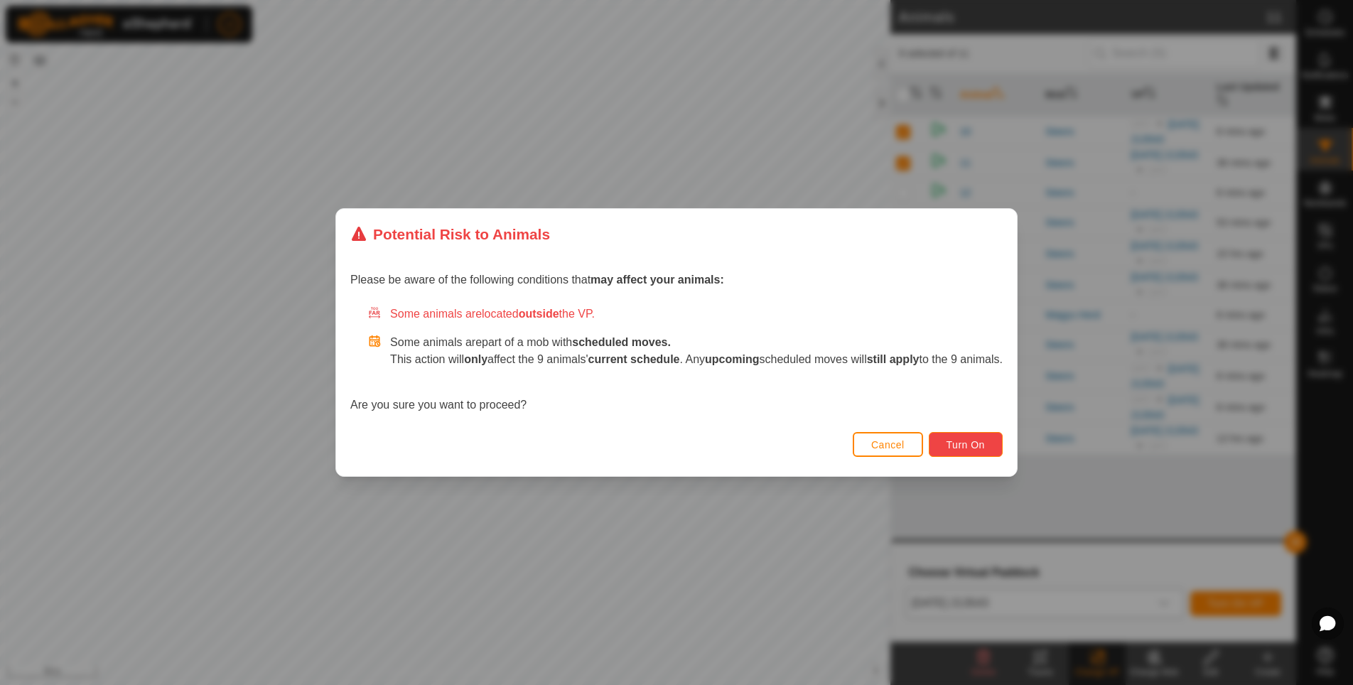
click at [981, 447] on span "Turn On" at bounding box center [965, 444] width 38 height 11
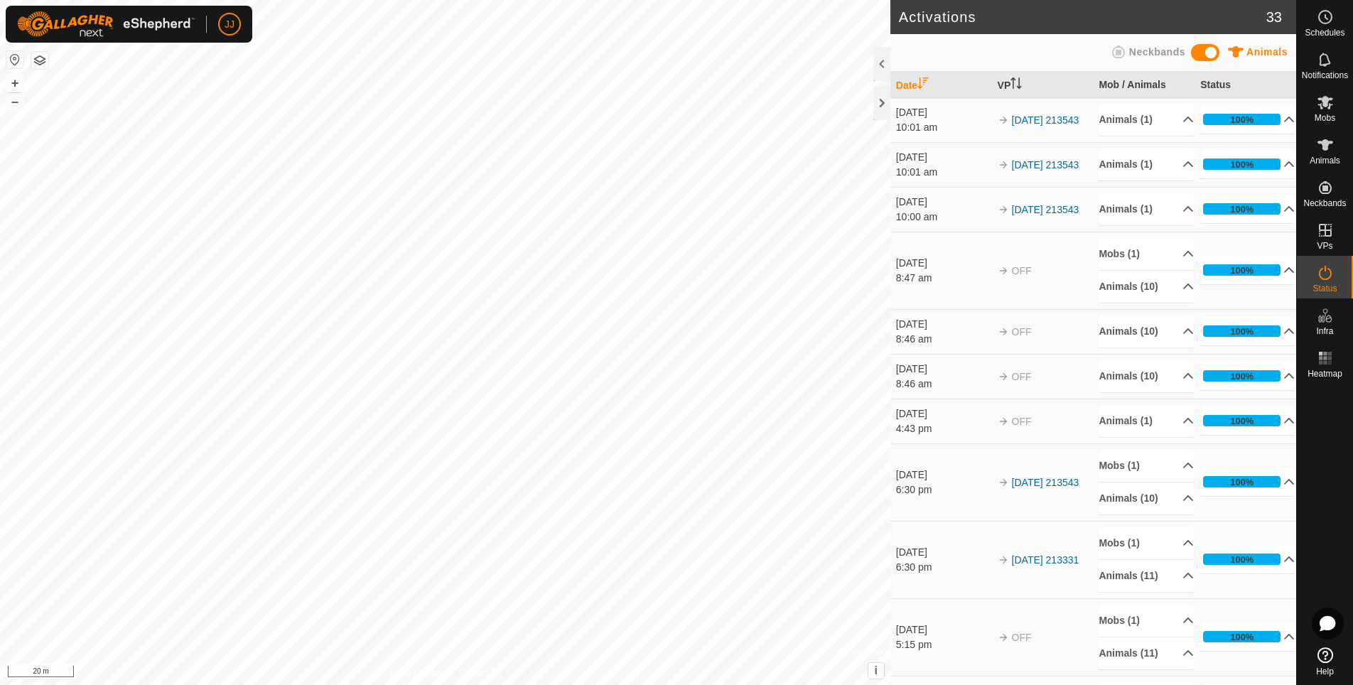
scroll to position [71, 0]
